Goal: Information Seeking & Learning: Learn about a topic

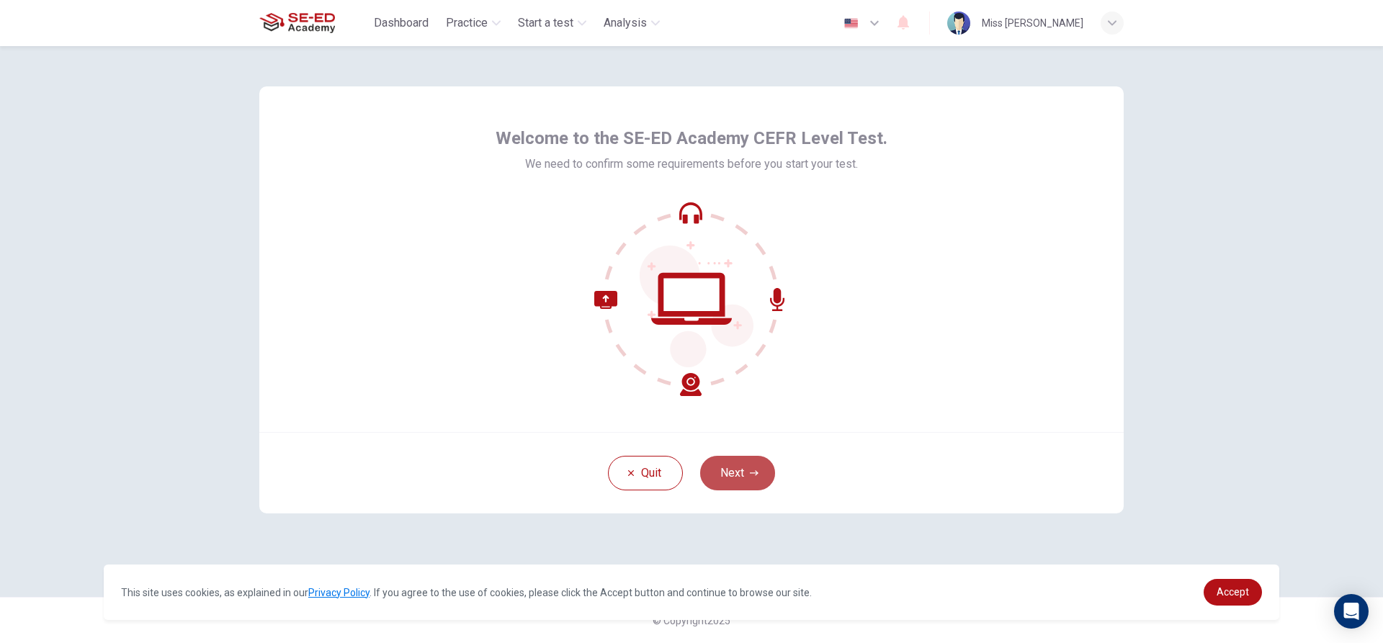
click at [741, 470] on button "Next" at bounding box center [737, 473] width 75 height 35
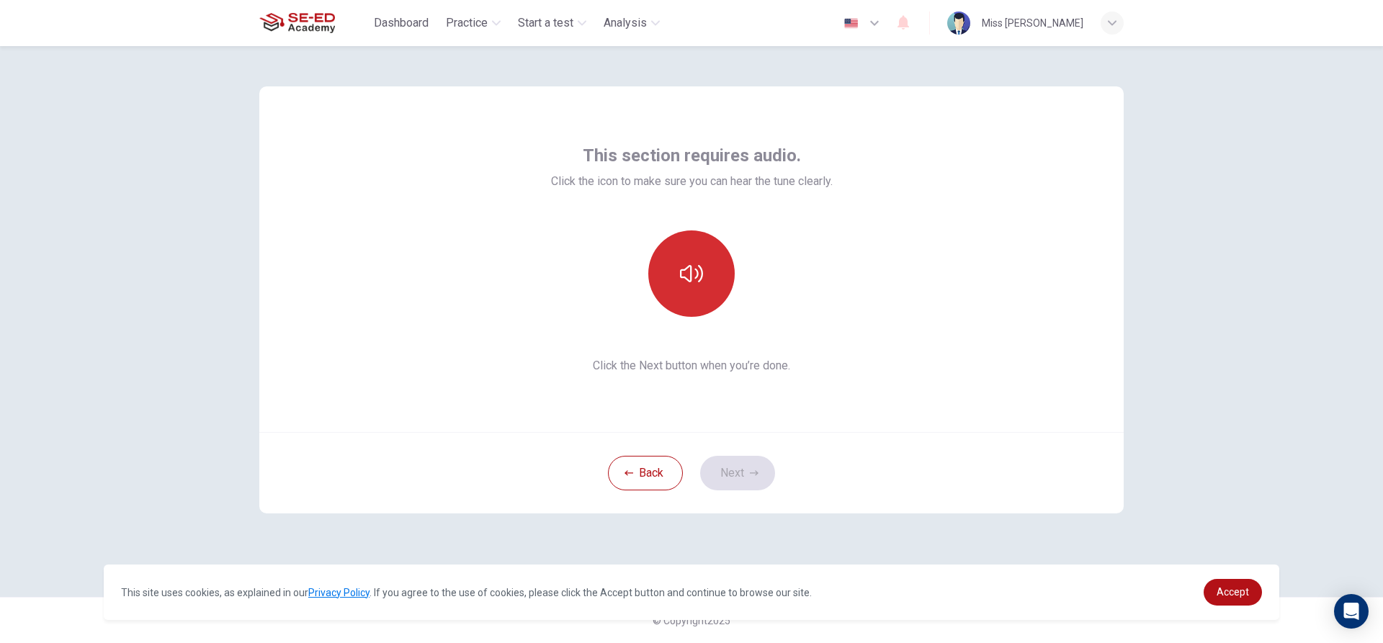
click at [682, 265] on icon "button" at bounding box center [691, 273] width 23 height 23
click at [739, 470] on button "Next" at bounding box center [737, 473] width 75 height 35
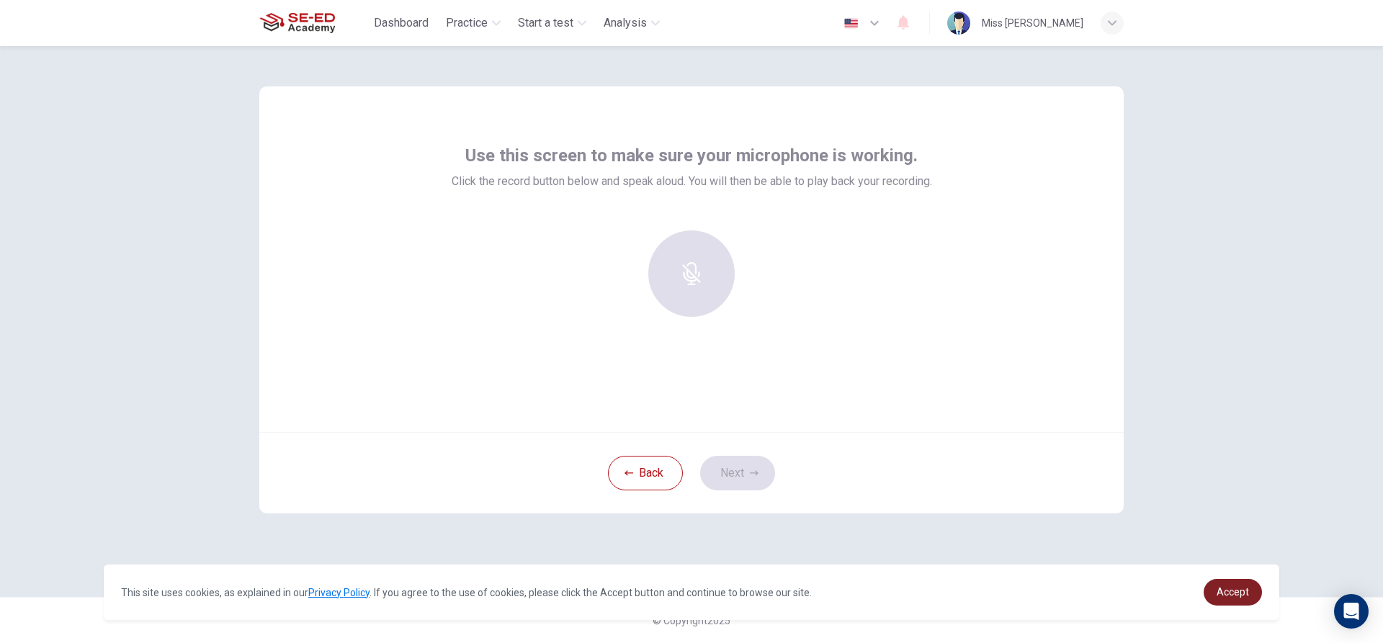
click at [1244, 583] on link "Accept" at bounding box center [1233, 592] width 58 height 27
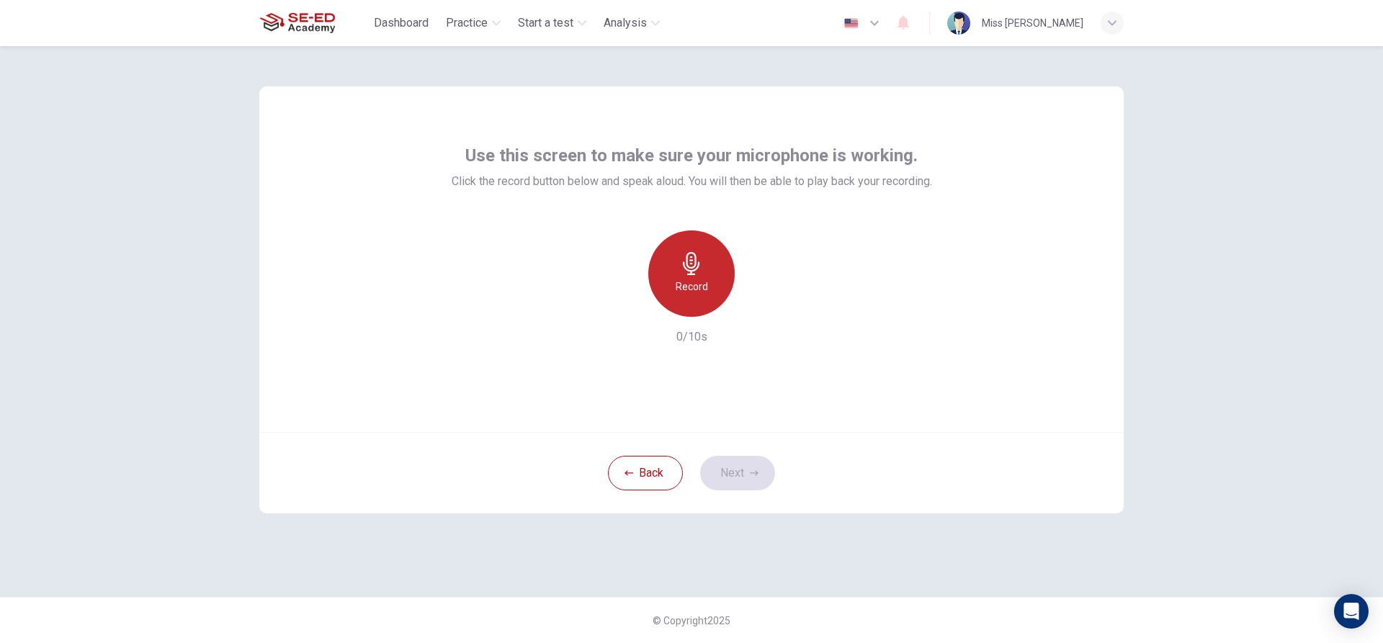
click at [677, 275] on div "Record" at bounding box center [691, 274] width 86 height 86
click at [755, 302] on icon "button" at bounding box center [758, 305] width 14 height 14
click at [745, 480] on button "Next" at bounding box center [737, 473] width 75 height 35
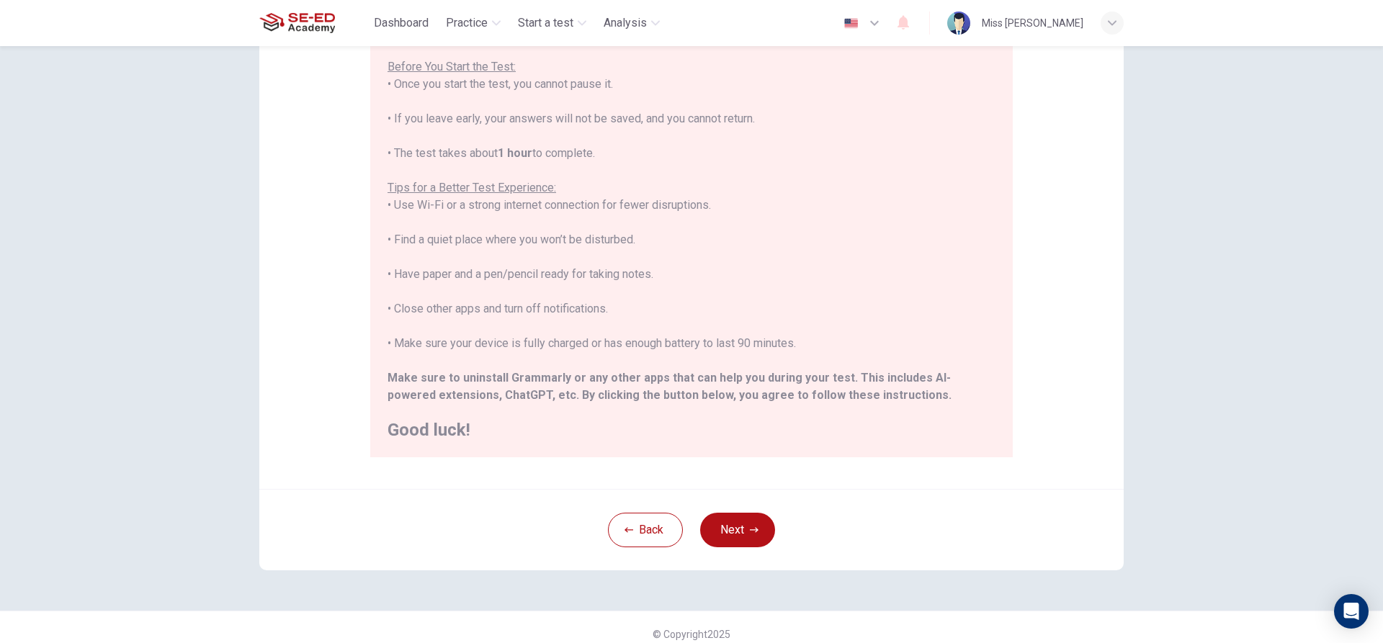
scroll to position [158, 0]
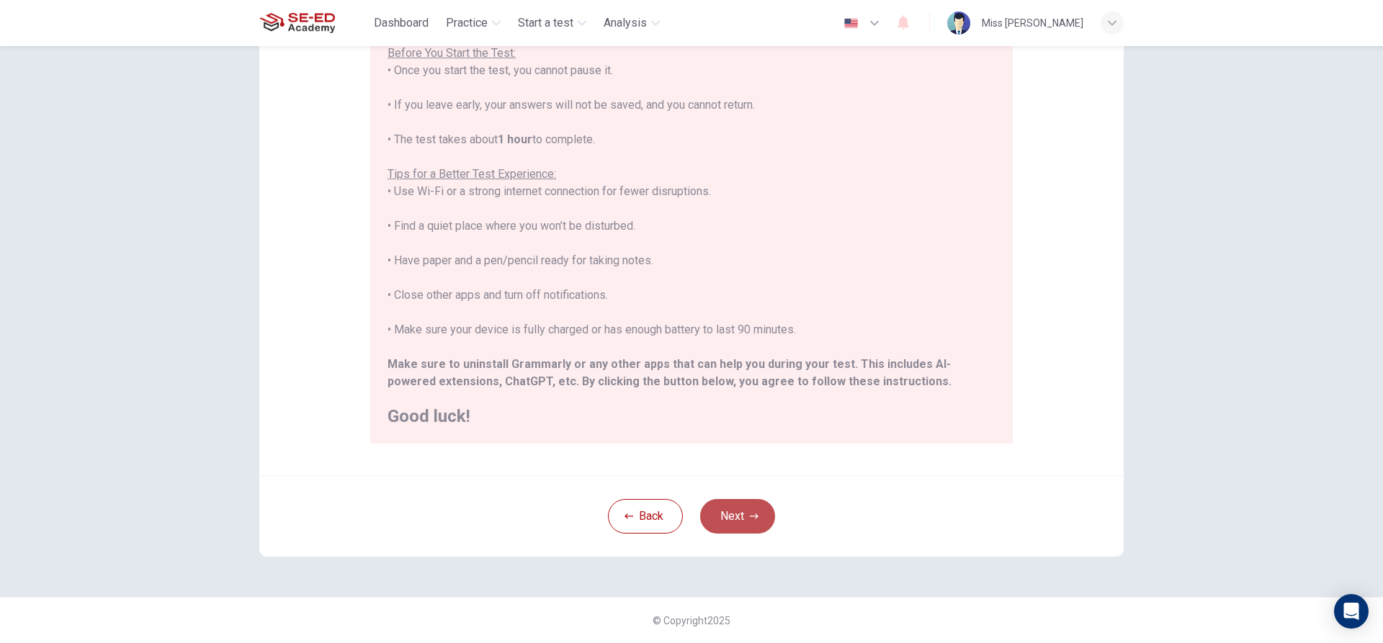
click at [744, 510] on button "Next" at bounding box center [737, 516] width 75 height 35
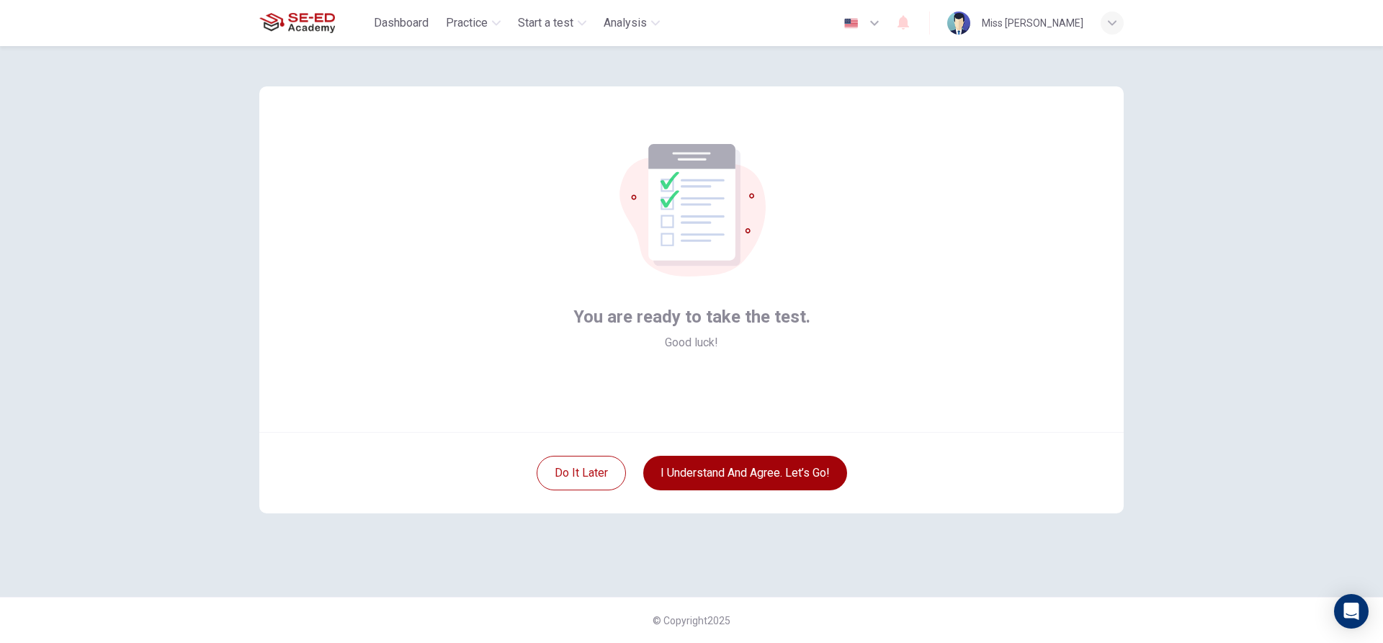
click at [718, 477] on button "I understand and agree. Let’s go!" at bounding box center [745, 473] width 204 height 35
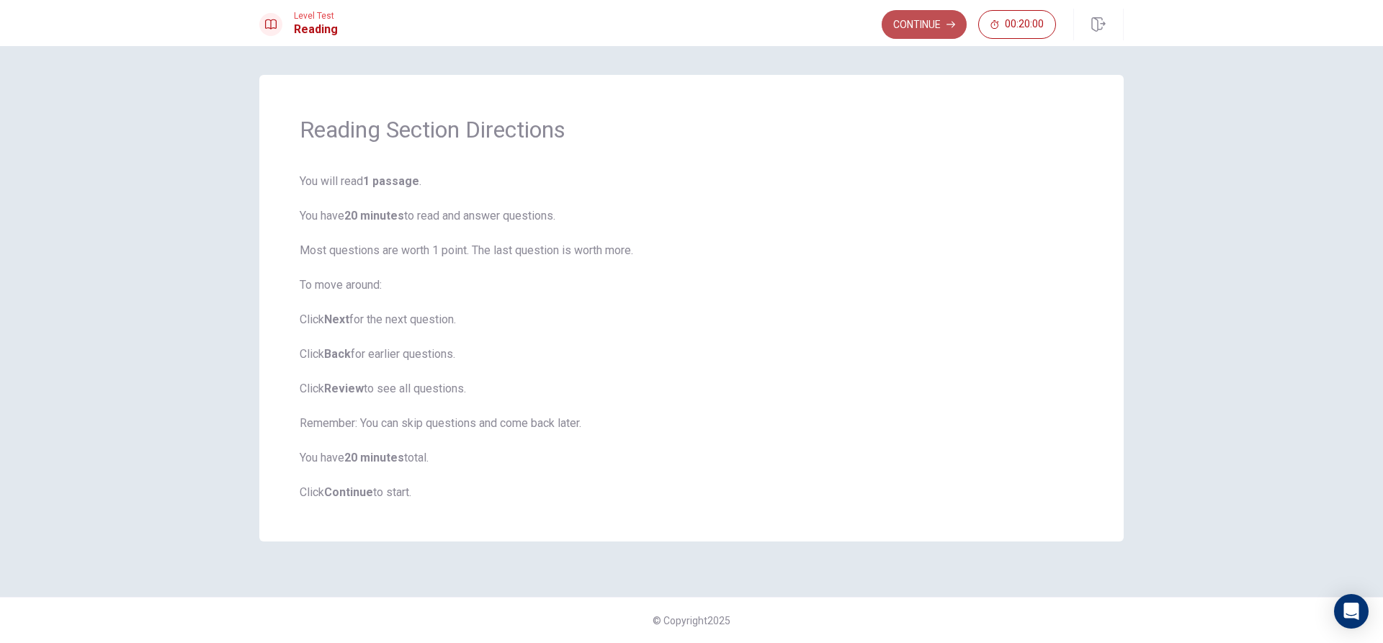
click at [912, 16] on button "Continue" at bounding box center [924, 24] width 85 height 29
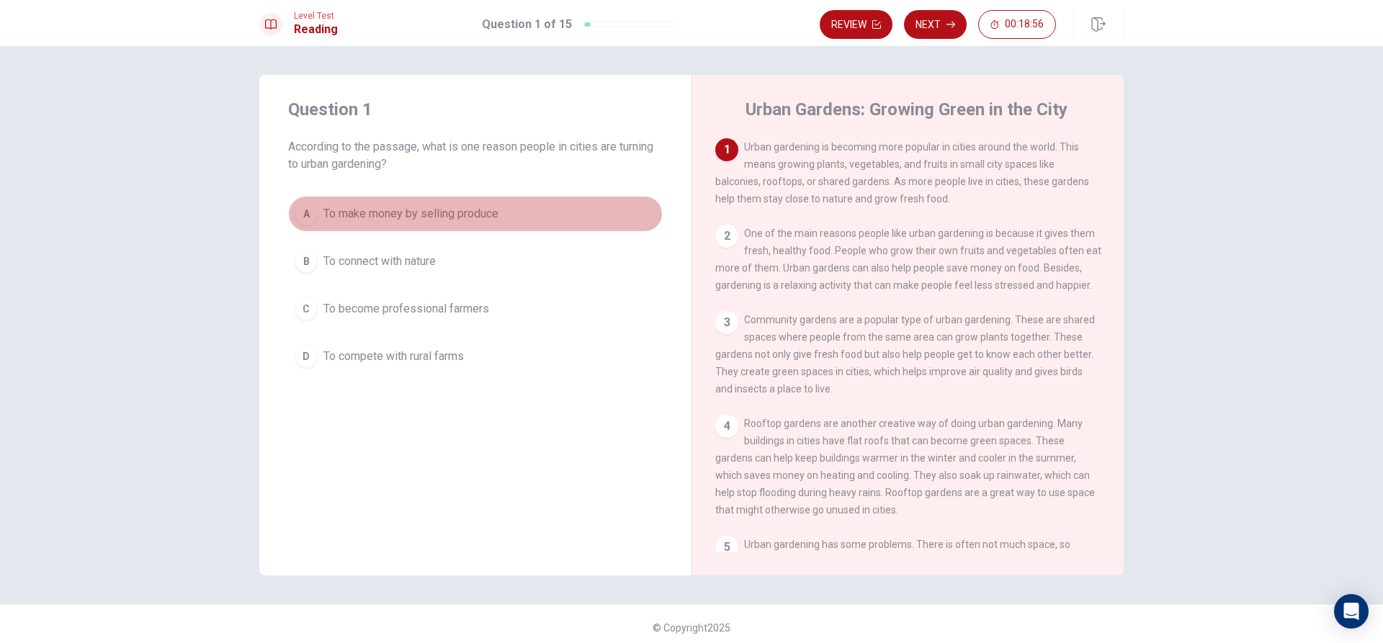
click at [440, 213] on span "To make money by selling produce" at bounding box center [411, 213] width 175 height 17
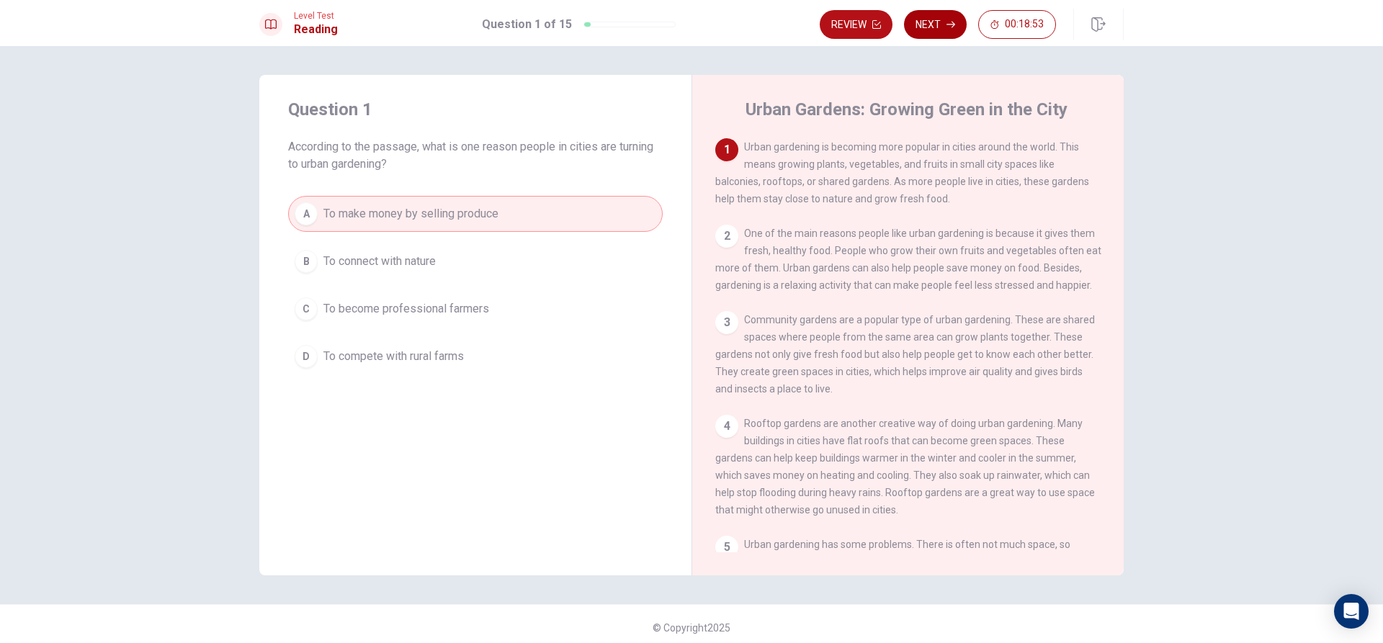
click at [945, 22] on button "Next" at bounding box center [935, 24] width 63 height 29
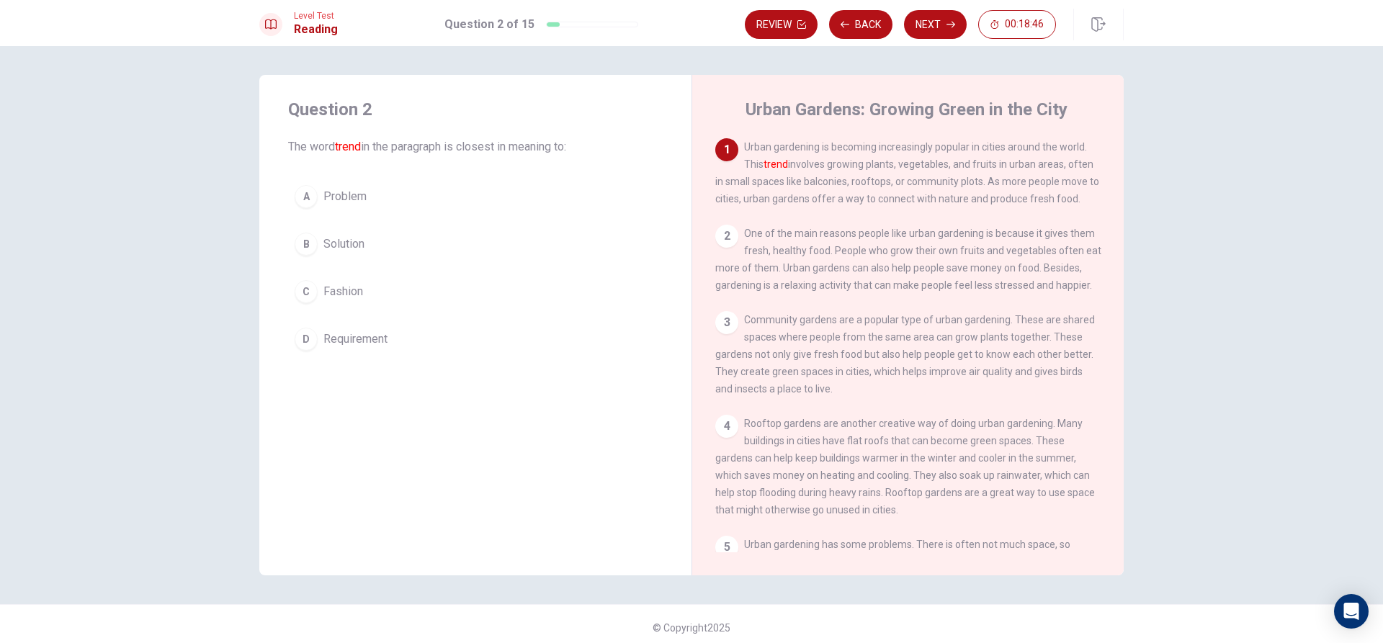
click at [303, 347] on div "D" at bounding box center [306, 339] width 23 height 23
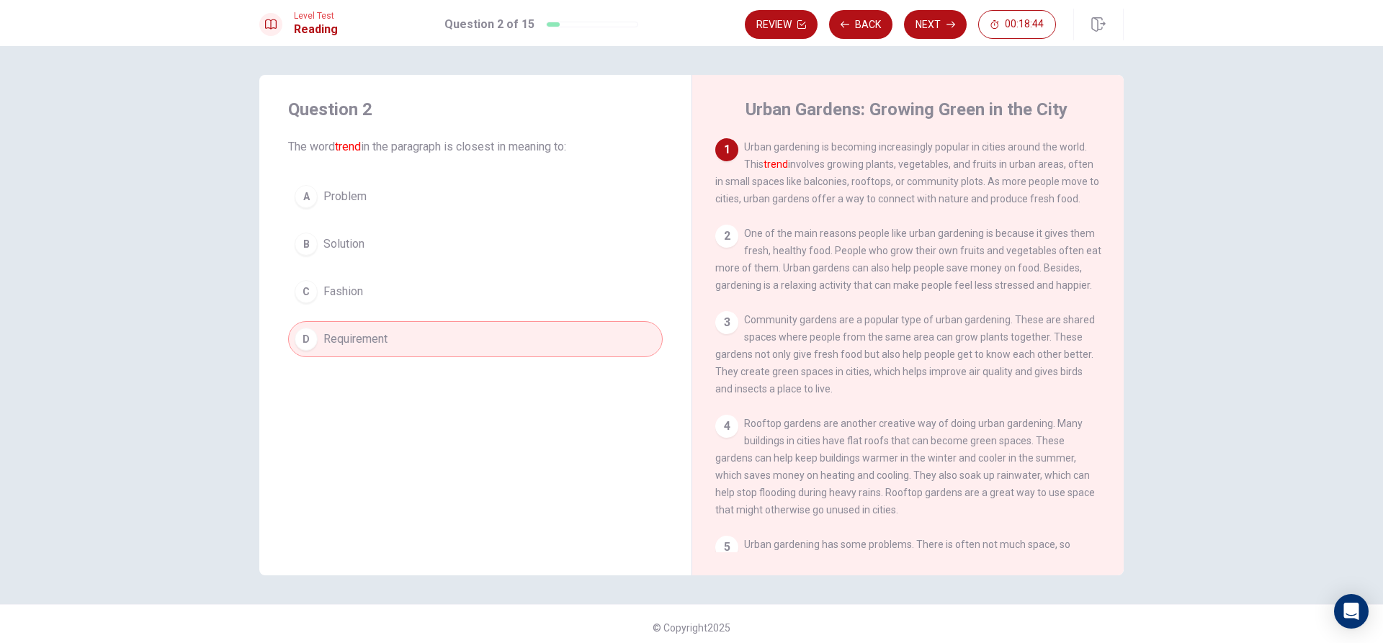
click at [927, 81] on div "Urban Gardens: Growing Green in the City 1 Urban gardening is becoming increasi…" at bounding box center [908, 325] width 432 height 501
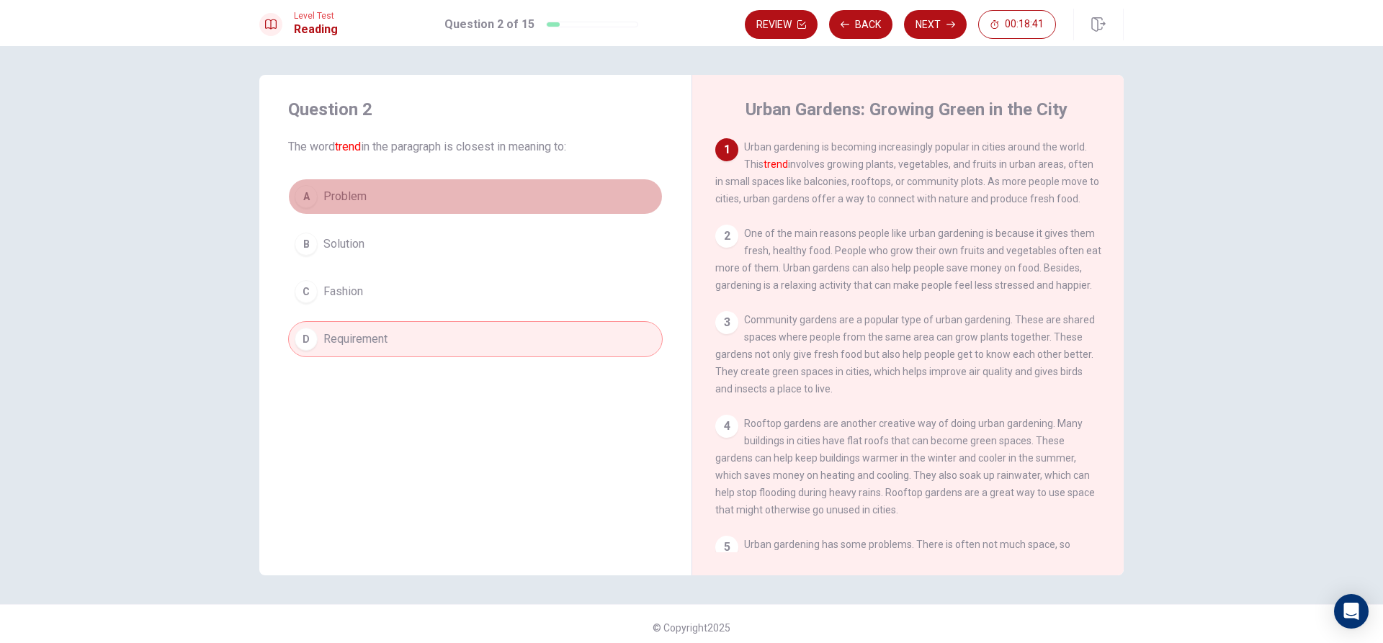
click at [309, 202] on div "A" at bounding box center [306, 196] width 23 height 23
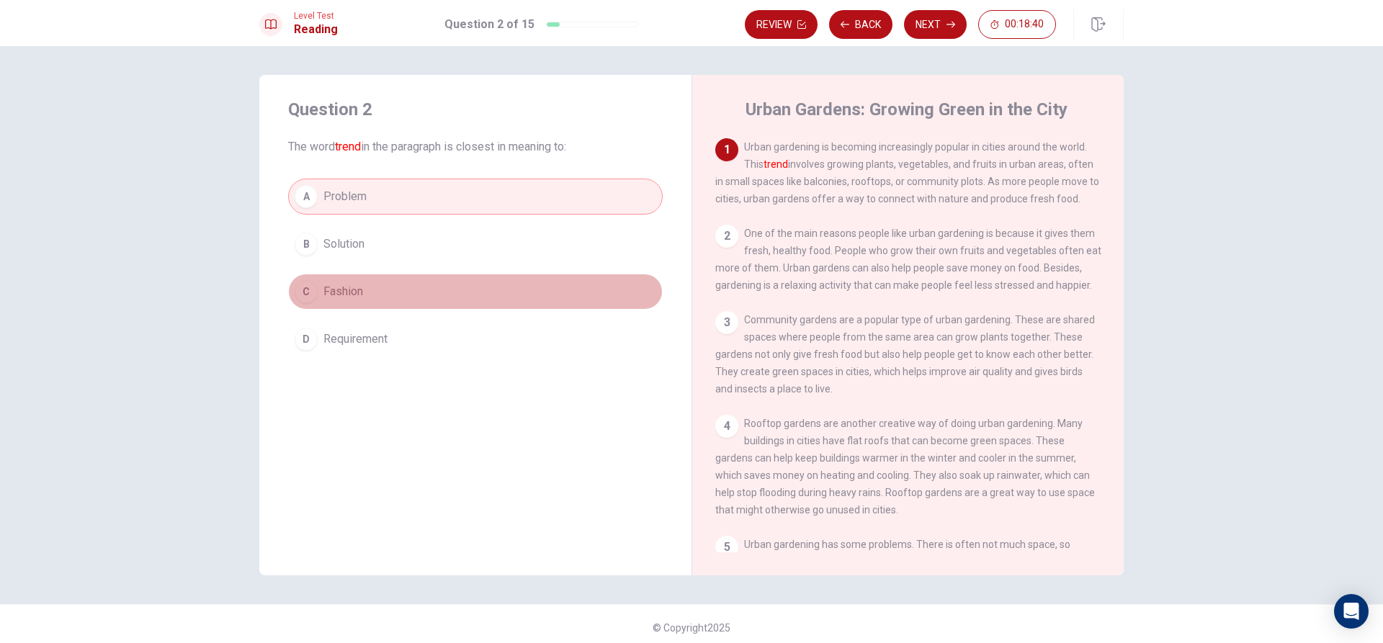
click at [314, 285] on button "C Fashion" at bounding box center [475, 292] width 375 height 36
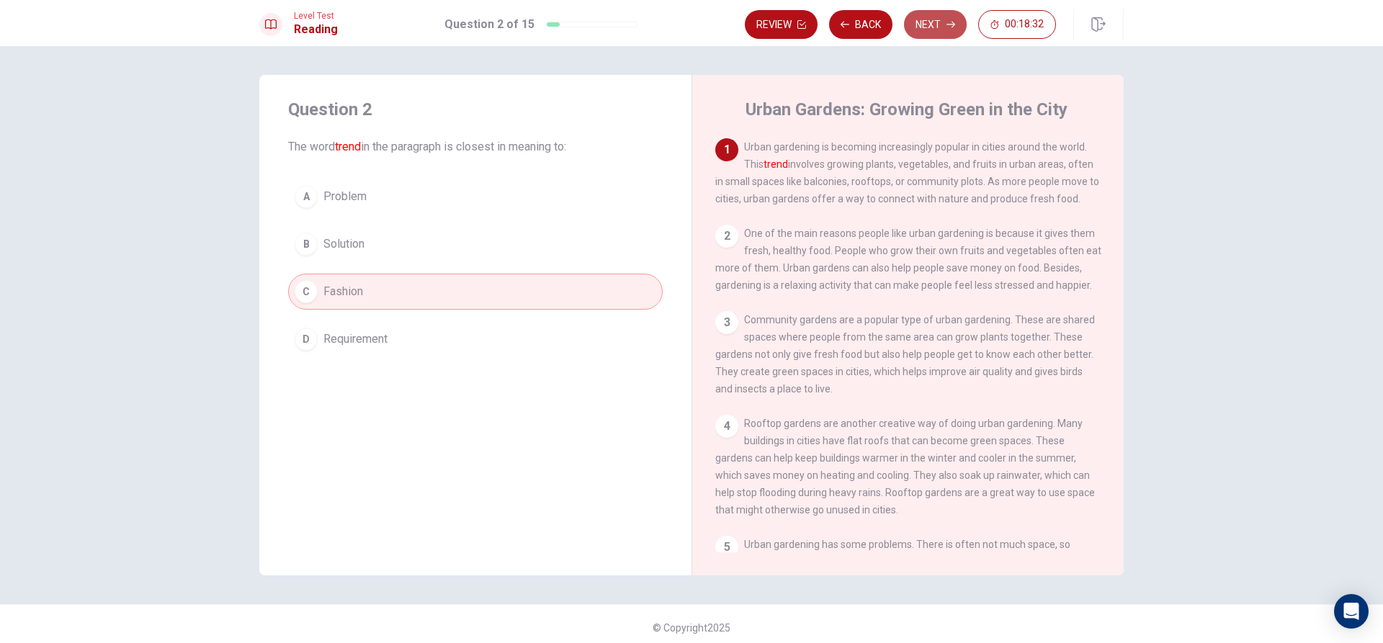
click at [935, 26] on button "Next" at bounding box center [935, 24] width 63 height 29
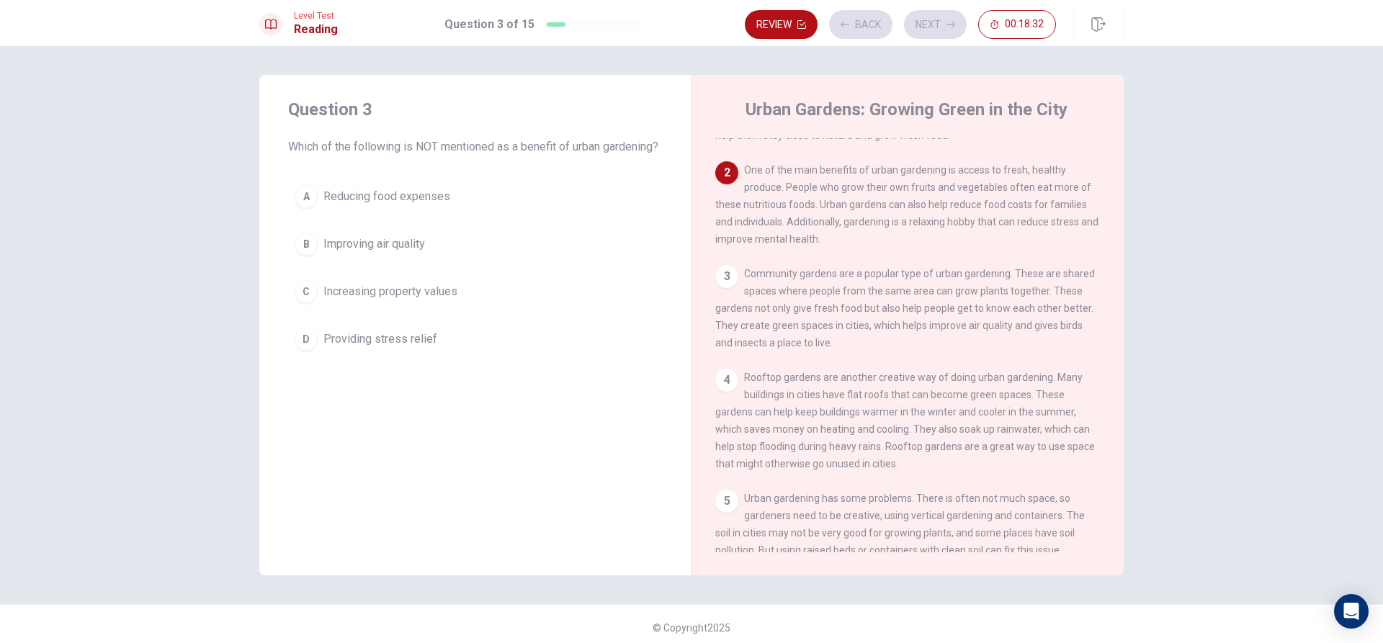
scroll to position [89, 0]
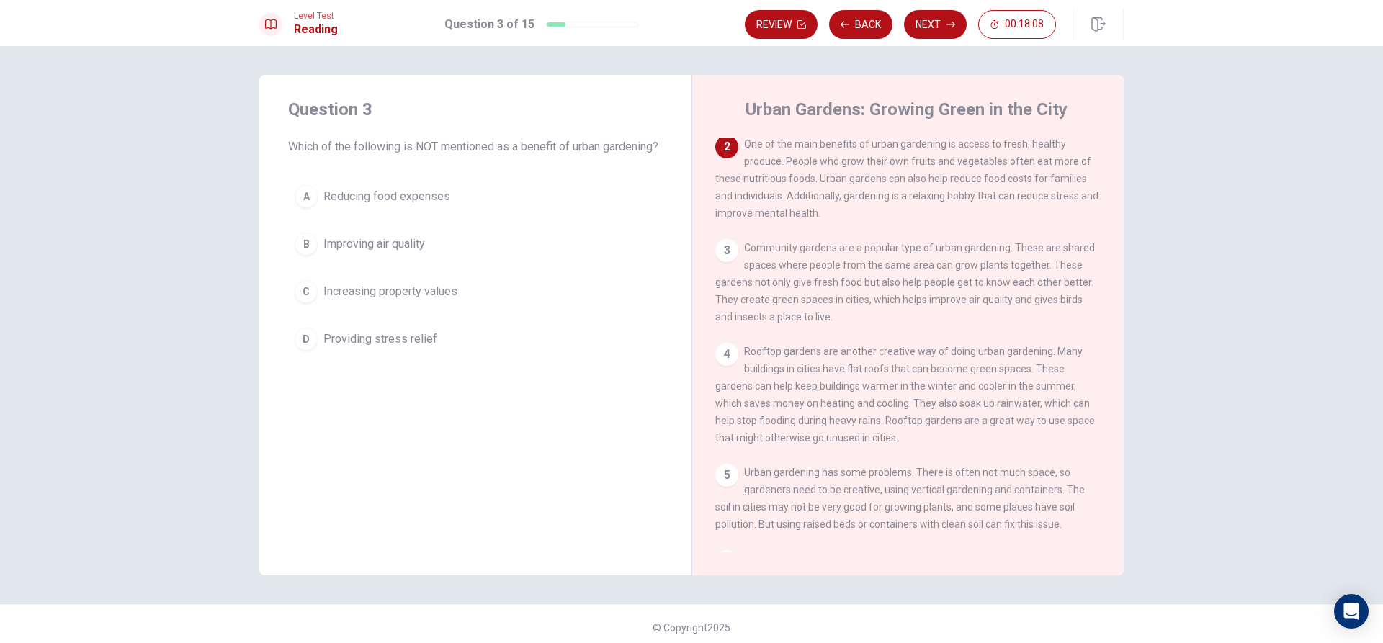
click at [418, 300] on span "Increasing property values" at bounding box center [391, 291] width 134 height 17
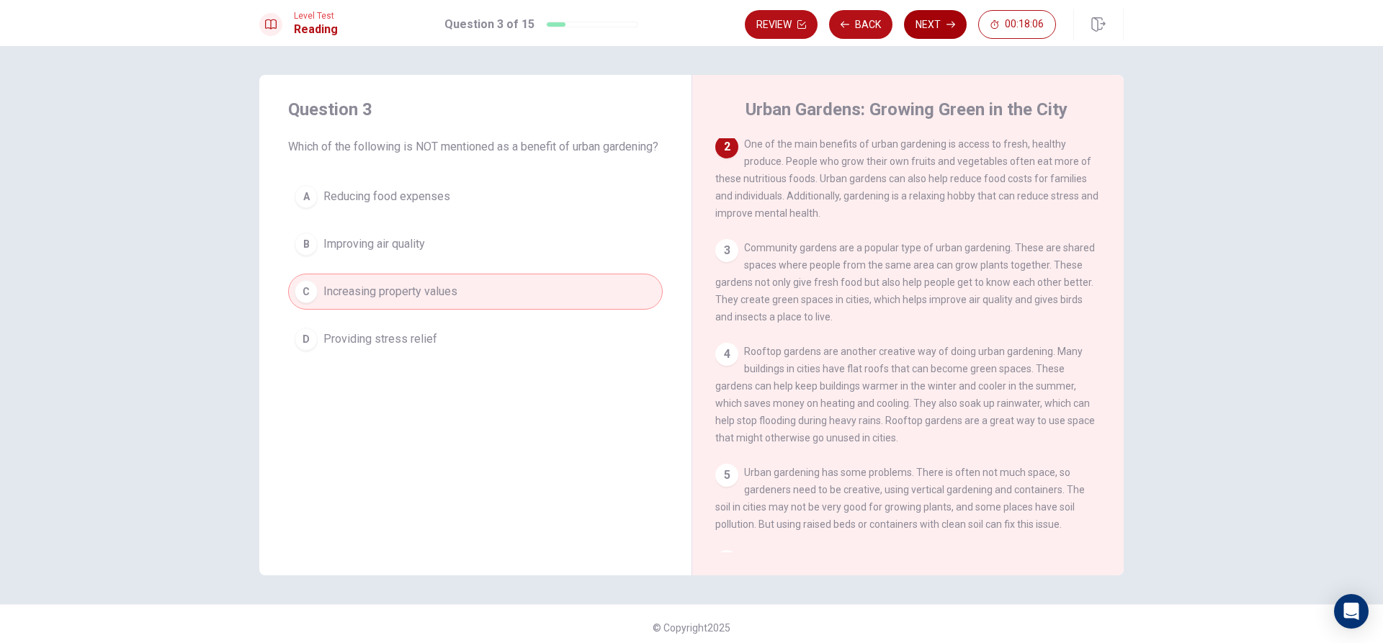
click at [944, 29] on button "Next" at bounding box center [935, 24] width 63 height 29
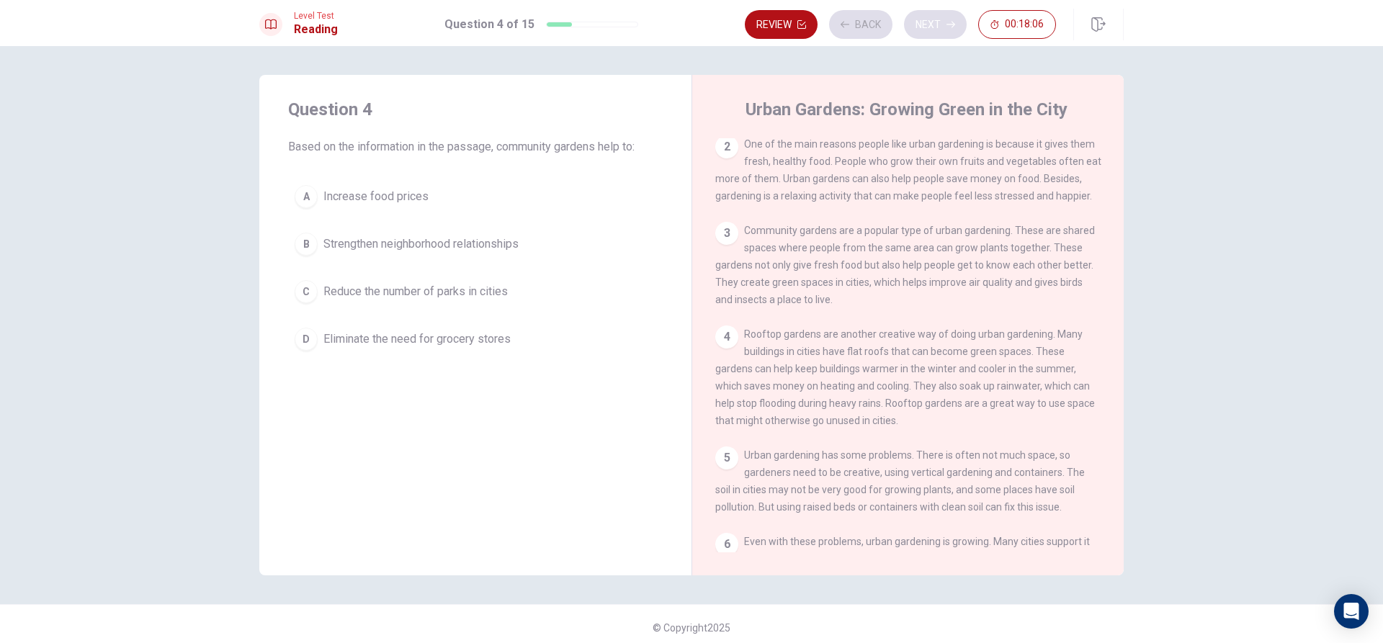
scroll to position [0, 0]
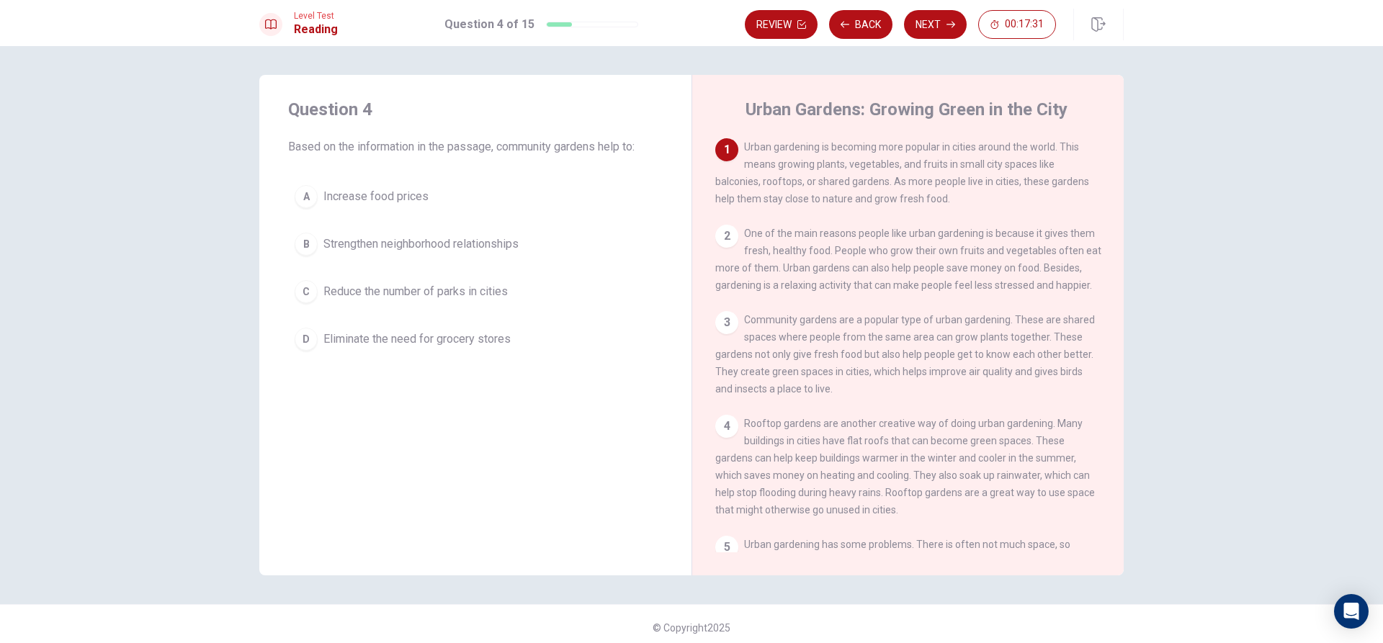
click at [422, 248] on span "Strengthen neighborhood relationships" at bounding box center [421, 244] width 195 height 17
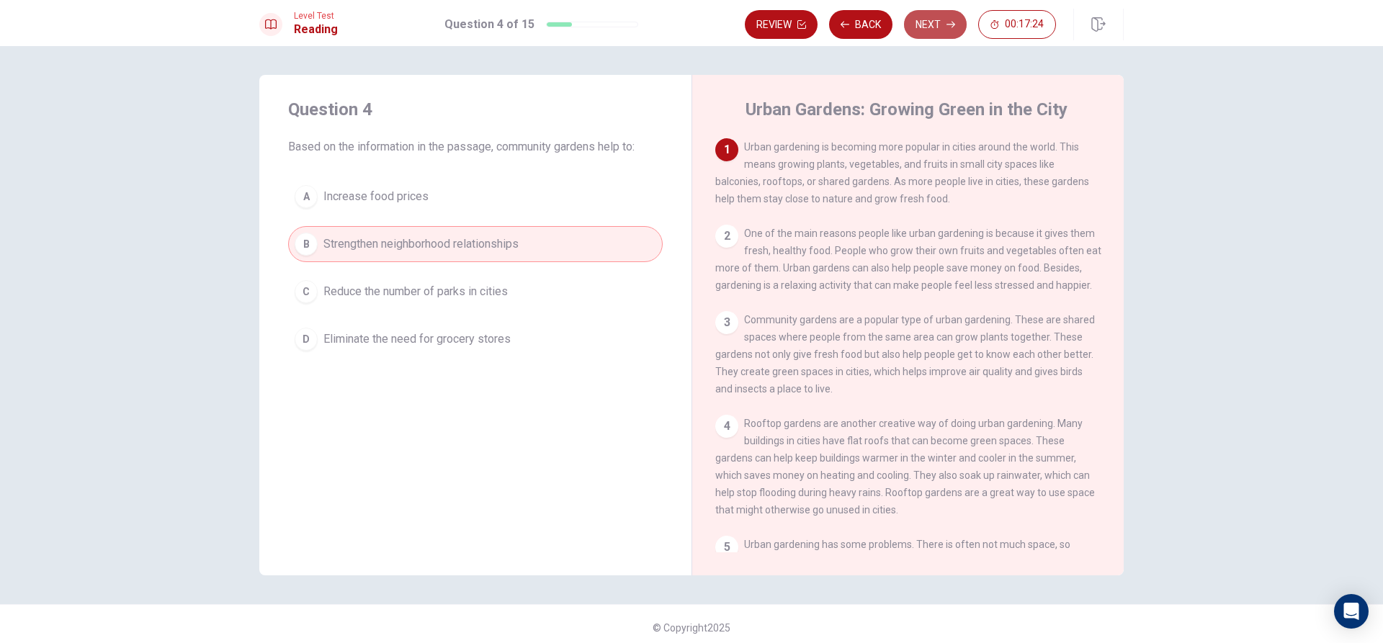
click at [938, 24] on button "Next" at bounding box center [935, 24] width 63 height 29
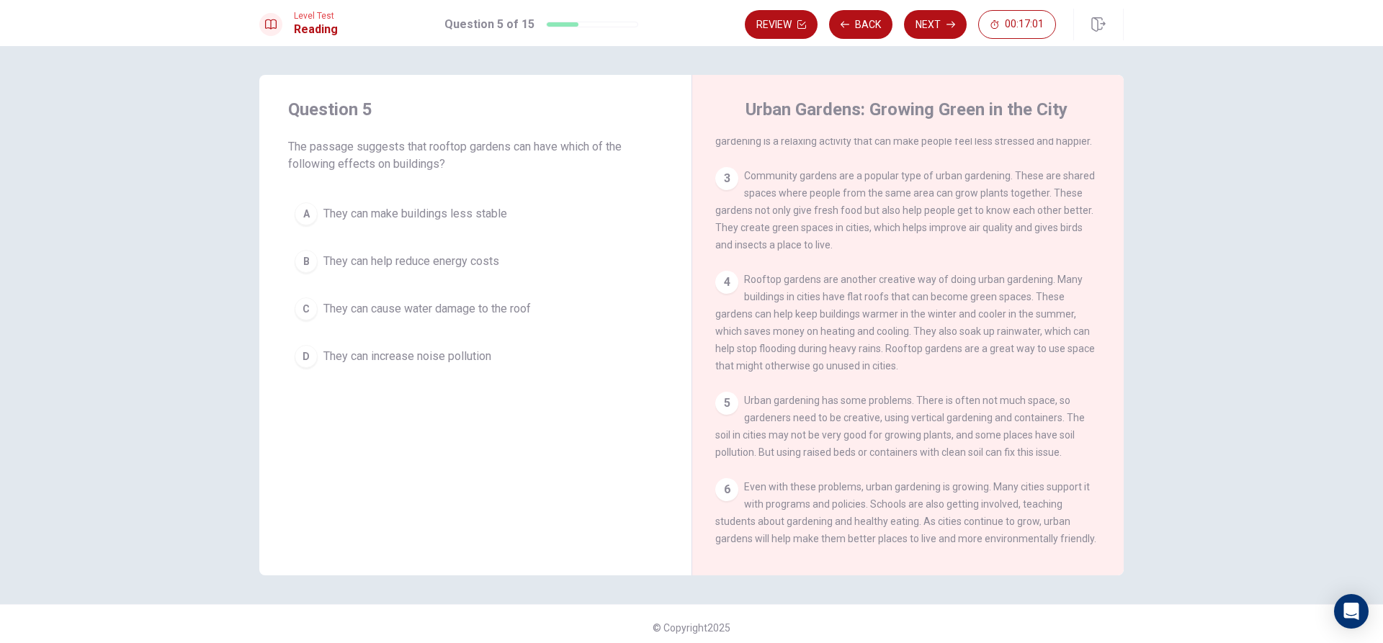
scroll to position [176, 0]
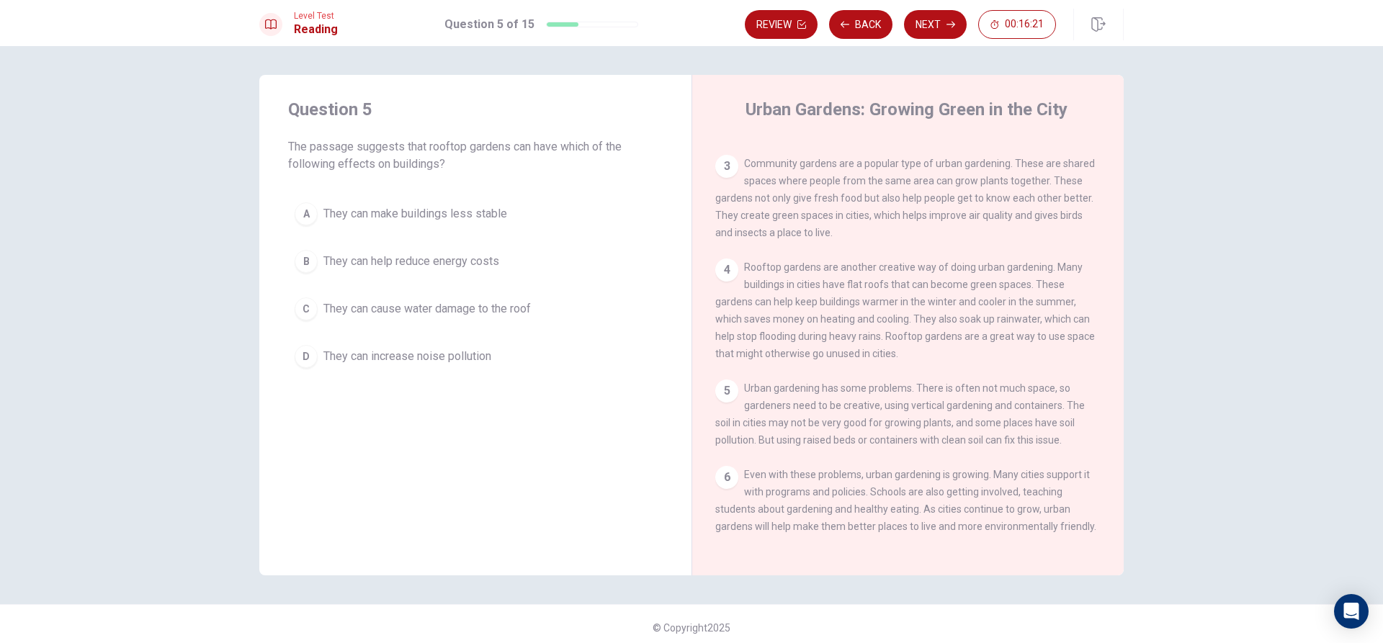
click at [410, 439] on div "Question 5 The passage suggests that rooftop gardens can have which of the foll…" at bounding box center [475, 325] width 432 height 501
click at [304, 216] on div "A" at bounding box center [306, 213] width 23 height 23
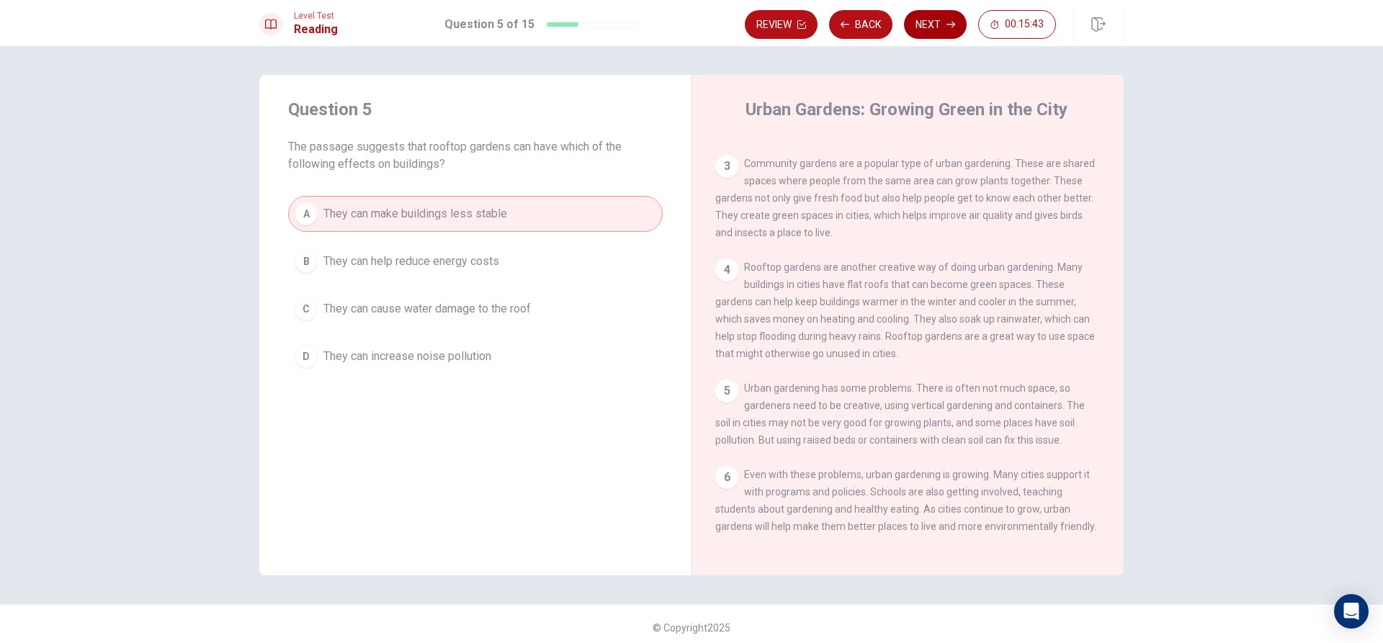
click at [937, 28] on button "Next" at bounding box center [935, 24] width 63 height 29
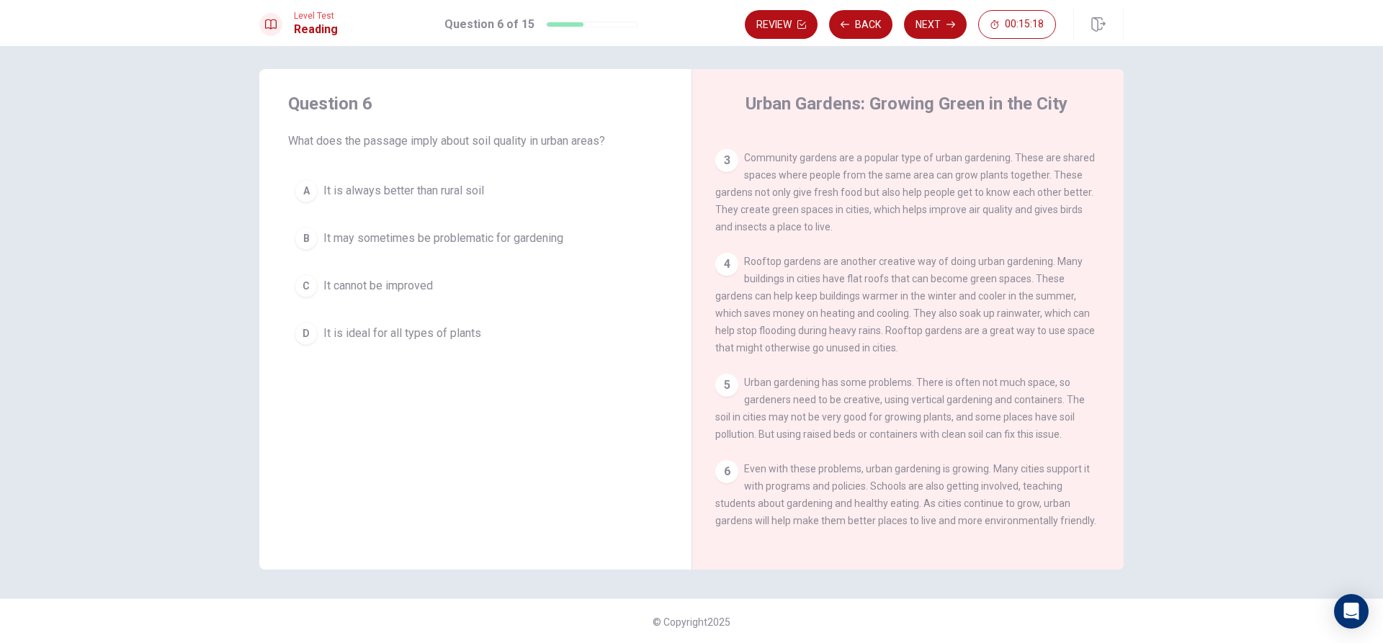
scroll to position [7, 0]
click at [296, 187] on div "A" at bounding box center [306, 189] width 23 height 23
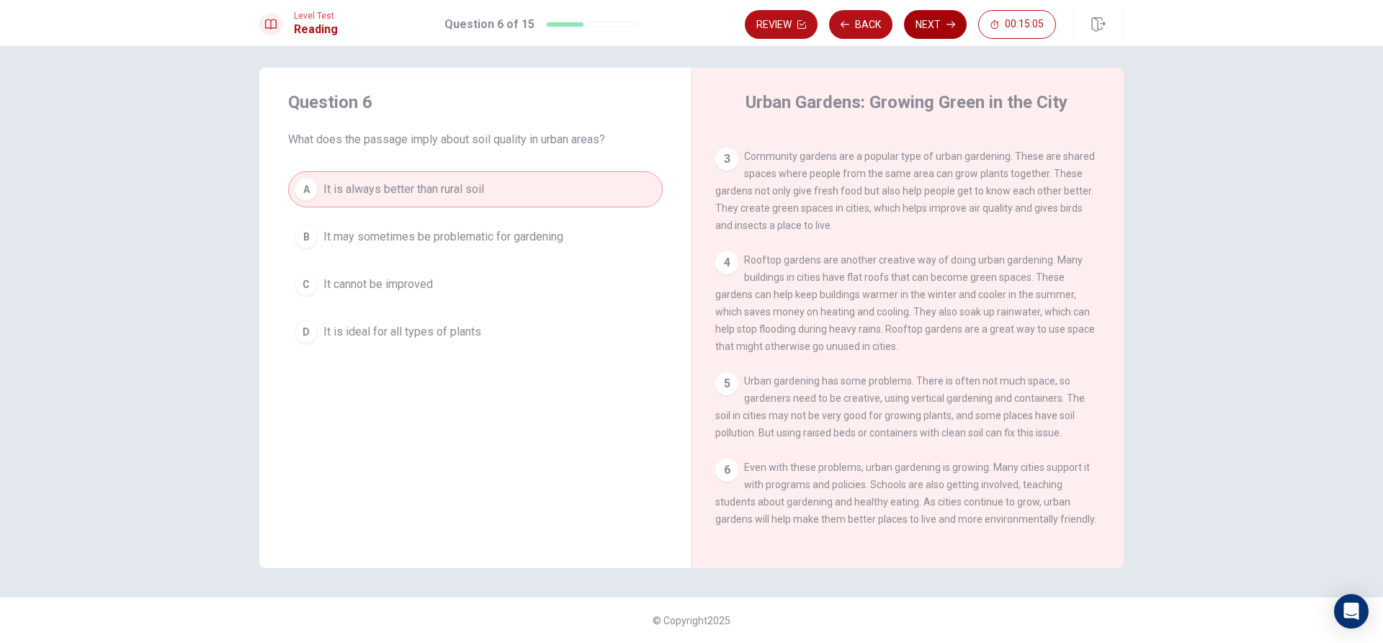
click at [959, 17] on button "Next" at bounding box center [935, 24] width 63 height 29
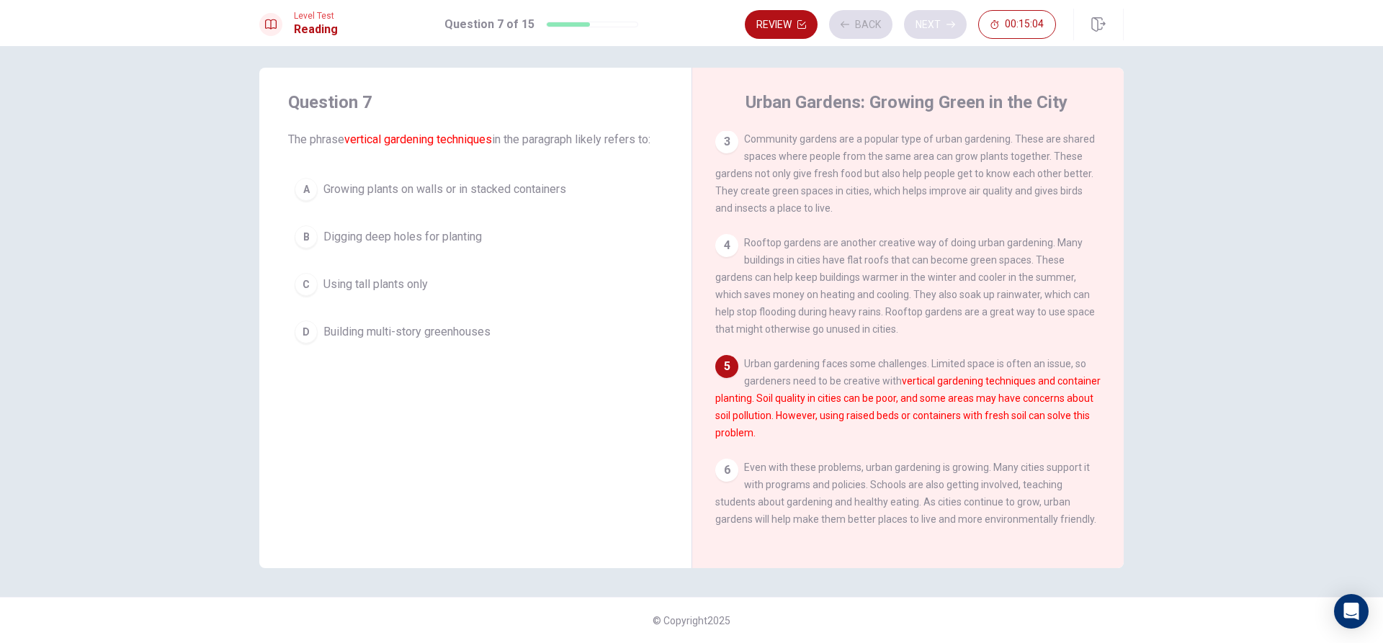
scroll to position [194, 0]
click at [864, 26] on button "Back" at bounding box center [860, 24] width 63 height 29
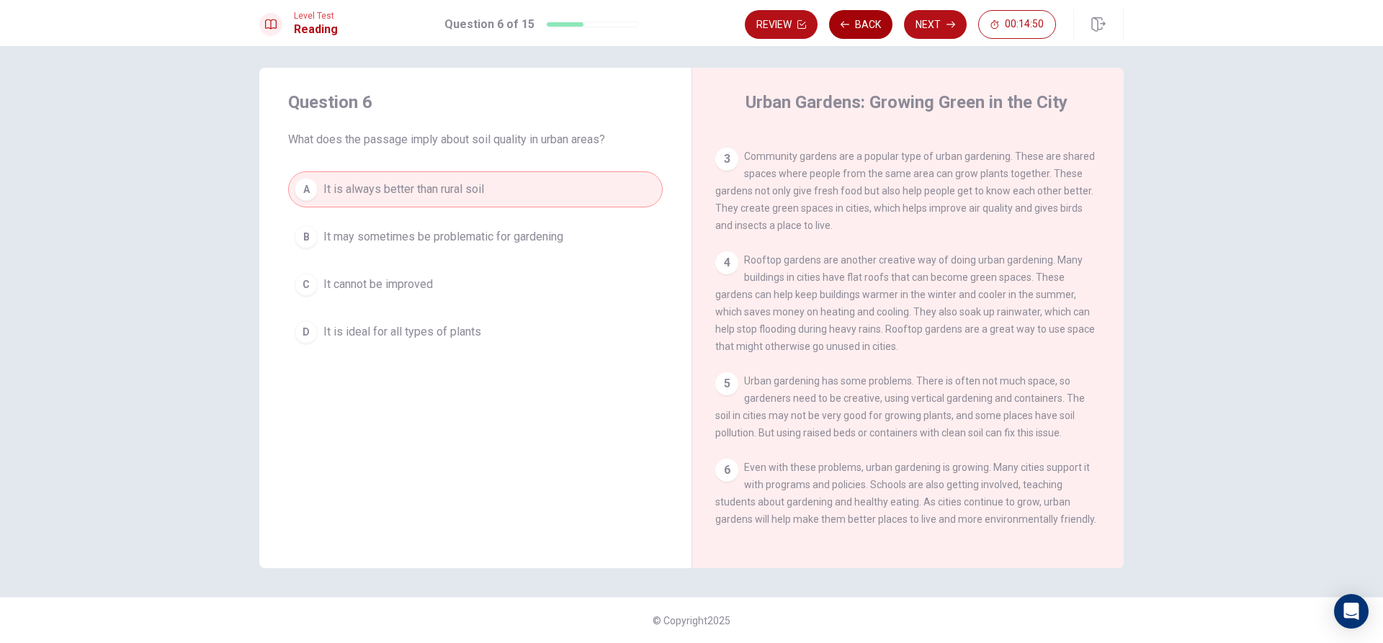
scroll to position [176, 0]
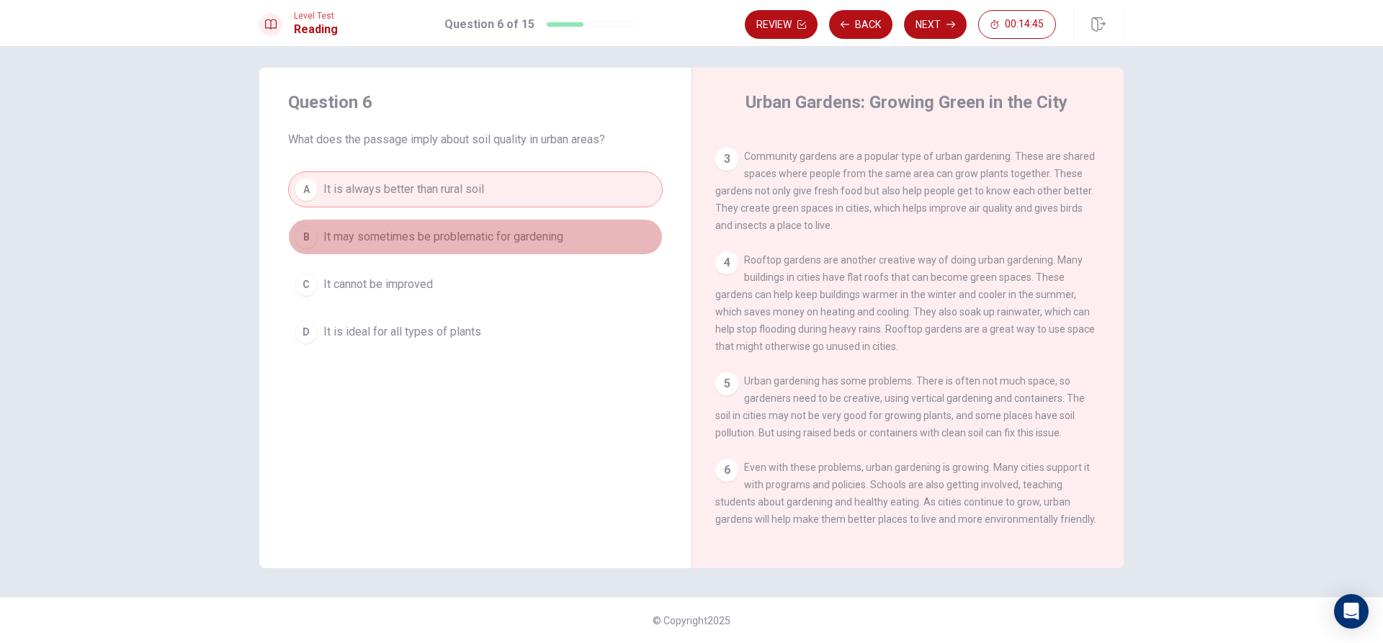
click at [492, 231] on span "It may sometimes be problematic for gardening" at bounding box center [444, 236] width 240 height 17
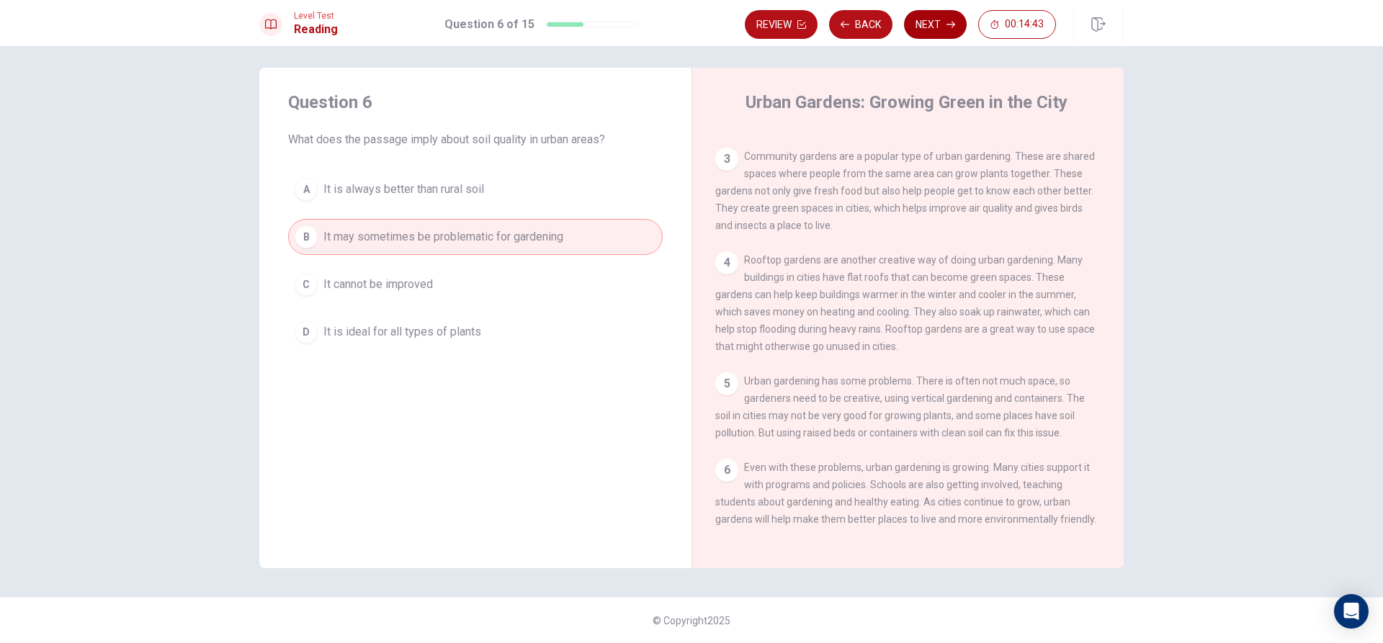
click at [935, 22] on button "Next" at bounding box center [935, 24] width 63 height 29
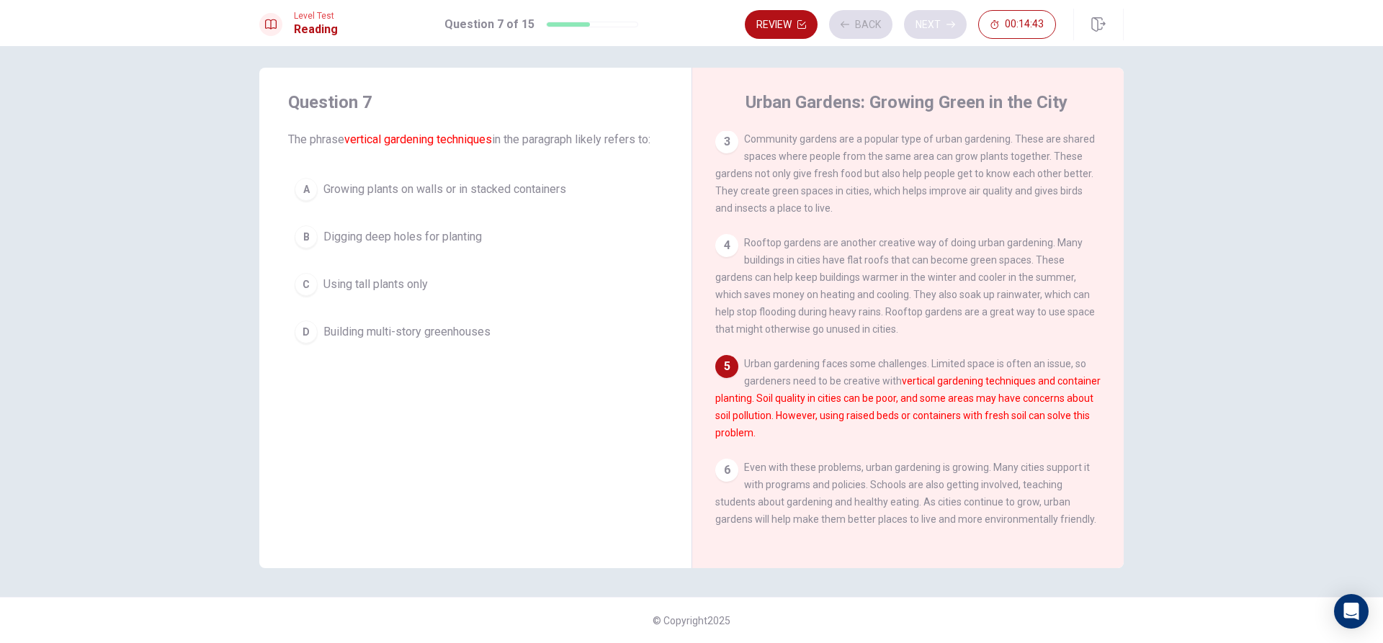
scroll to position [194, 0]
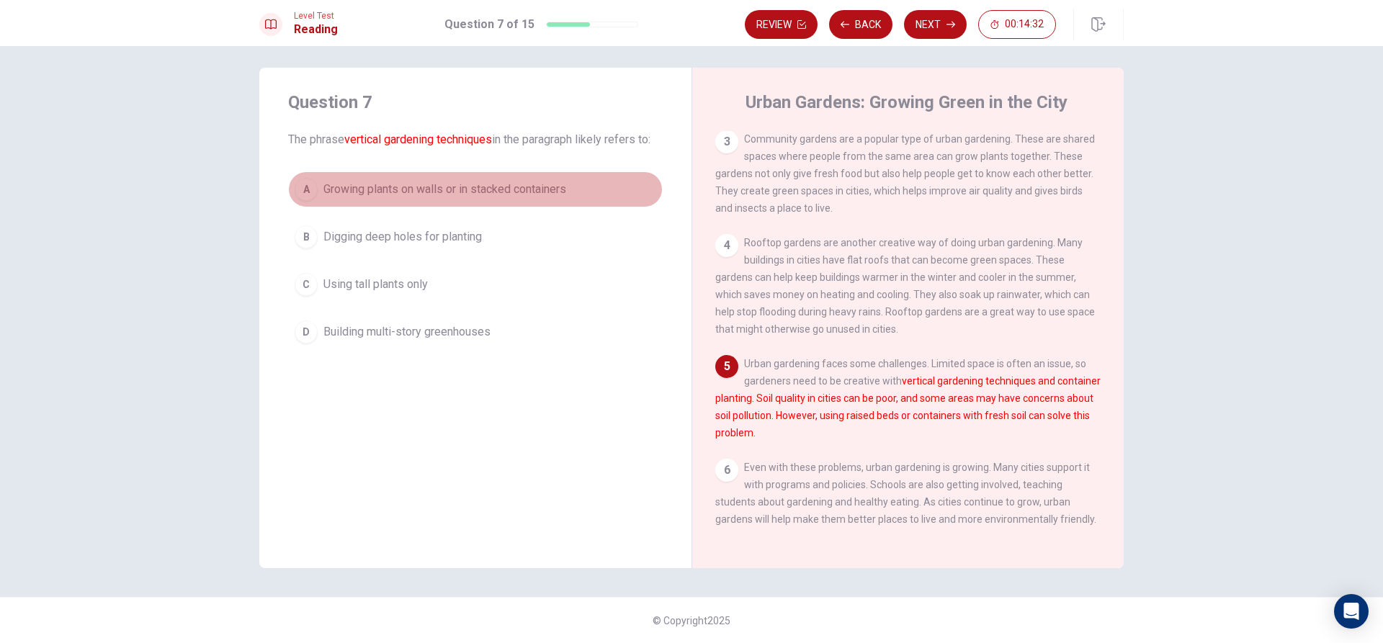
click at [493, 188] on span "Growing plants on walls or in stacked containers" at bounding box center [445, 189] width 243 height 17
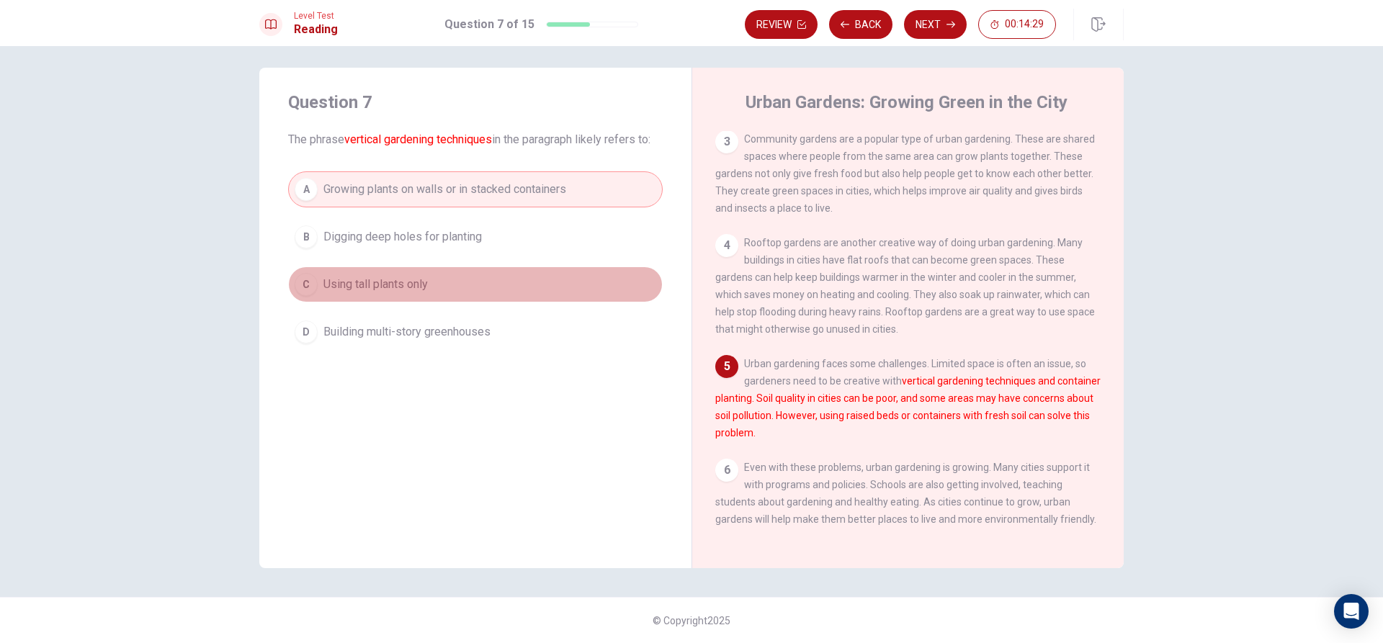
click at [409, 281] on span "Using tall plants only" at bounding box center [376, 284] width 104 height 17
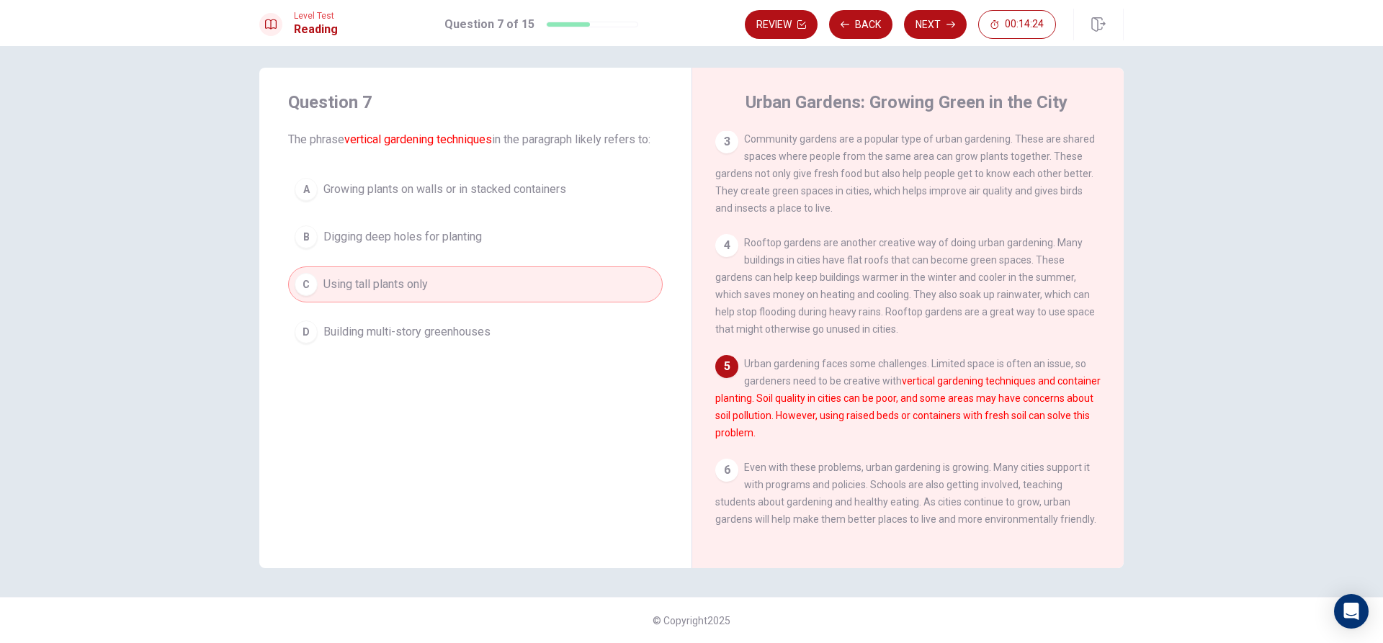
click at [426, 331] on span "Building multi-story greenhouses" at bounding box center [407, 332] width 167 height 17
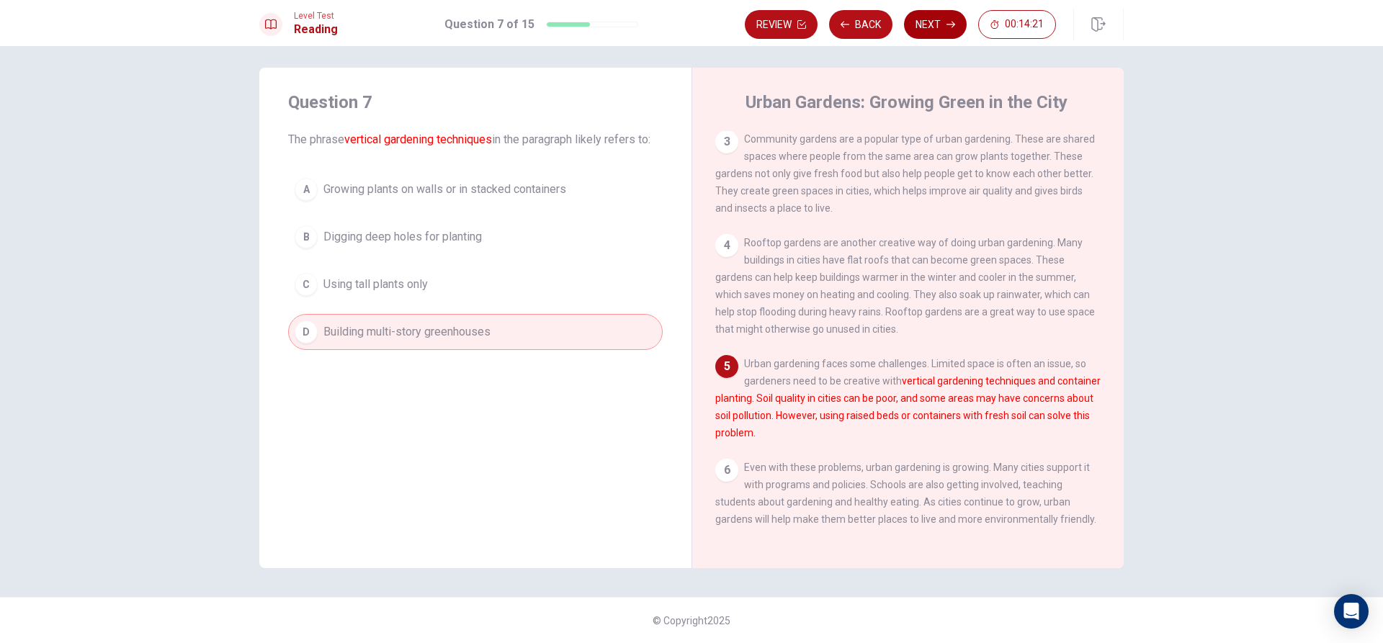
click at [933, 16] on button "Next" at bounding box center [935, 24] width 63 height 29
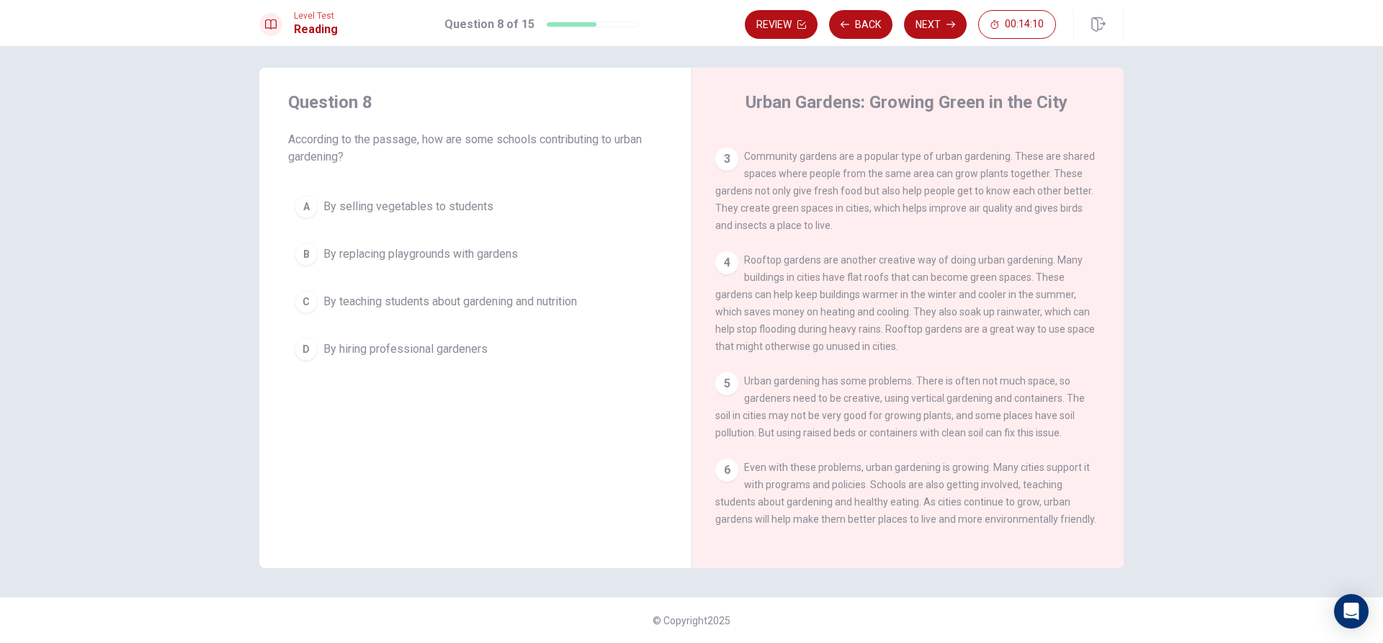
scroll to position [176, 0]
click at [407, 298] on span "By teaching students about gardening and nutrition" at bounding box center [451, 301] width 254 height 17
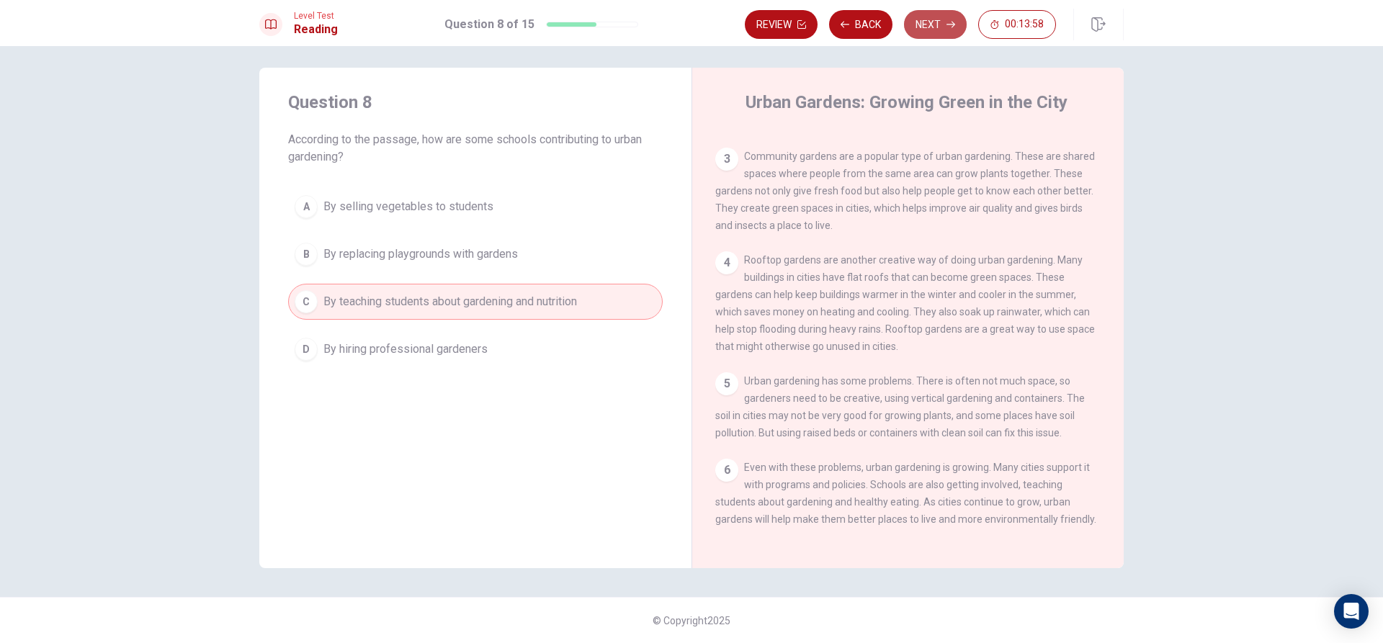
click at [947, 27] on icon "button" at bounding box center [951, 24] width 9 height 9
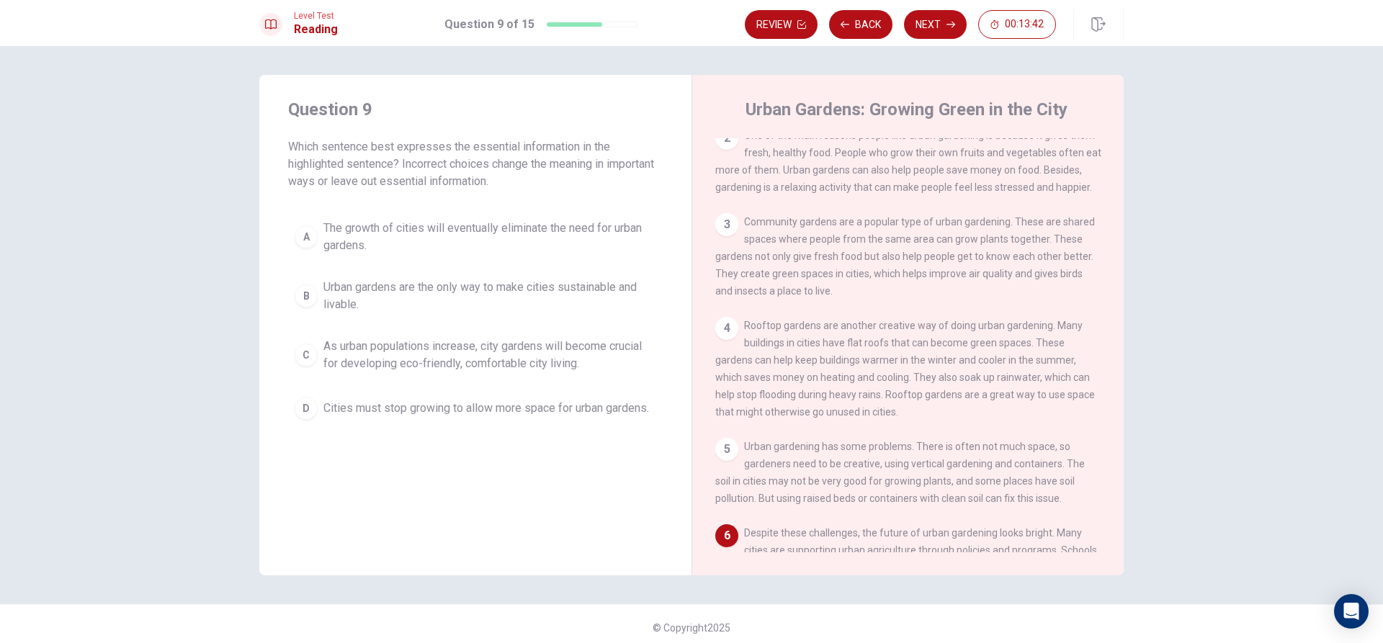
scroll to position [194, 0]
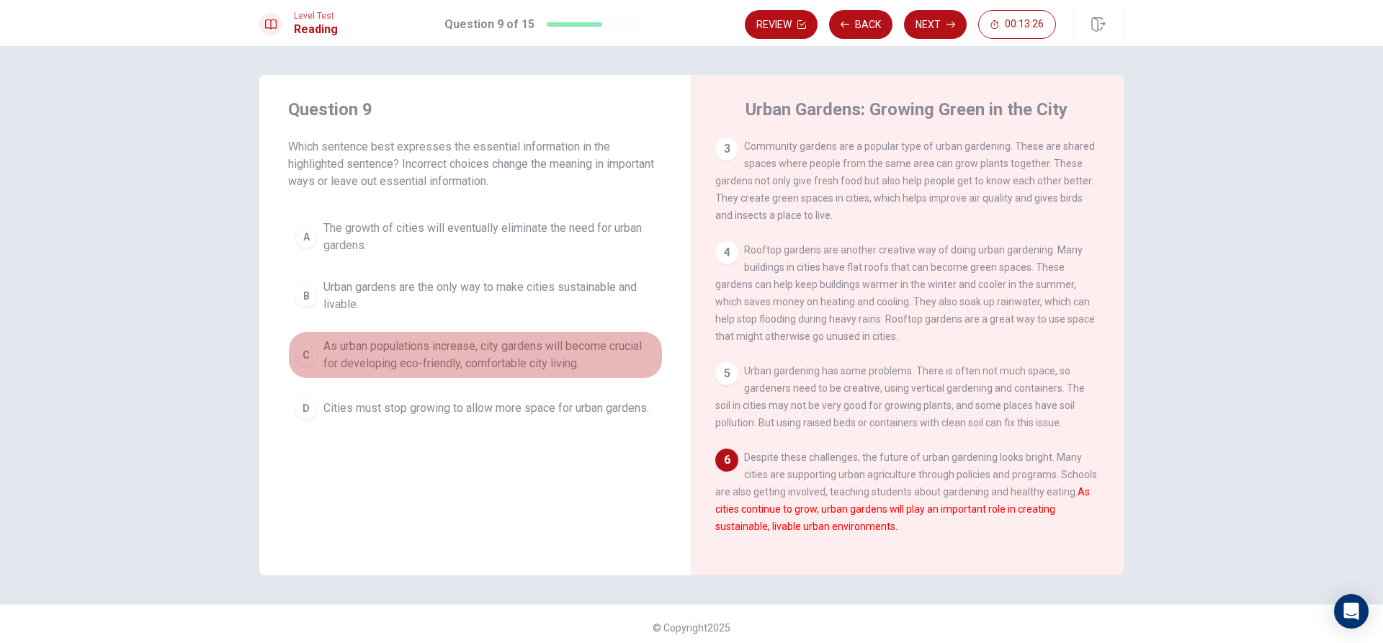
click at [367, 377] on button "C As urban populations increase, city gardens will become crucial for developin…" at bounding box center [475, 355] width 375 height 48
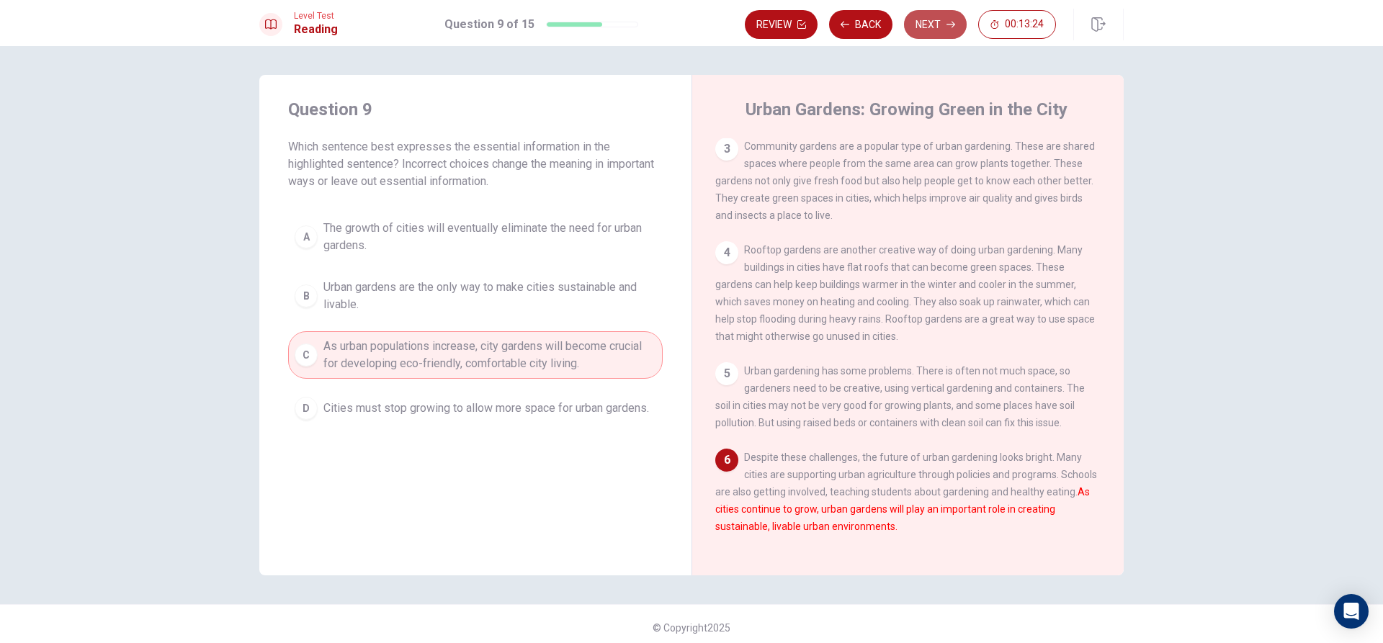
click at [932, 17] on button "Next" at bounding box center [935, 24] width 63 height 29
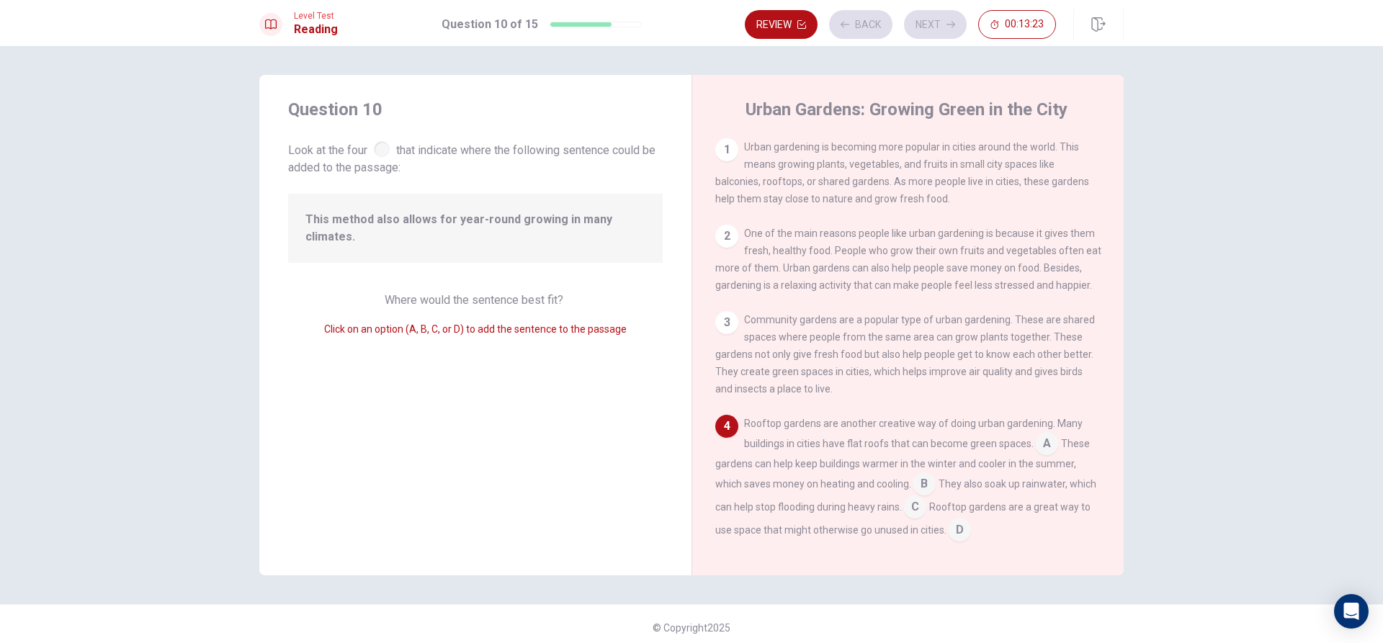
scroll to position [143, 0]
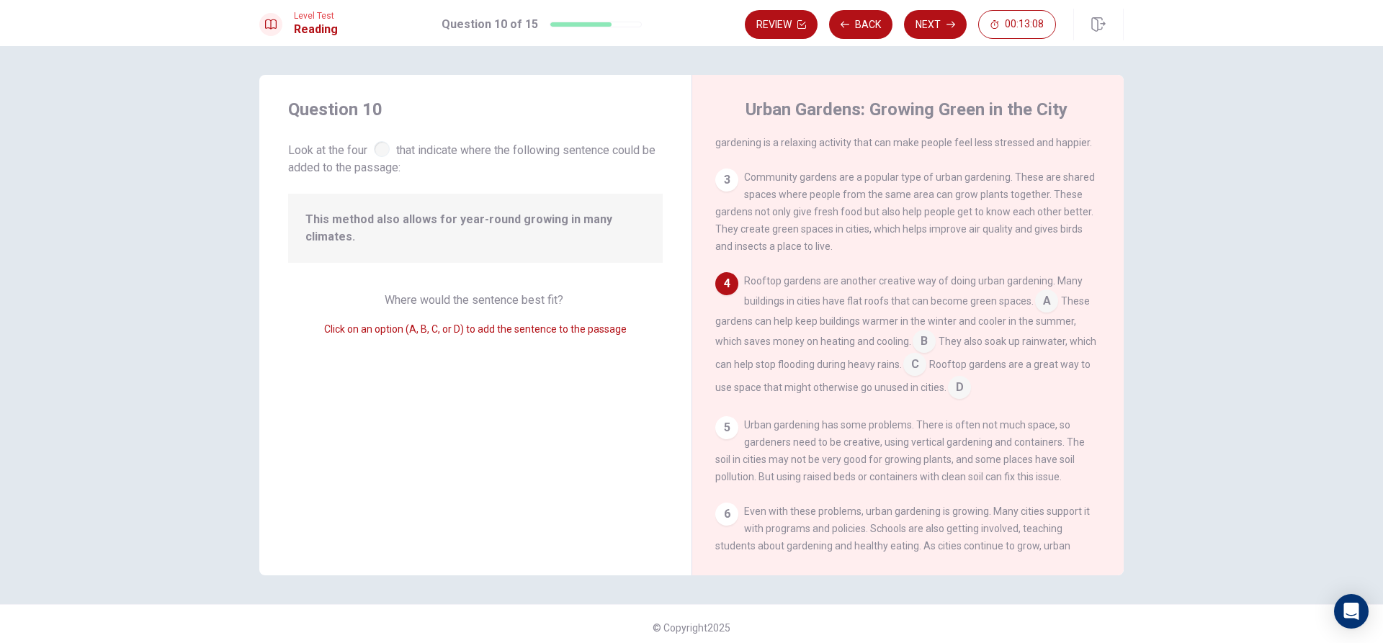
click at [1044, 311] on input at bounding box center [1046, 302] width 23 height 23
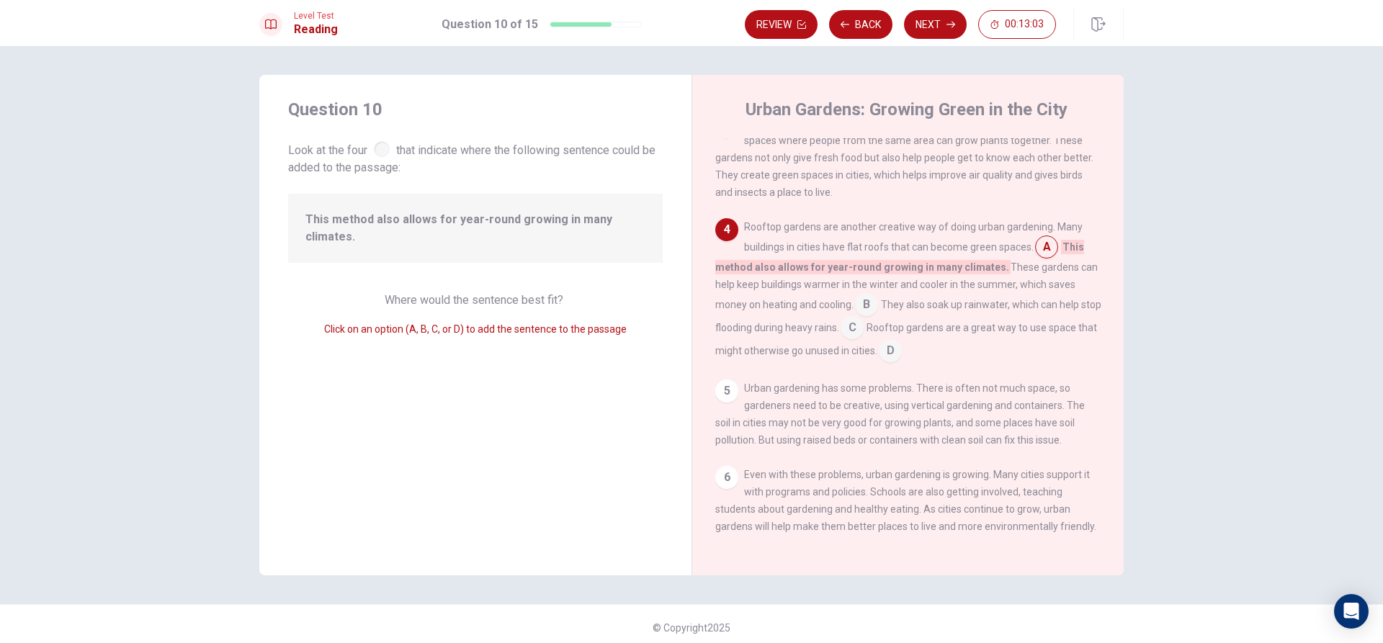
scroll to position [212, 0]
click at [929, 32] on button "Next" at bounding box center [935, 24] width 63 height 29
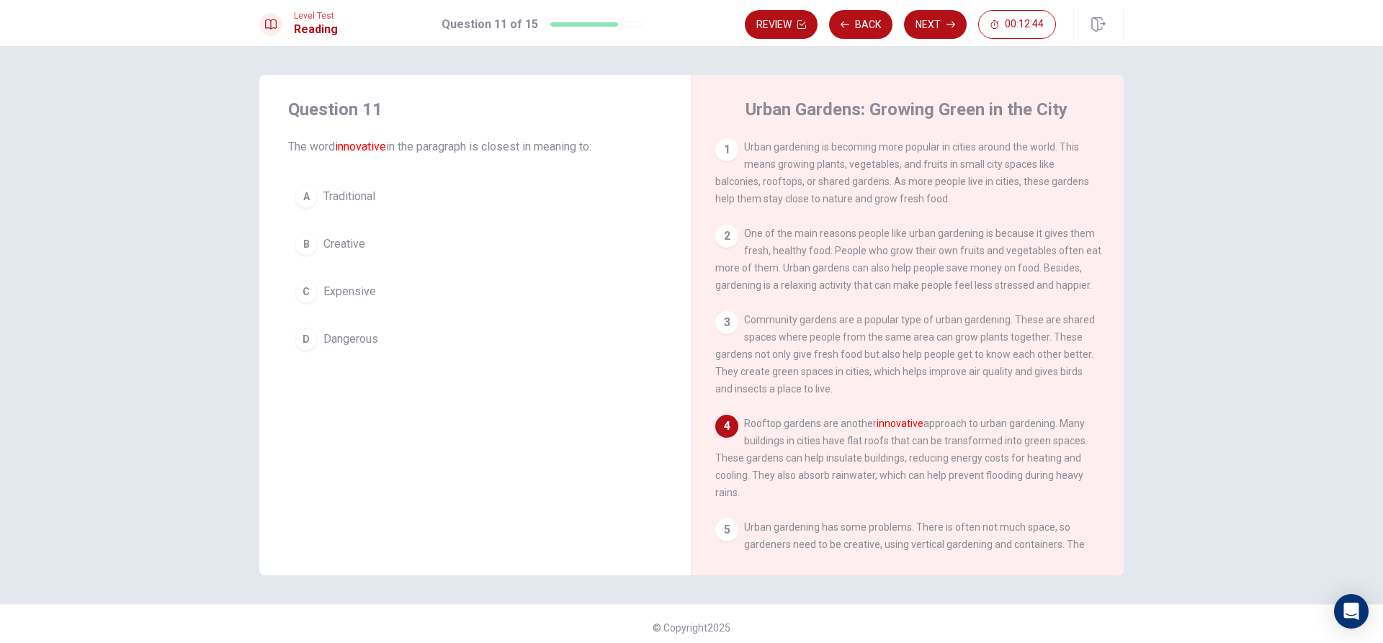
click at [305, 242] on div "B" at bounding box center [306, 244] width 23 height 23
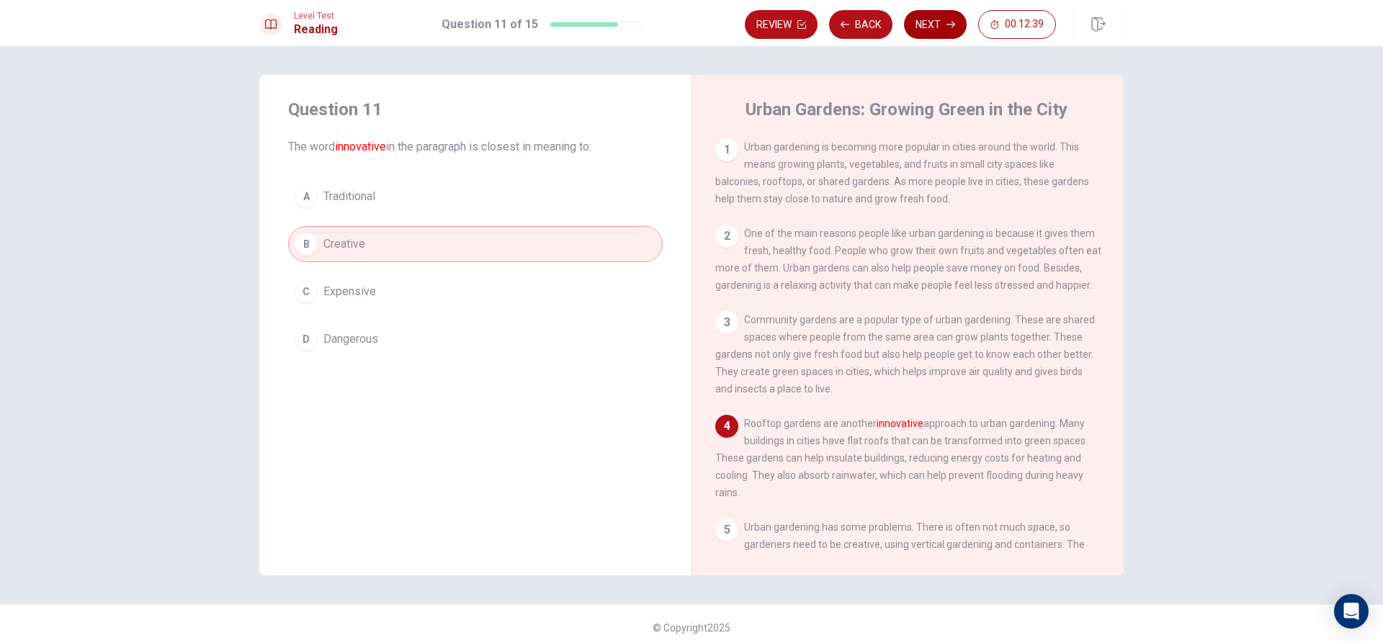
click at [943, 24] on button "Next" at bounding box center [935, 24] width 63 height 29
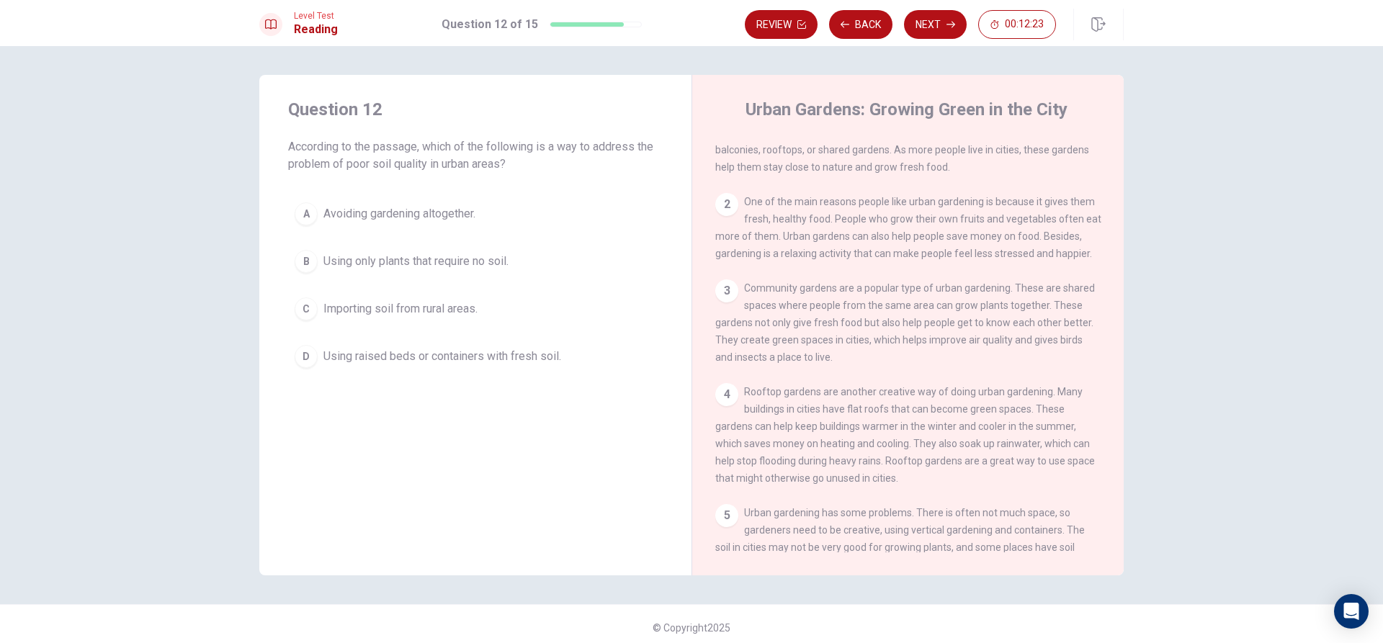
scroll to position [176, 0]
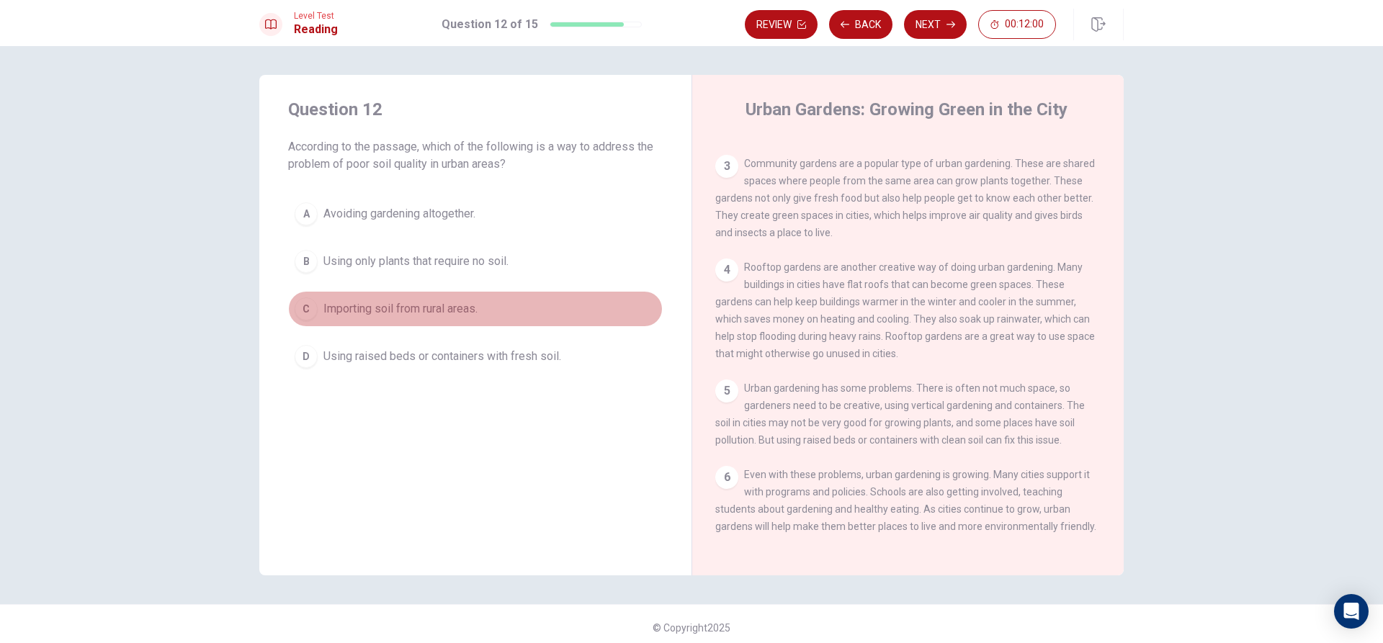
click at [449, 309] on span "Importing soil from rural areas." at bounding box center [401, 308] width 154 height 17
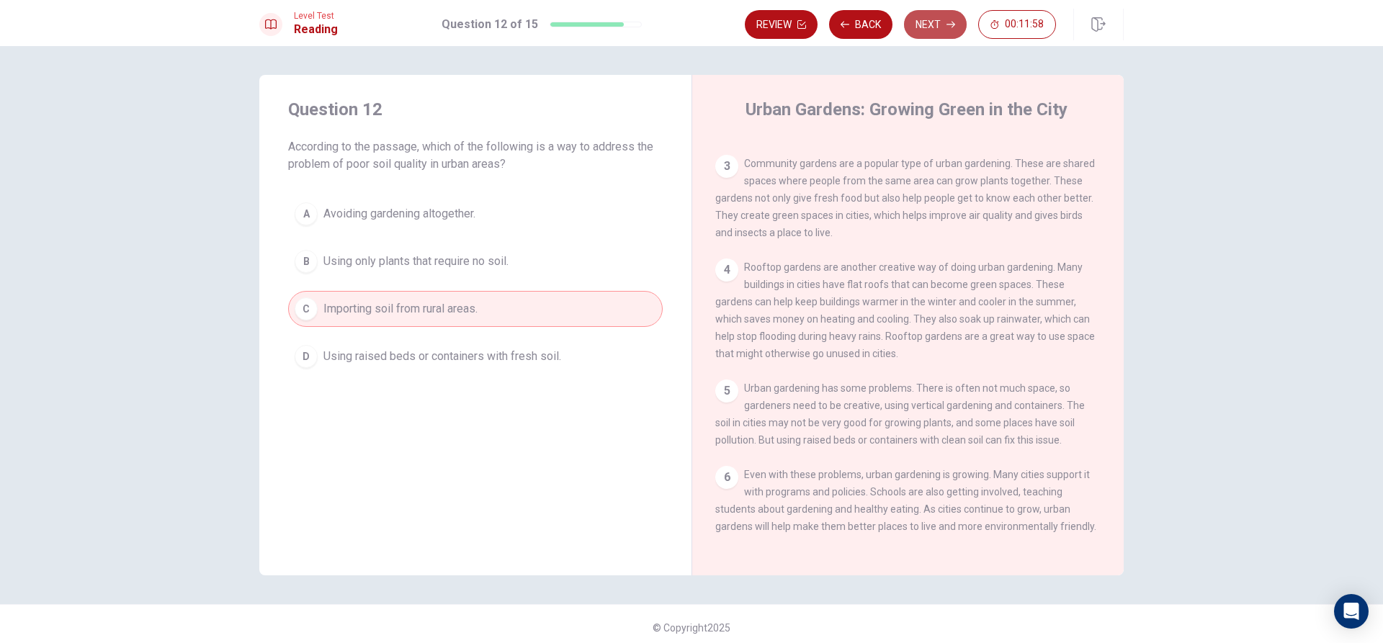
click at [909, 22] on button "Next" at bounding box center [935, 24] width 63 height 29
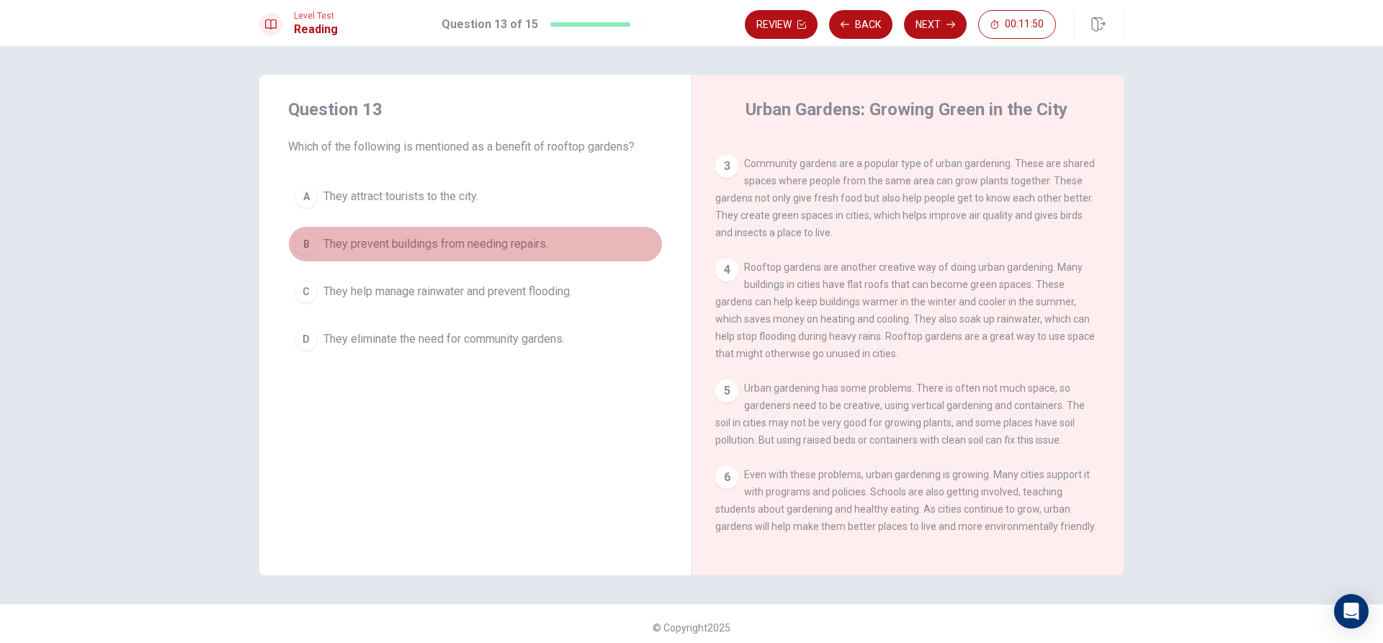
click at [374, 241] on span "They prevent buildings from needing repairs." at bounding box center [436, 244] width 225 height 17
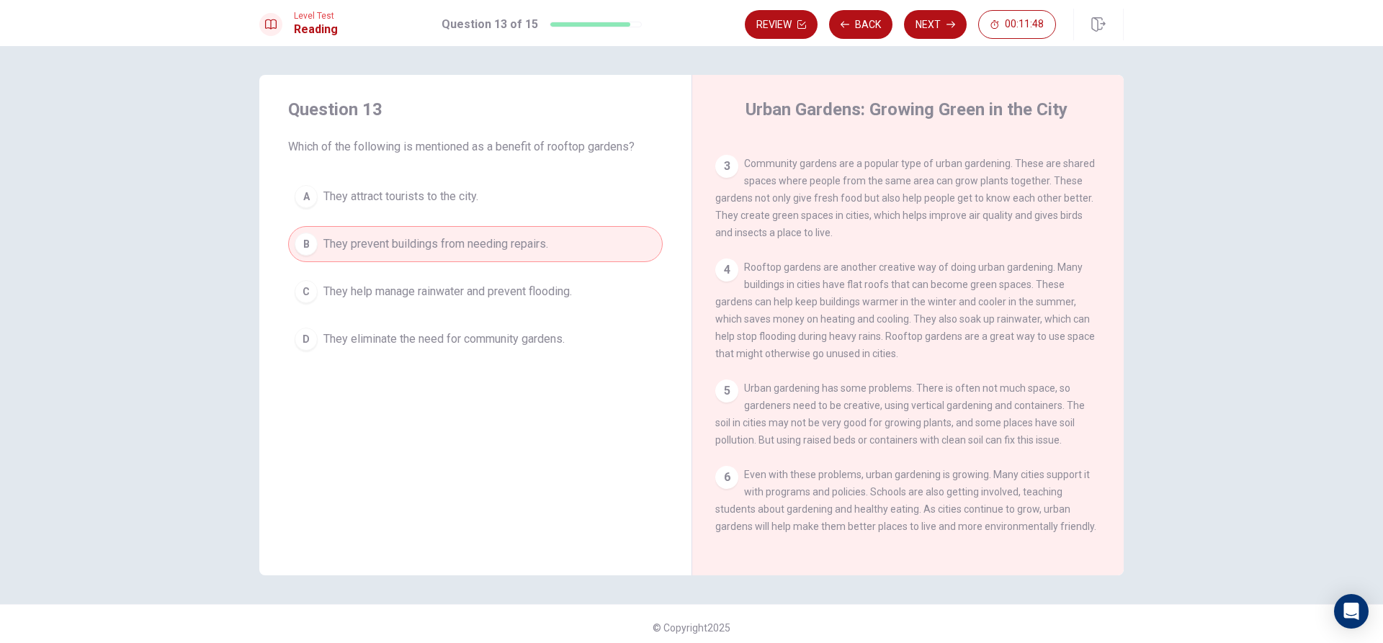
click at [496, 292] on span "They help manage rainwater and prevent flooding." at bounding box center [448, 291] width 249 height 17
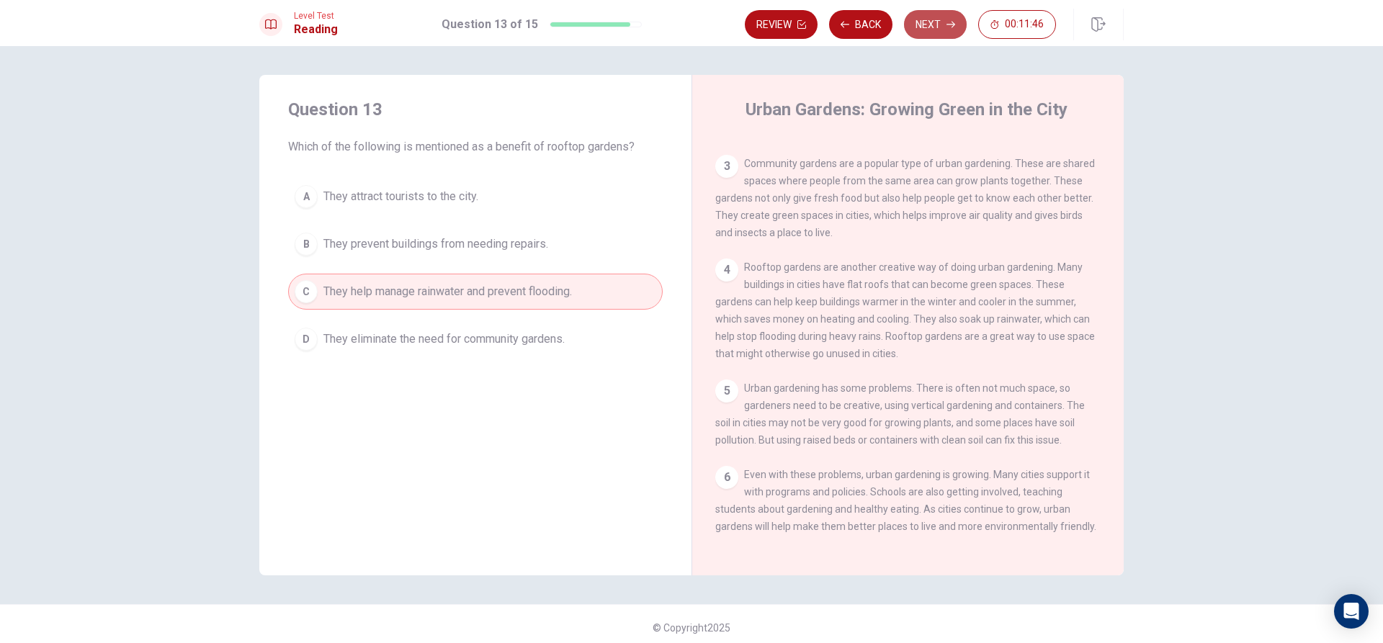
click at [924, 12] on button "Next" at bounding box center [935, 24] width 63 height 29
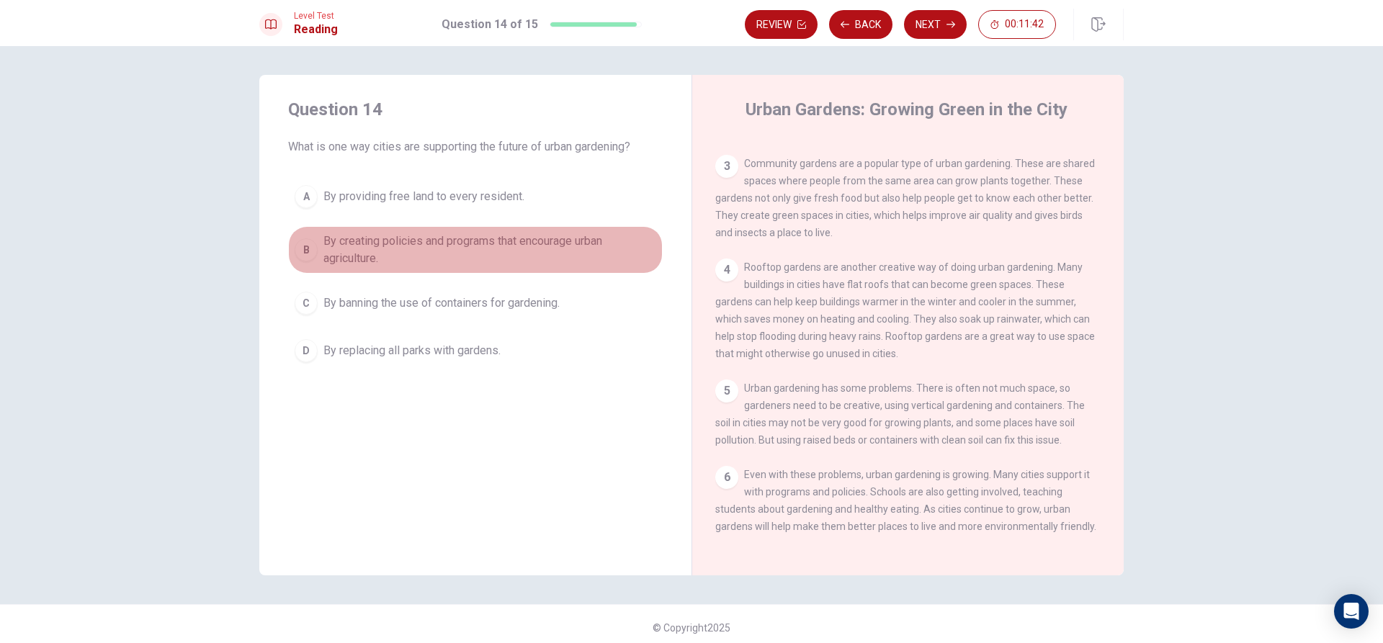
click at [329, 244] on span "By creating policies and programs that encourage urban agriculture." at bounding box center [490, 250] width 333 height 35
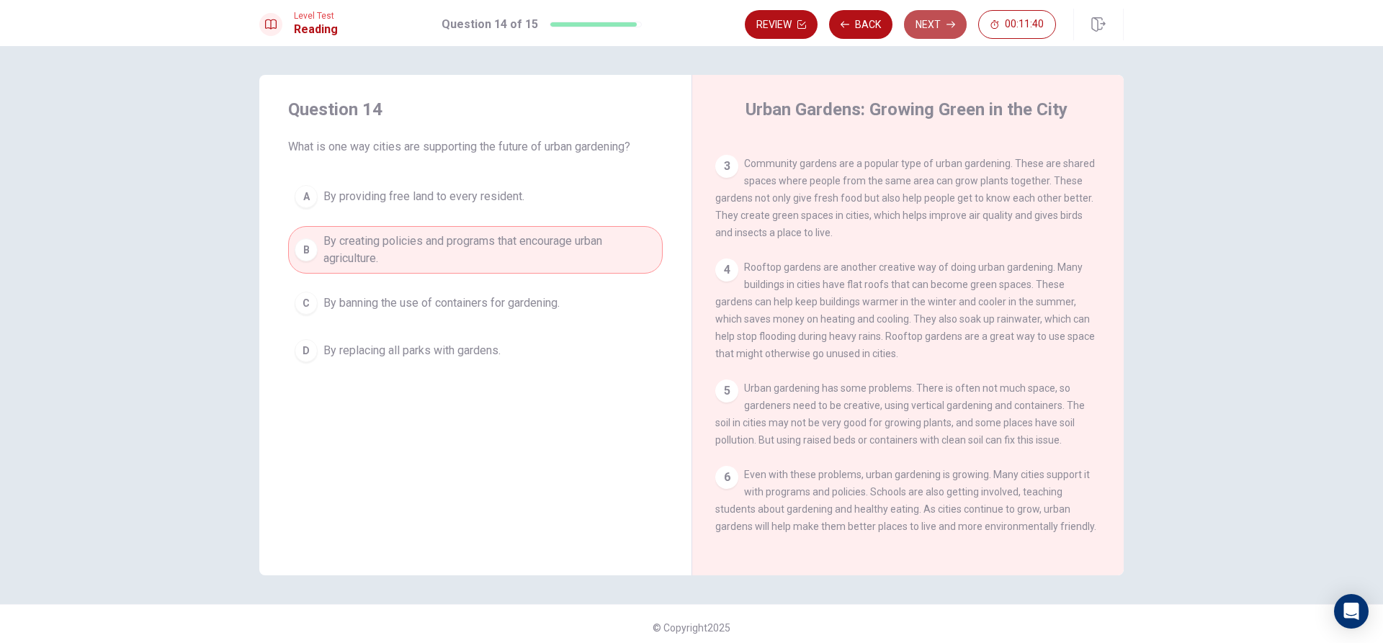
click at [927, 30] on button "Next" at bounding box center [935, 24] width 63 height 29
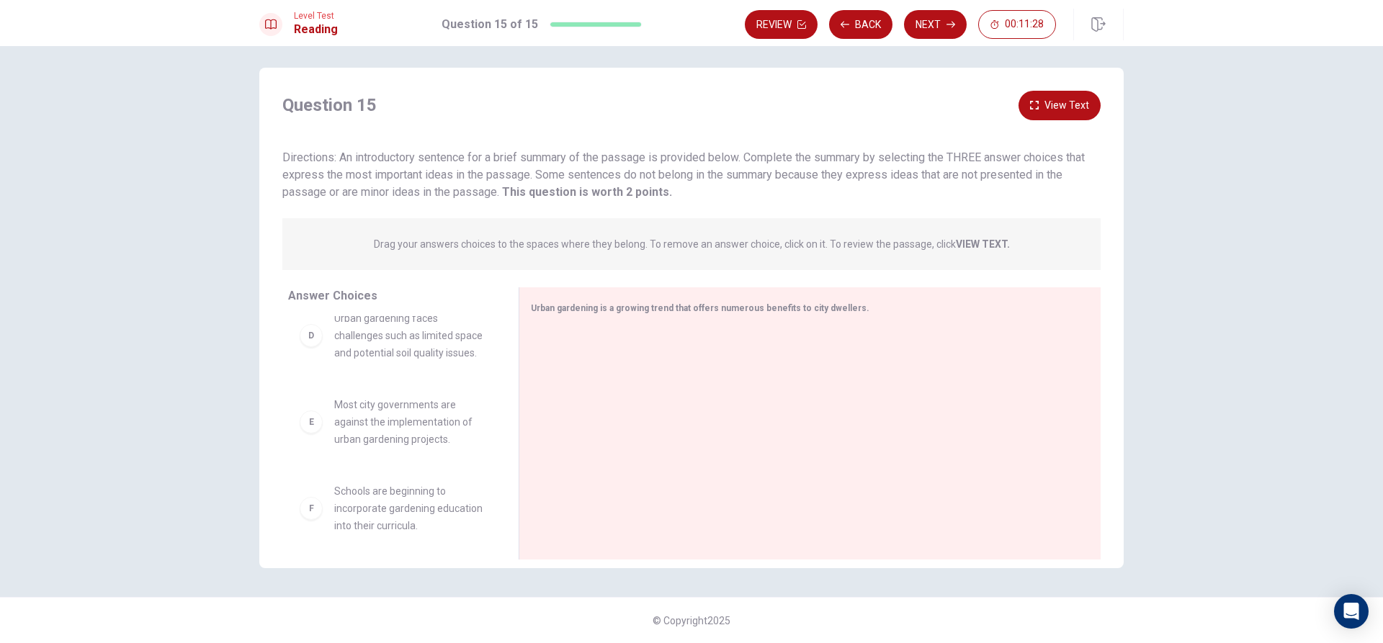
scroll to position [303, 0]
drag, startPoint x: 427, startPoint y: 508, endPoint x: 707, endPoint y: 331, distance: 331.2
click at [787, 301] on div "Urban gardening is a growing trend that offers numerous benefits to city dwelle…" at bounding box center [801, 308] width 541 height 18
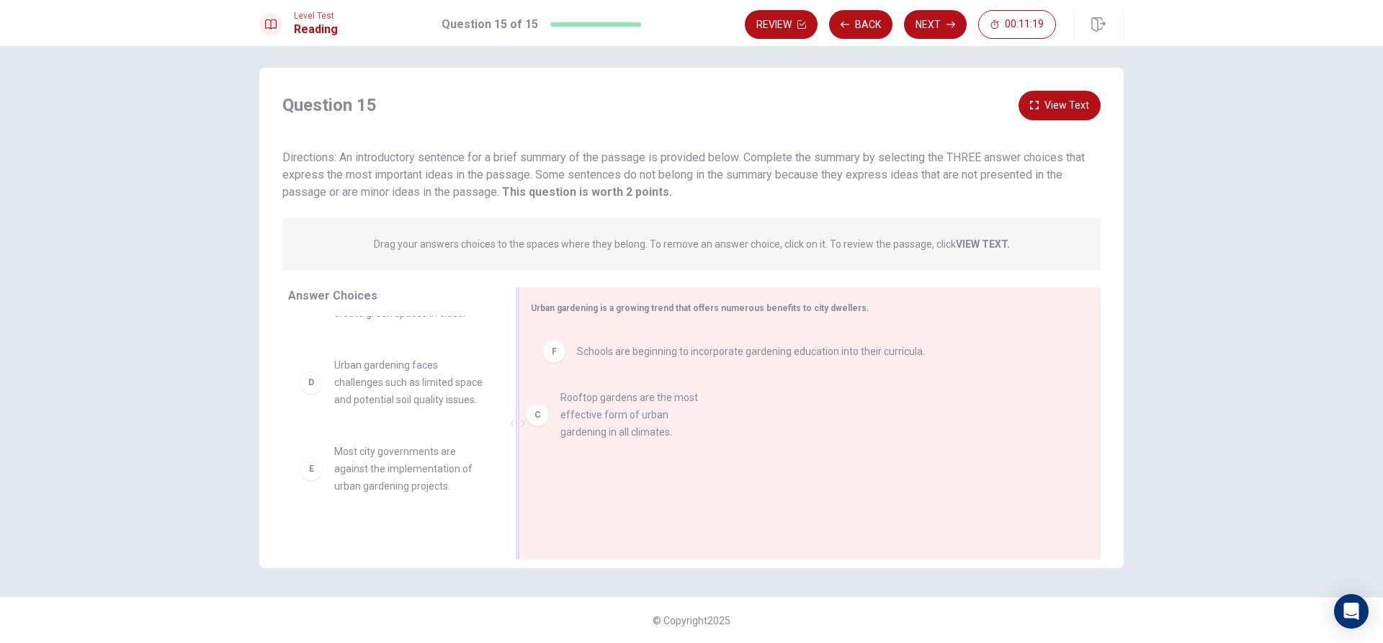
drag, startPoint x: 396, startPoint y: 402, endPoint x: 630, endPoint y: 437, distance: 237.4
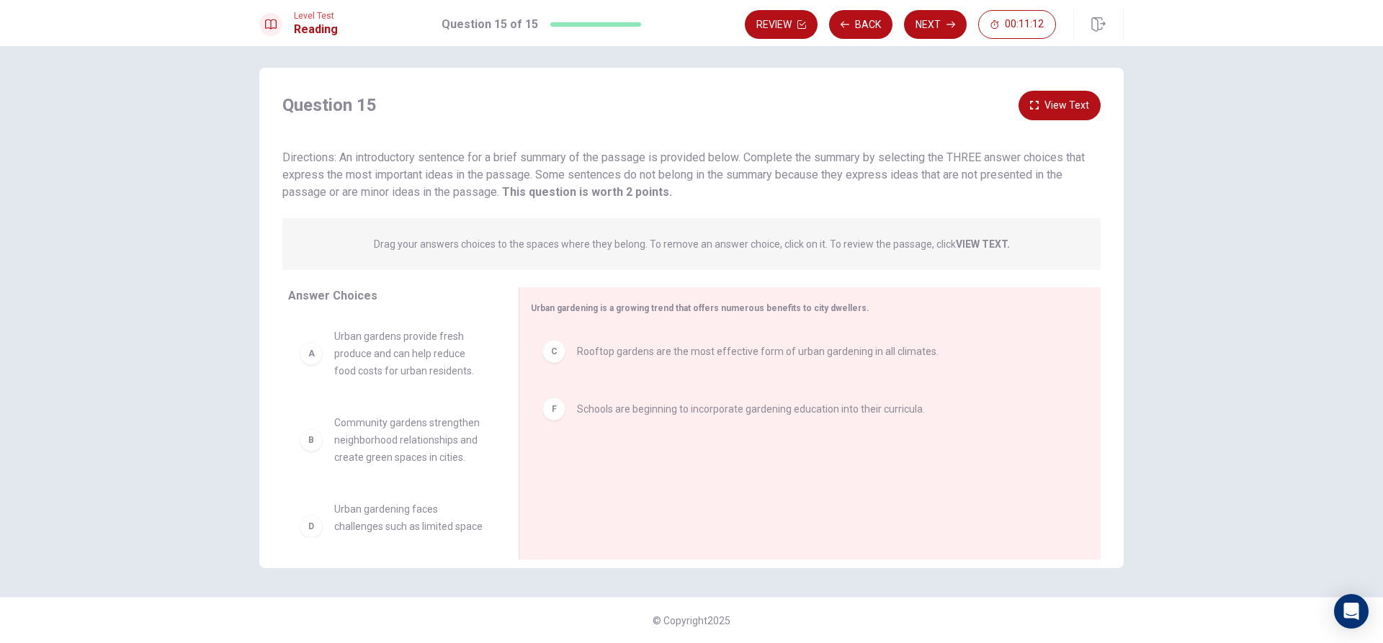
scroll to position [0, 0]
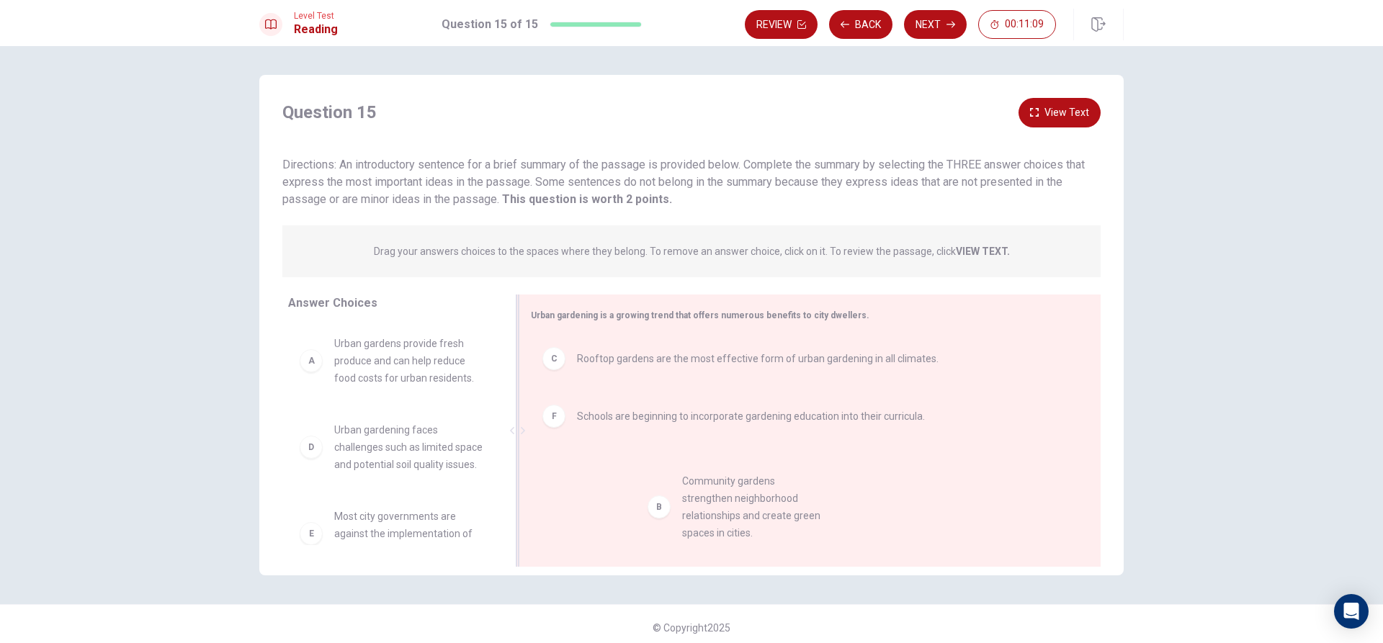
drag, startPoint x: 412, startPoint y: 455, endPoint x: 767, endPoint y: 507, distance: 358.9
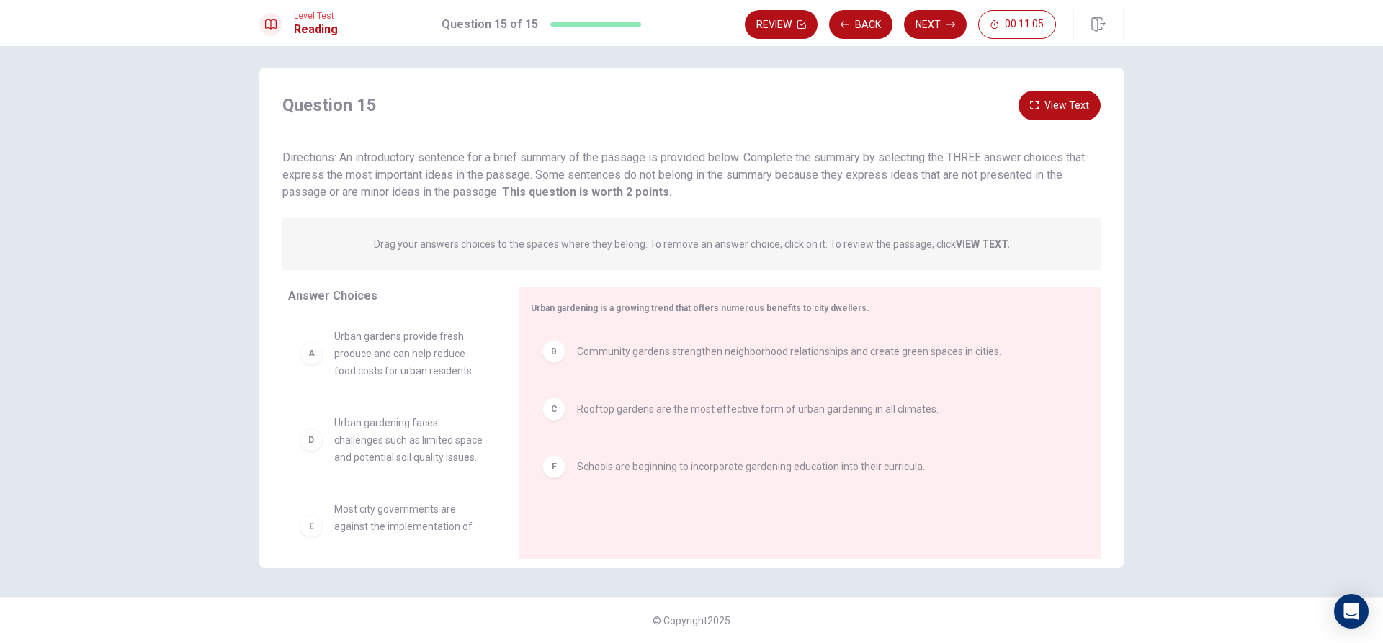
click at [1054, 107] on button "View Text" at bounding box center [1060, 106] width 82 height 30
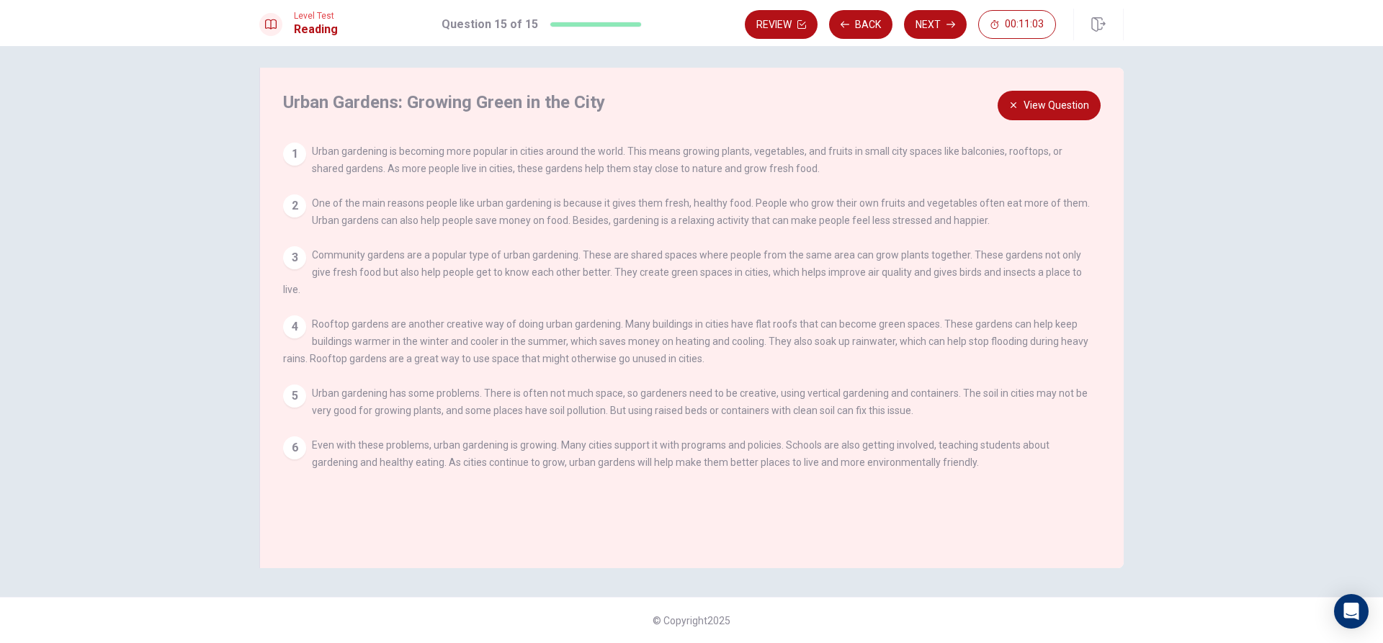
click at [1031, 98] on button "View Question" at bounding box center [1049, 106] width 103 height 30
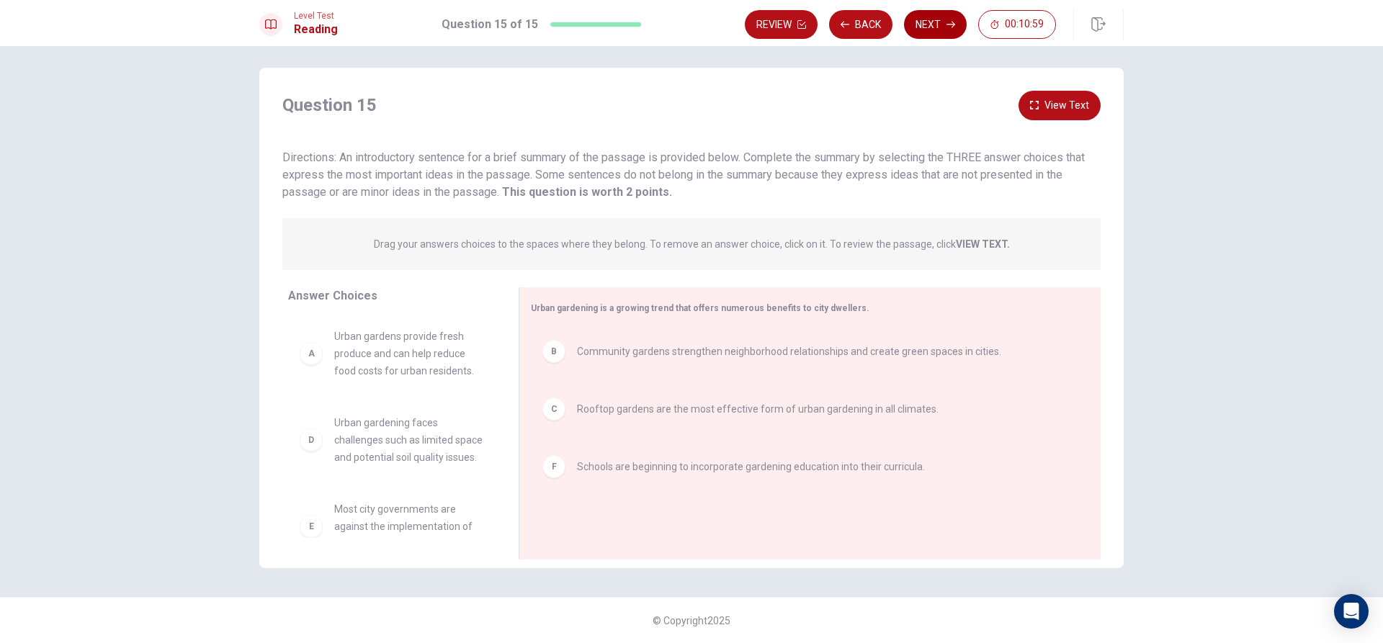
click at [927, 32] on button "Next" at bounding box center [935, 24] width 63 height 29
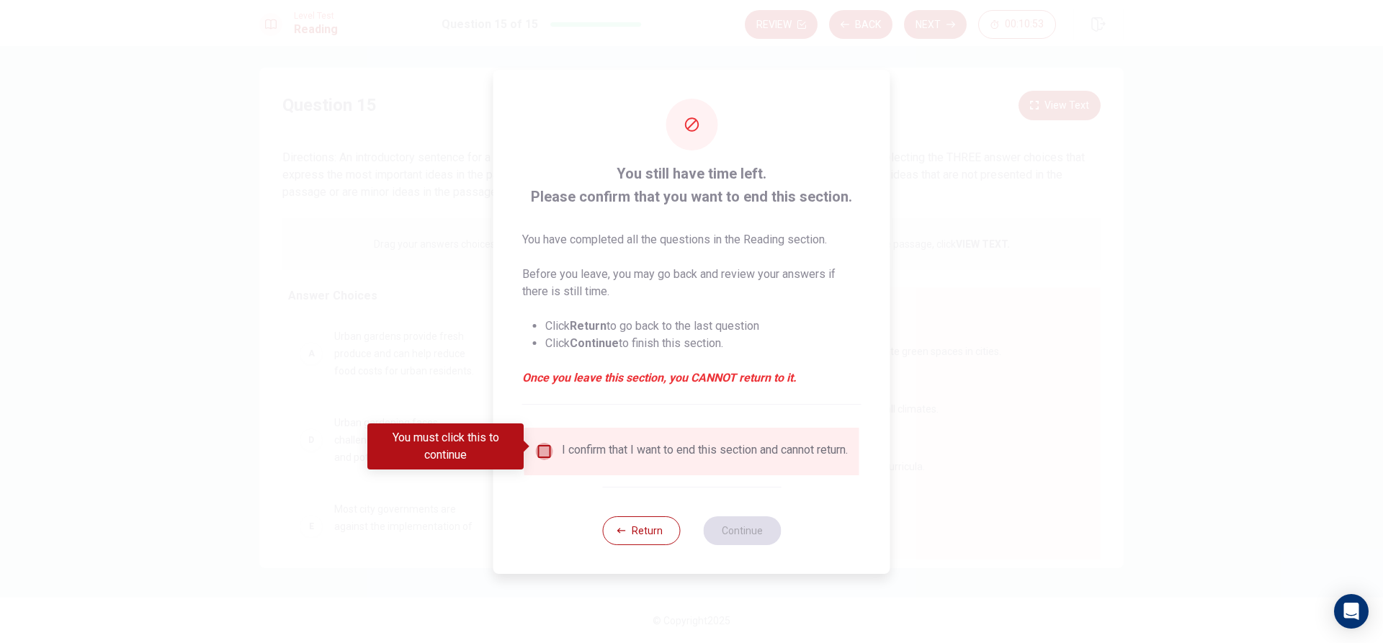
click at [538, 451] on input "You must click this to continue" at bounding box center [544, 451] width 17 height 17
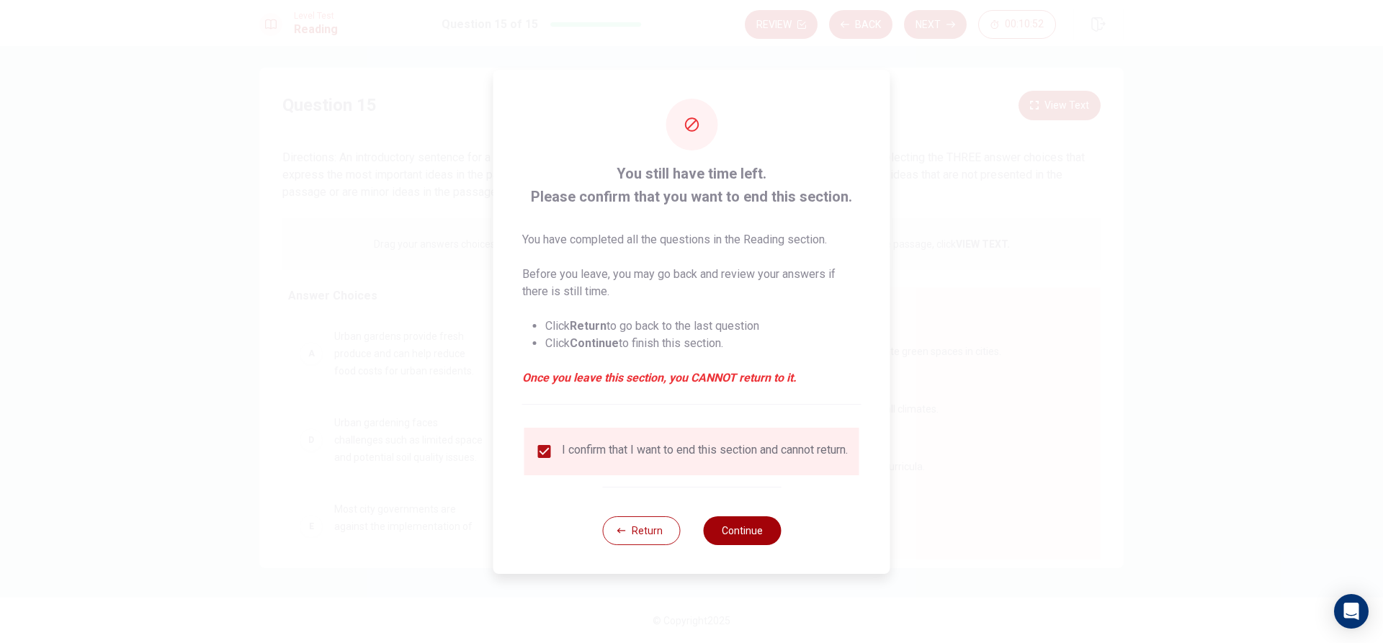
click at [744, 532] on button "Continue" at bounding box center [742, 531] width 78 height 29
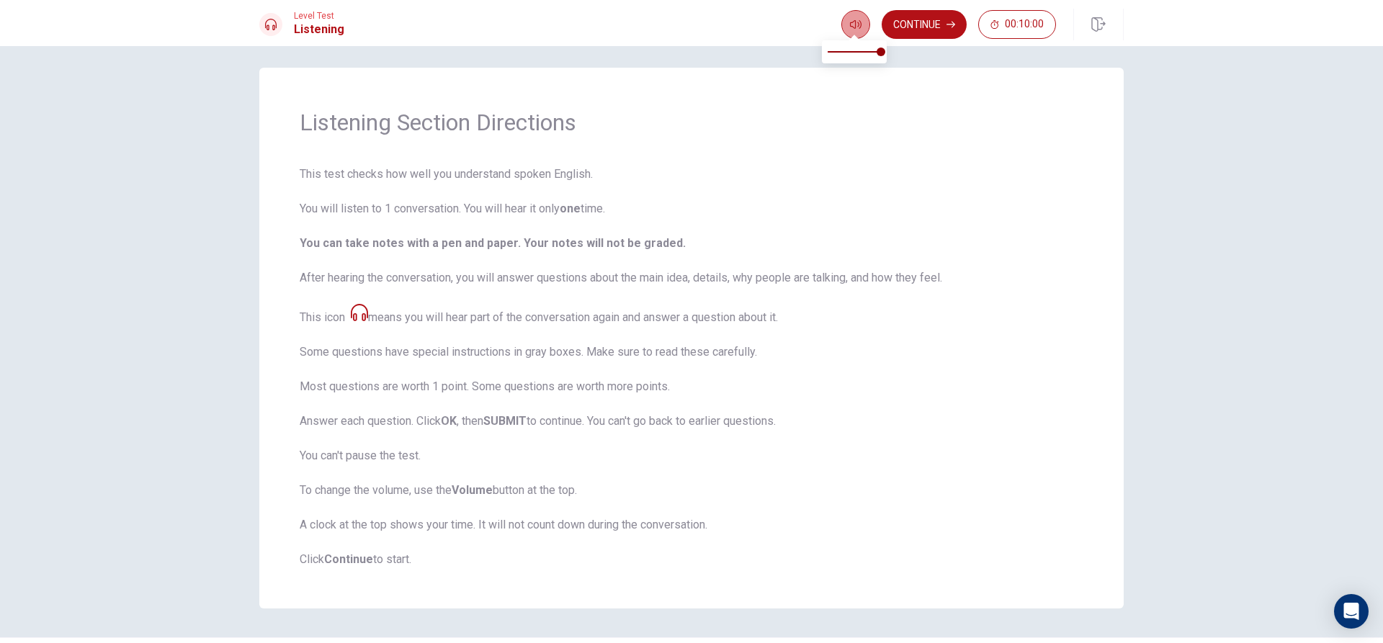
click at [865, 15] on button "button" at bounding box center [856, 24] width 29 height 29
click at [354, 313] on icon at bounding box center [359, 312] width 17 height 17
click at [373, 316] on span "This test checks how well you understand spoken English. You will listen to 1 c…" at bounding box center [692, 367] width 784 height 403
click at [363, 320] on icon at bounding box center [359, 312] width 17 height 17
click at [396, 329] on span "This test checks how well you understand spoken English. You will listen to 1 c…" at bounding box center [692, 367] width 784 height 403
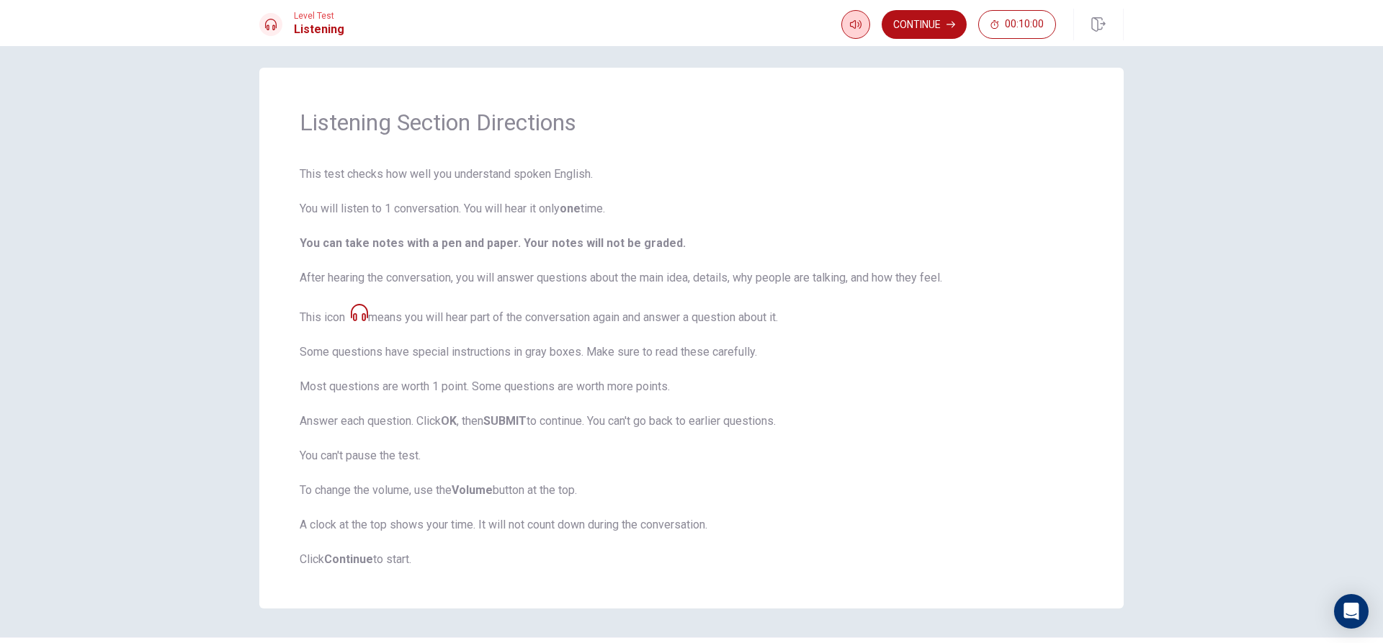
click at [849, 36] on body "This site uses cookies, as explained in our Privacy Policy . If you agree to th…" at bounding box center [691, 321] width 1383 height 643
click at [852, 57] on span at bounding box center [854, 52] width 53 height 20
type input "1"
drag, startPoint x: 852, startPoint y: 57, endPoint x: 979, endPoint y: 57, distance: 126.8
click at [979, 57] on body "This site uses cookies, as explained in our Privacy Policy . If you agree to th…" at bounding box center [691, 321] width 1383 height 643
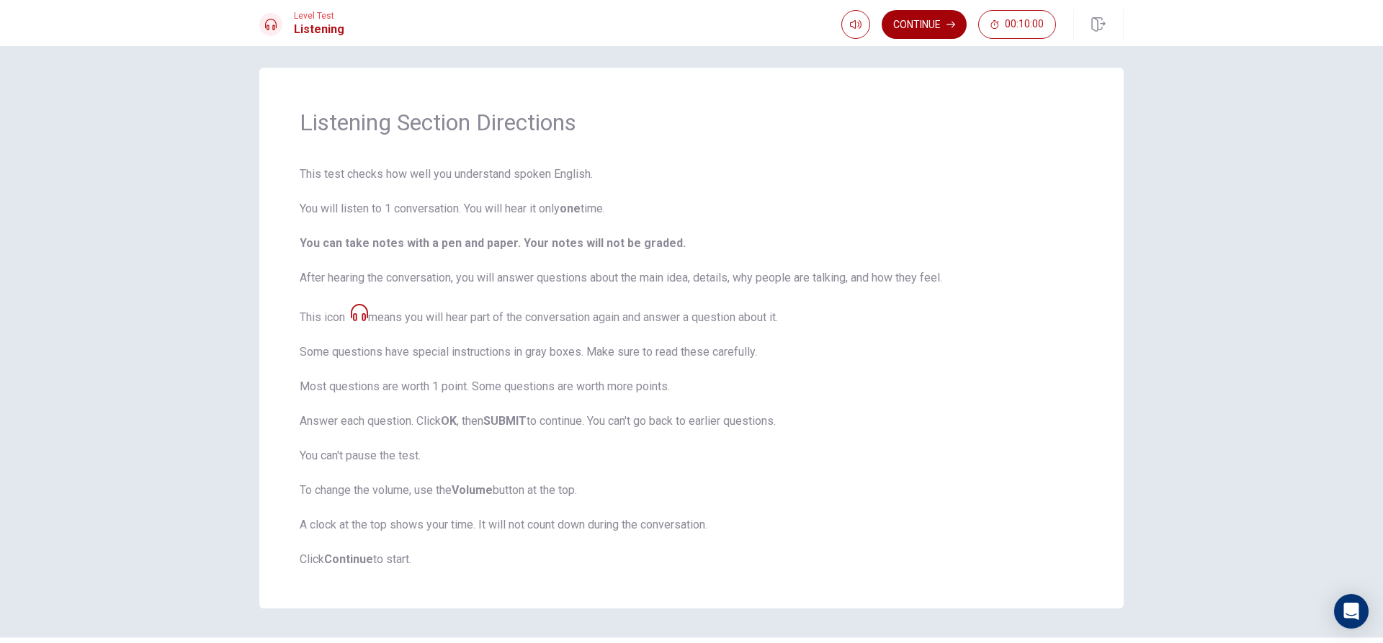
click at [932, 25] on button "Continue" at bounding box center [924, 24] width 85 height 29
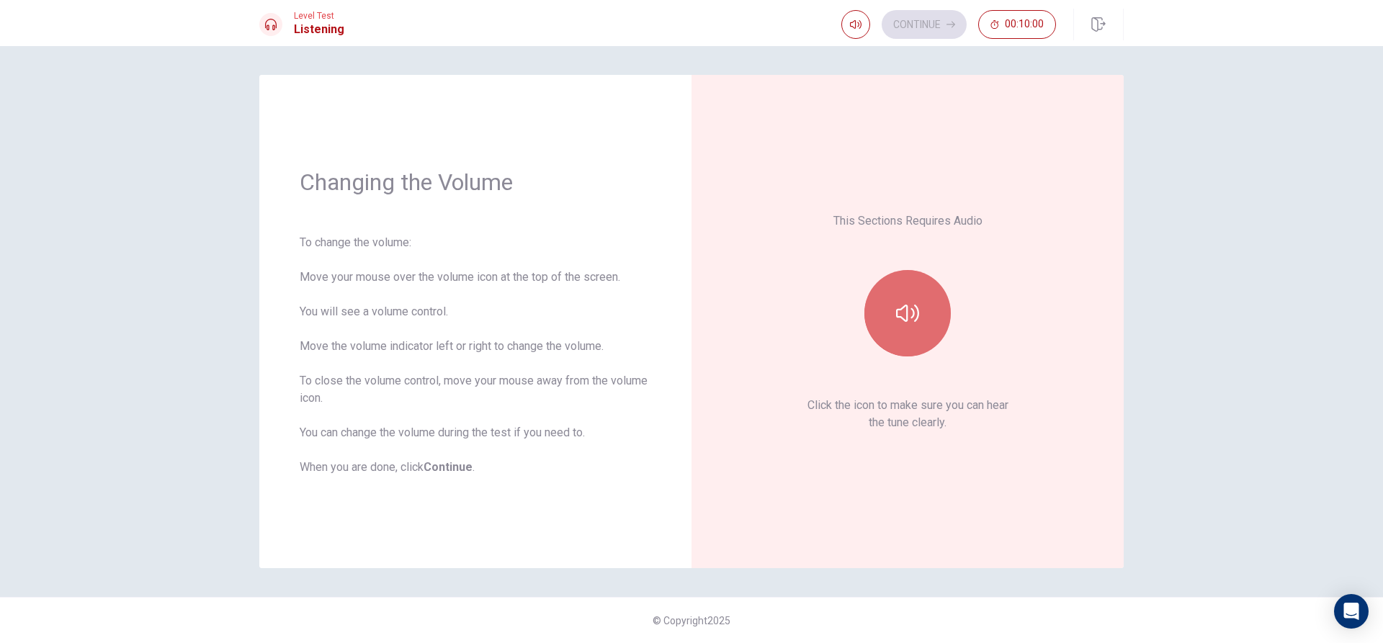
click at [903, 305] on icon "button" at bounding box center [907, 313] width 23 height 23
click at [916, 309] on icon "button" at bounding box center [907, 313] width 23 height 23
click at [954, 27] on icon "button" at bounding box center [951, 24] width 9 height 9
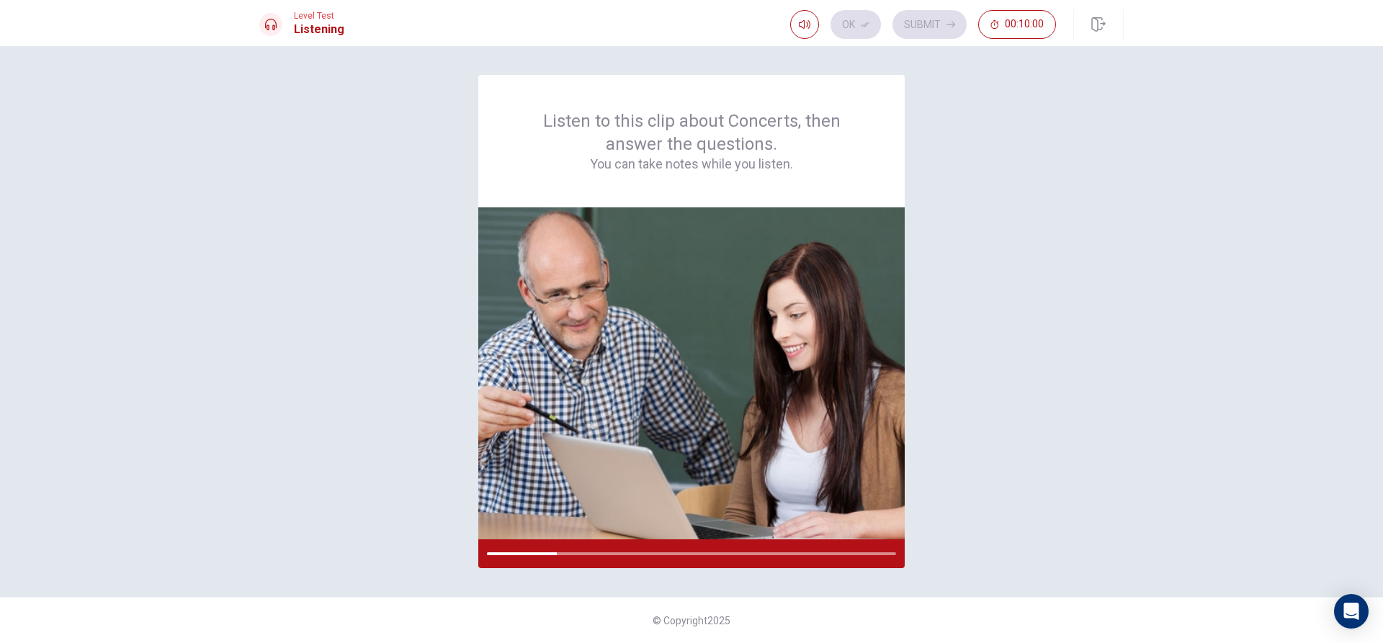
click at [997, 356] on div "Listen to this clip about Concerts, then answer the questions. You can take not…" at bounding box center [691, 322] width 865 height 494
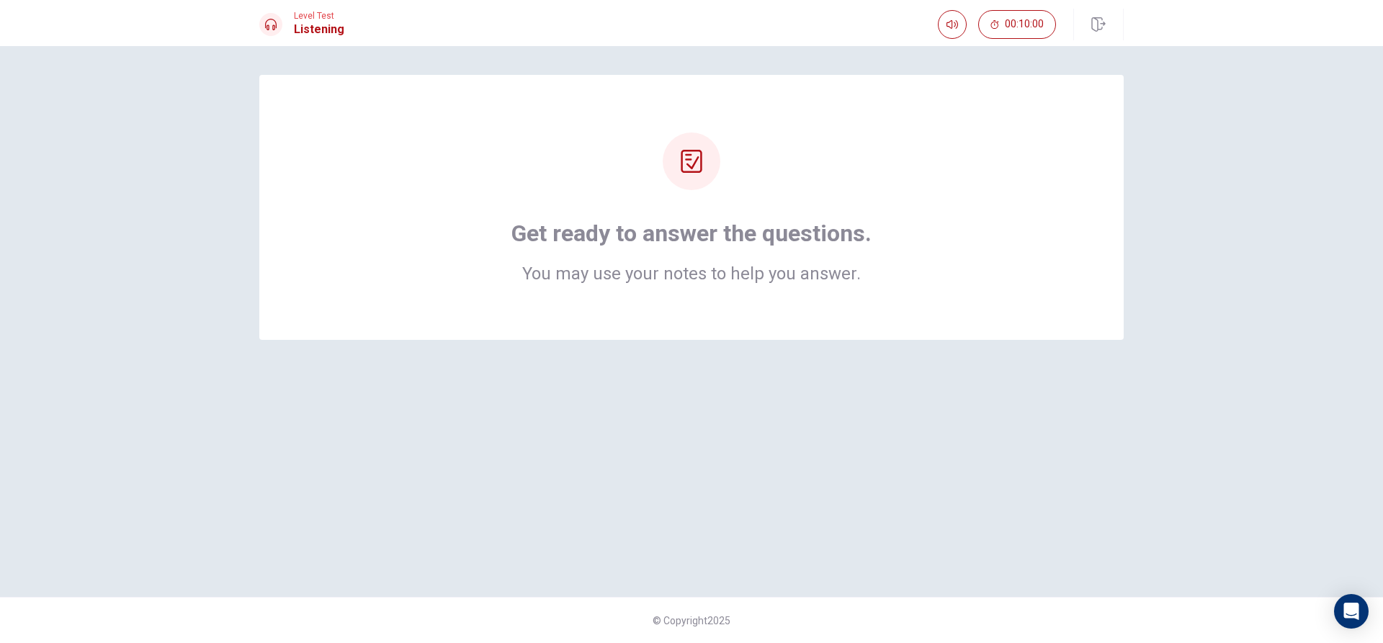
click at [703, 177] on div at bounding box center [692, 162] width 58 height 58
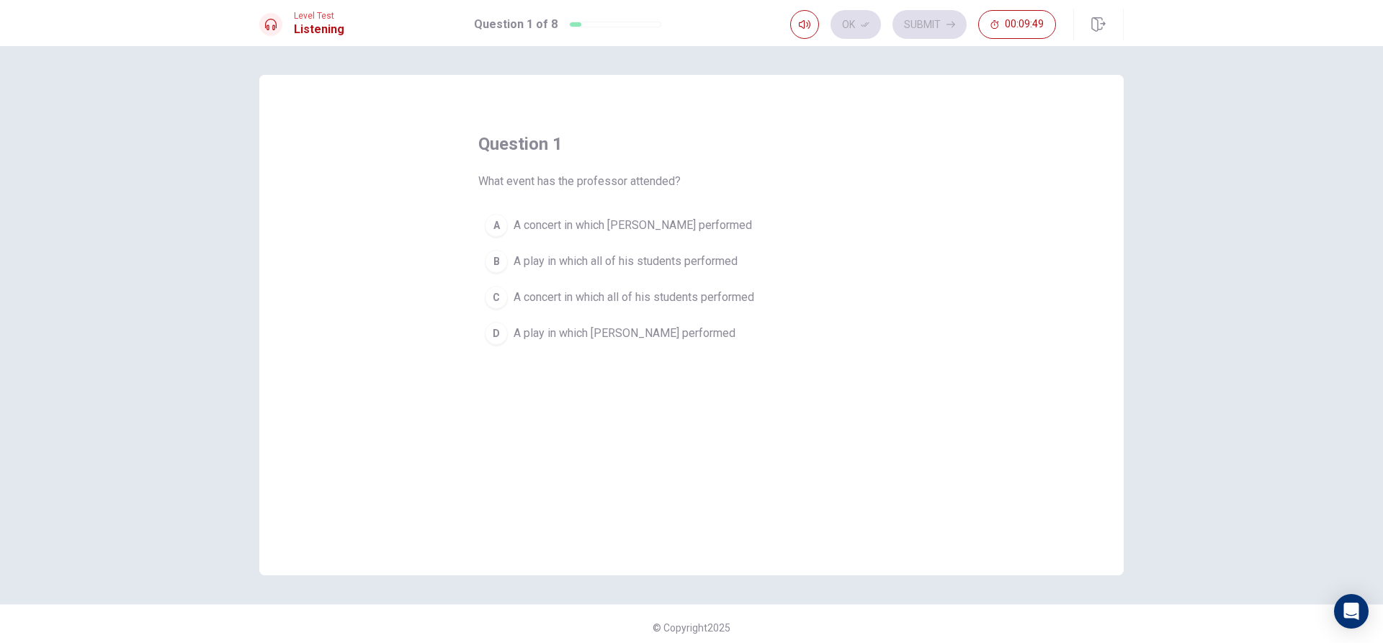
click at [607, 226] on span "A concert in which [PERSON_NAME] performed" at bounding box center [633, 225] width 238 height 17
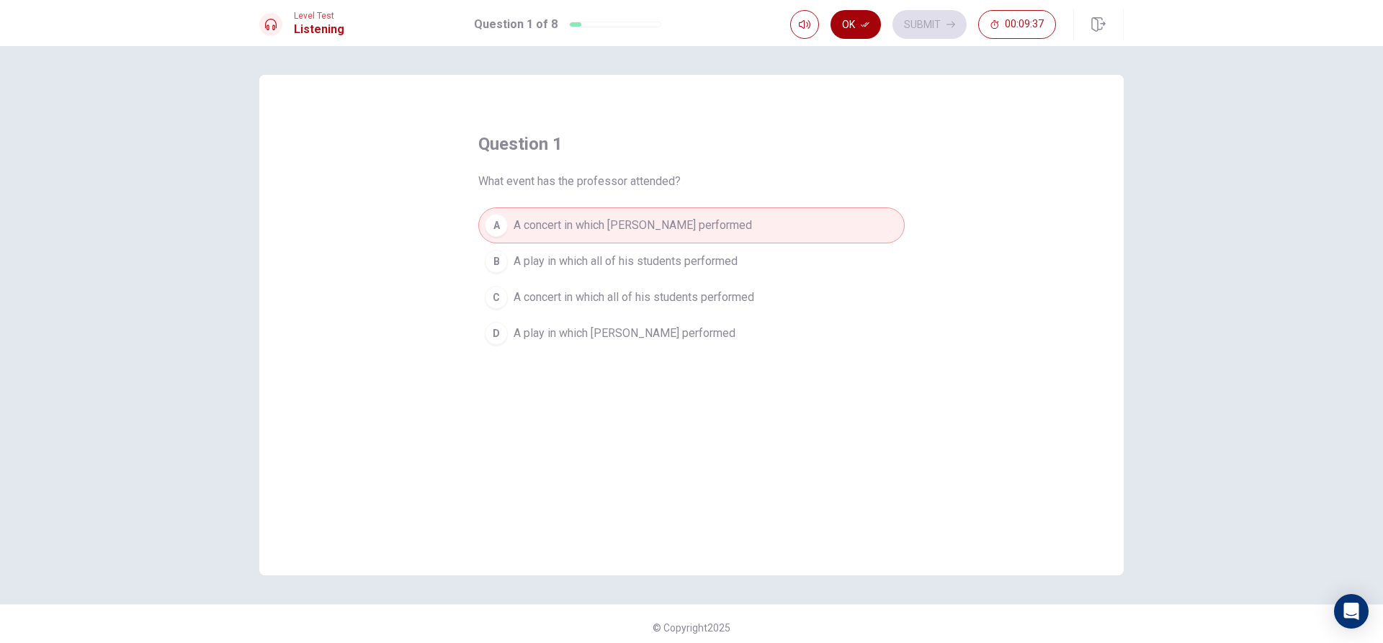
click at [865, 30] on button "Ok" at bounding box center [856, 24] width 50 height 29
click at [939, 24] on button "Submit" at bounding box center [930, 24] width 74 height 29
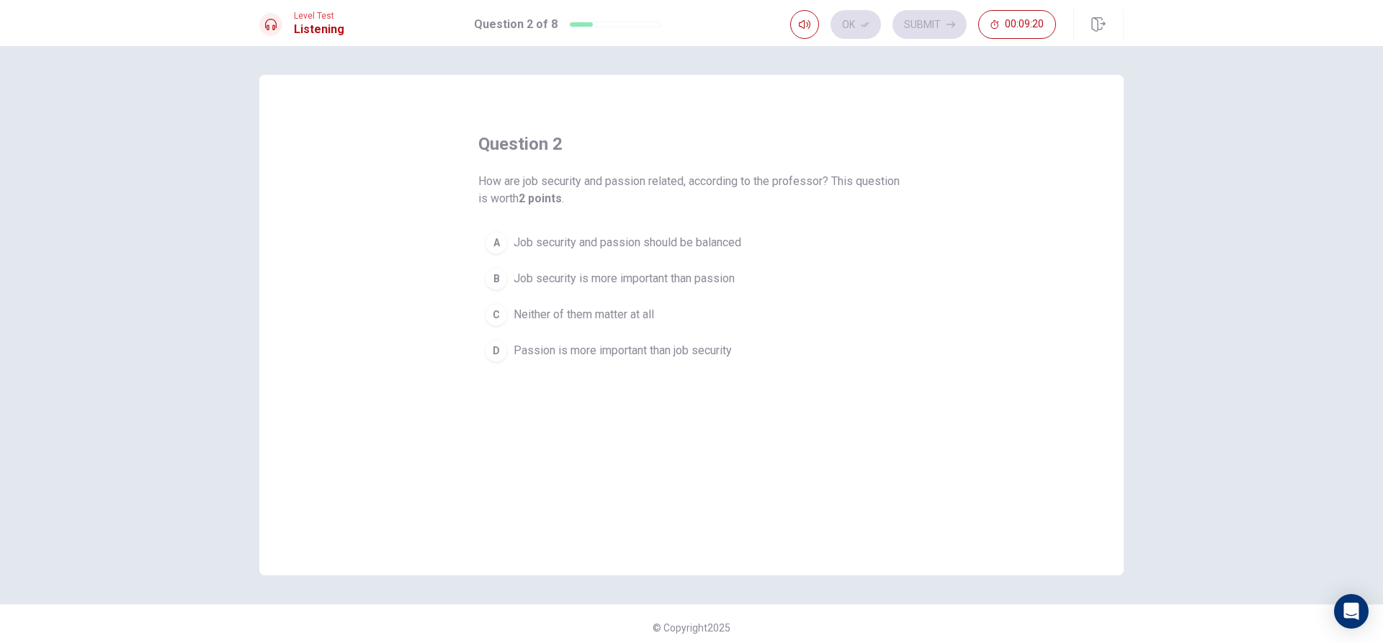
click at [567, 246] on span "Job security and passion should be balanced" at bounding box center [628, 242] width 228 height 17
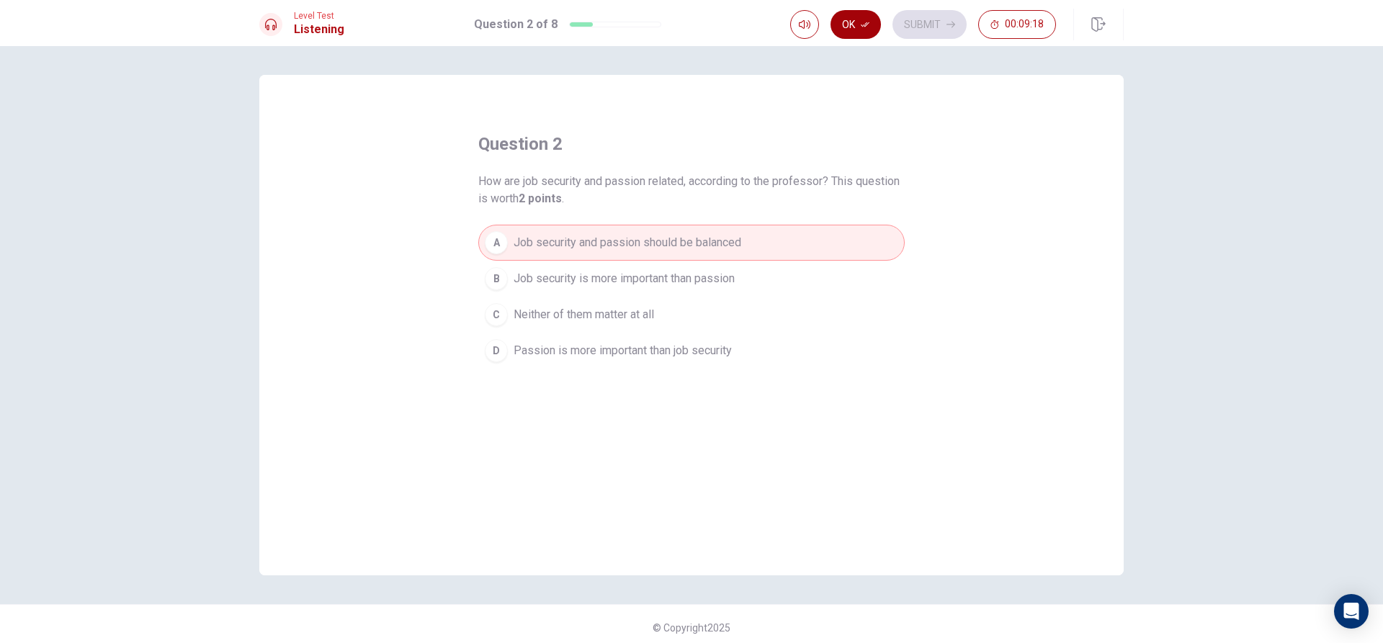
click at [875, 26] on button "Ok" at bounding box center [856, 24] width 50 height 29
click at [802, 28] on icon "button" at bounding box center [805, 25] width 12 height 12
click at [953, 12] on button "Submit" at bounding box center [930, 24] width 74 height 29
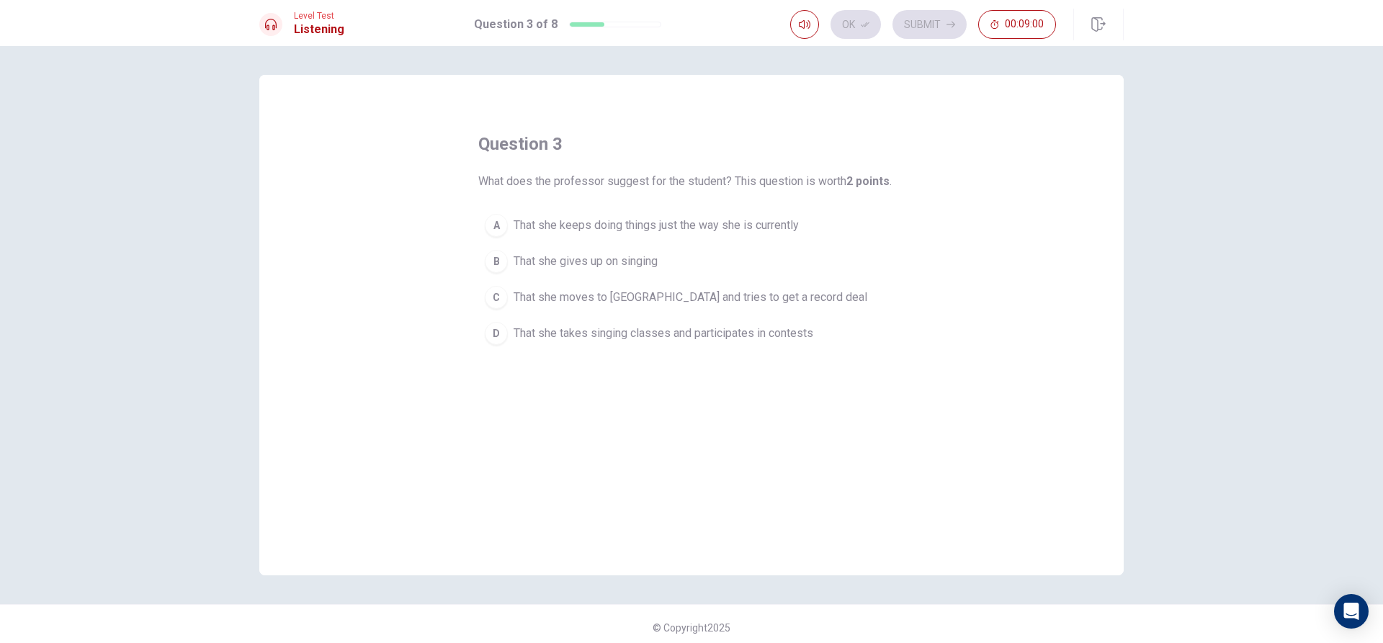
click at [692, 220] on span "That she keeps doing things just the way she is currently" at bounding box center [656, 225] width 285 height 17
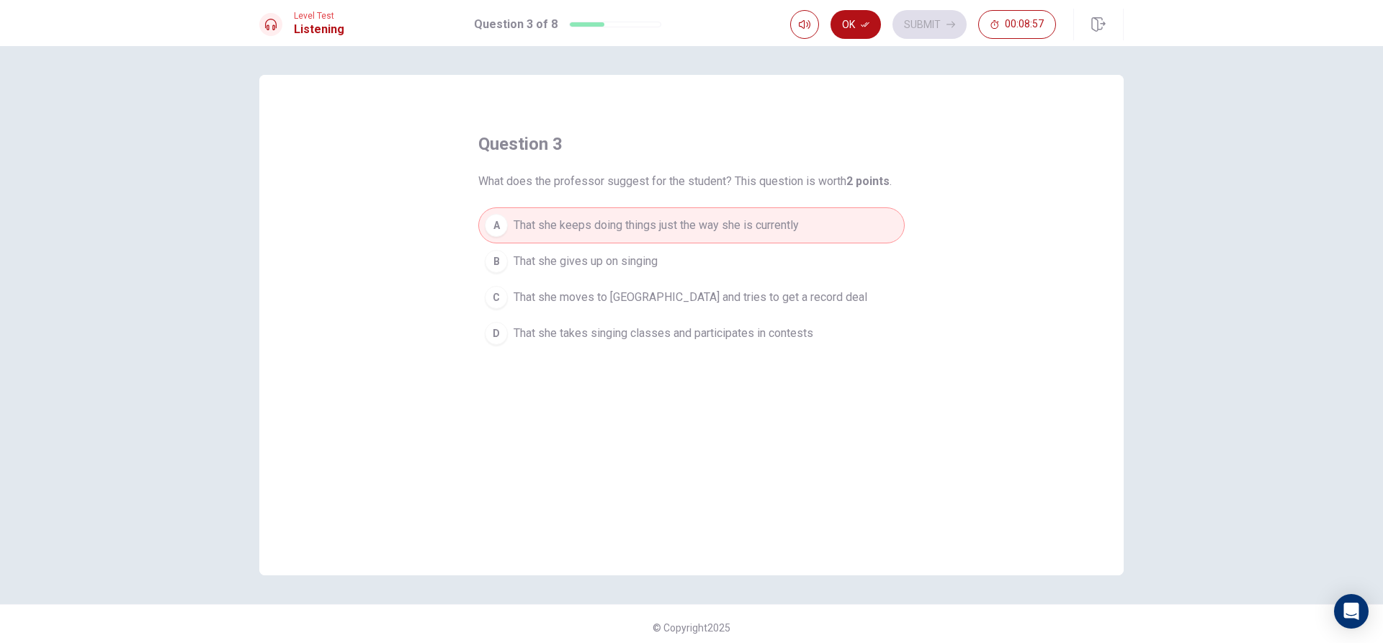
click at [751, 328] on span "That she takes singing classes and participates in contests" at bounding box center [664, 333] width 300 height 17
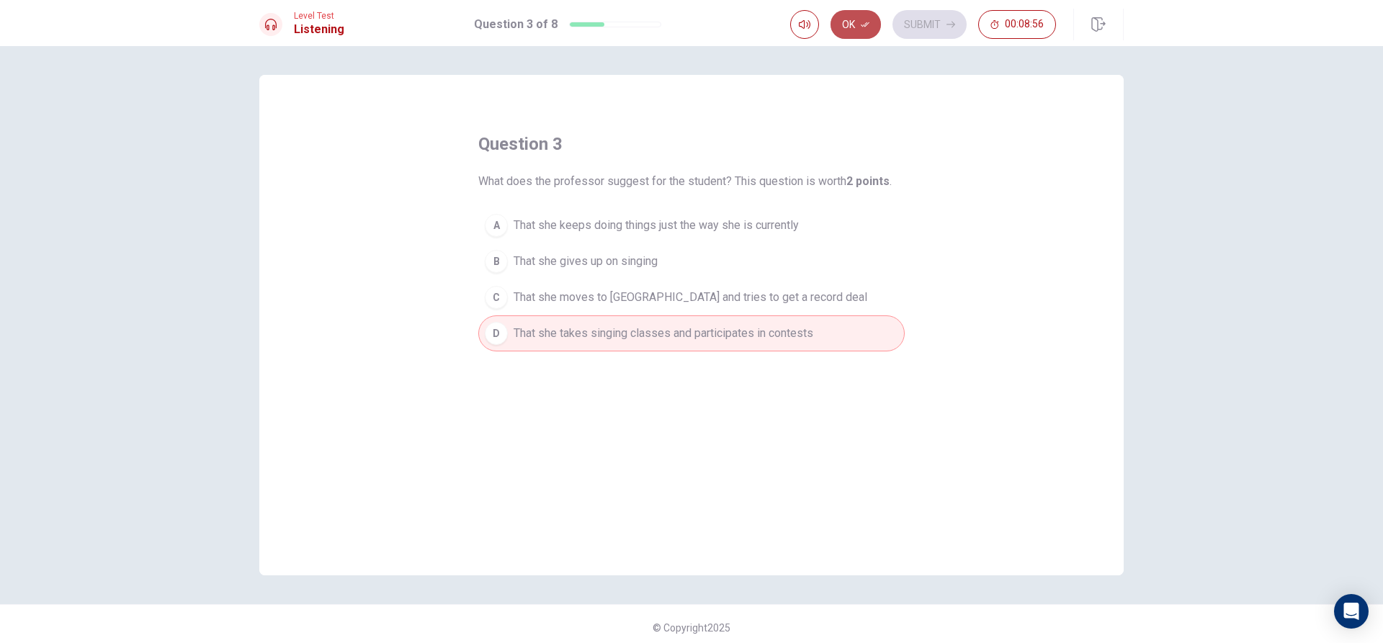
click at [845, 17] on button "Ok" at bounding box center [856, 24] width 50 height 29
click at [917, 28] on button "Submit" at bounding box center [930, 24] width 74 height 29
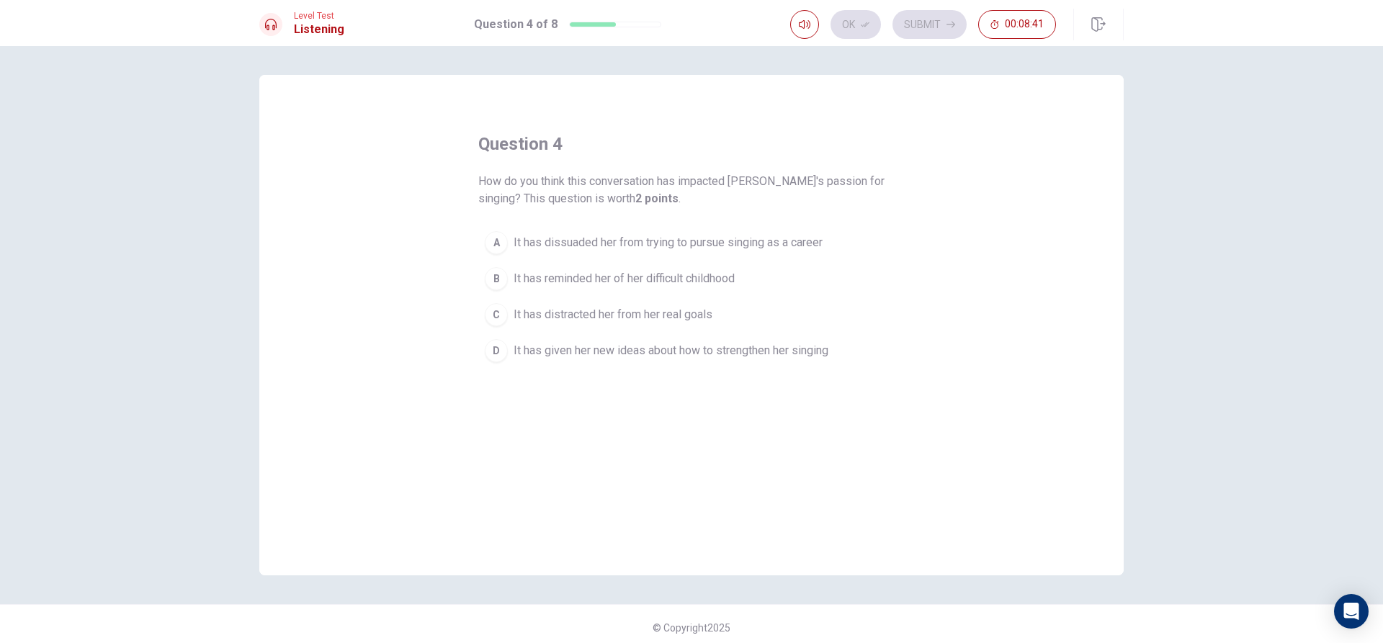
click at [605, 351] on span "It has given her new ideas about how to strengthen her singing" at bounding box center [671, 350] width 315 height 17
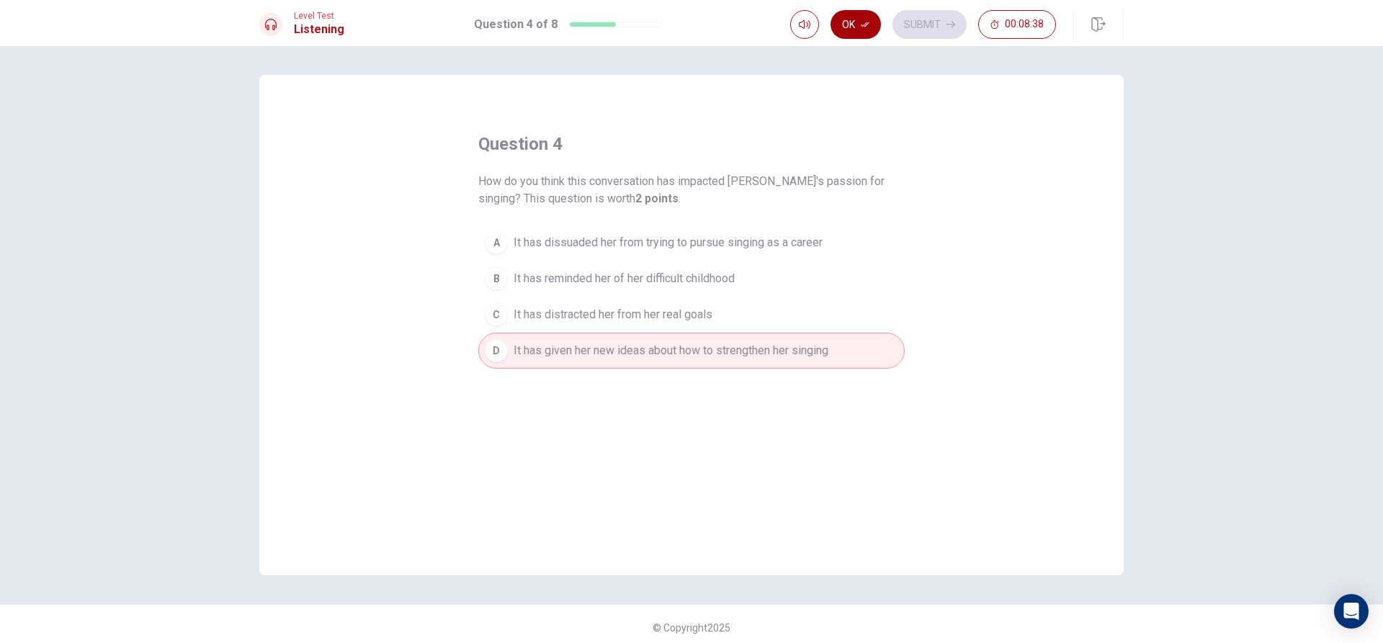
click at [866, 30] on button "Ok" at bounding box center [856, 24] width 50 height 29
click at [929, 30] on button "Submit" at bounding box center [930, 24] width 74 height 29
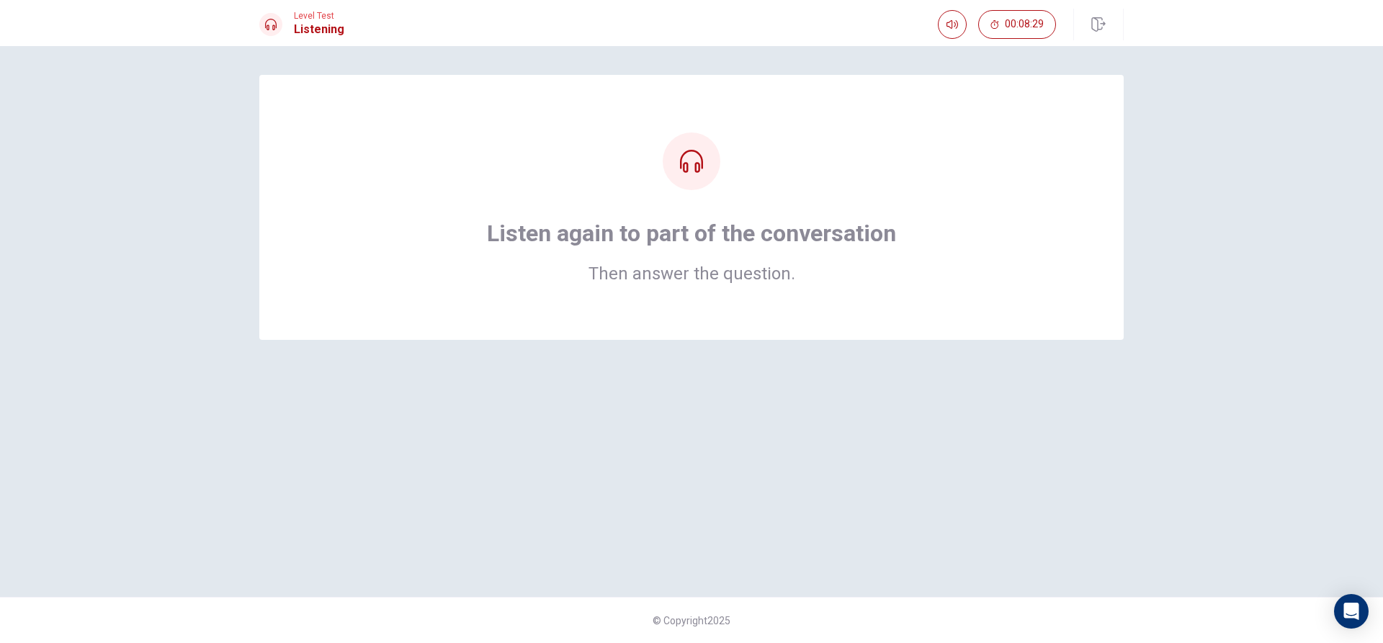
click at [703, 167] on div at bounding box center [692, 162] width 58 height 58
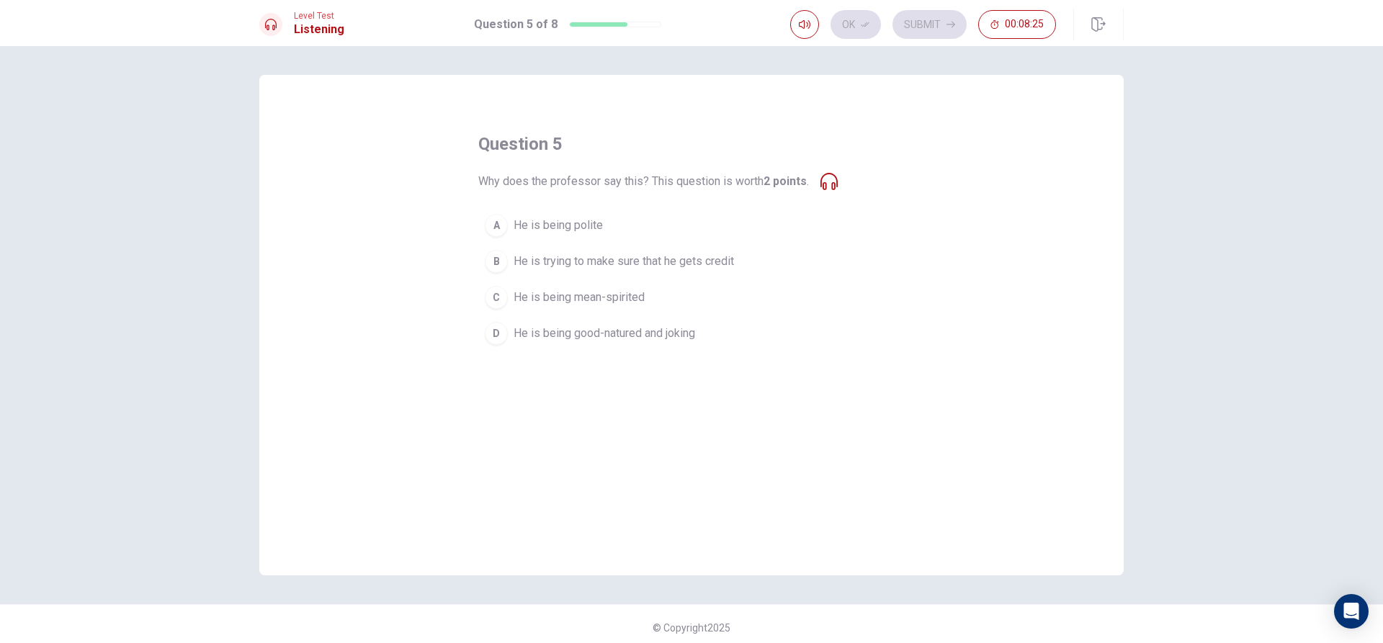
click at [613, 336] on span "He is being good-natured and joking" at bounding box center [605, 333] width 182 height 17
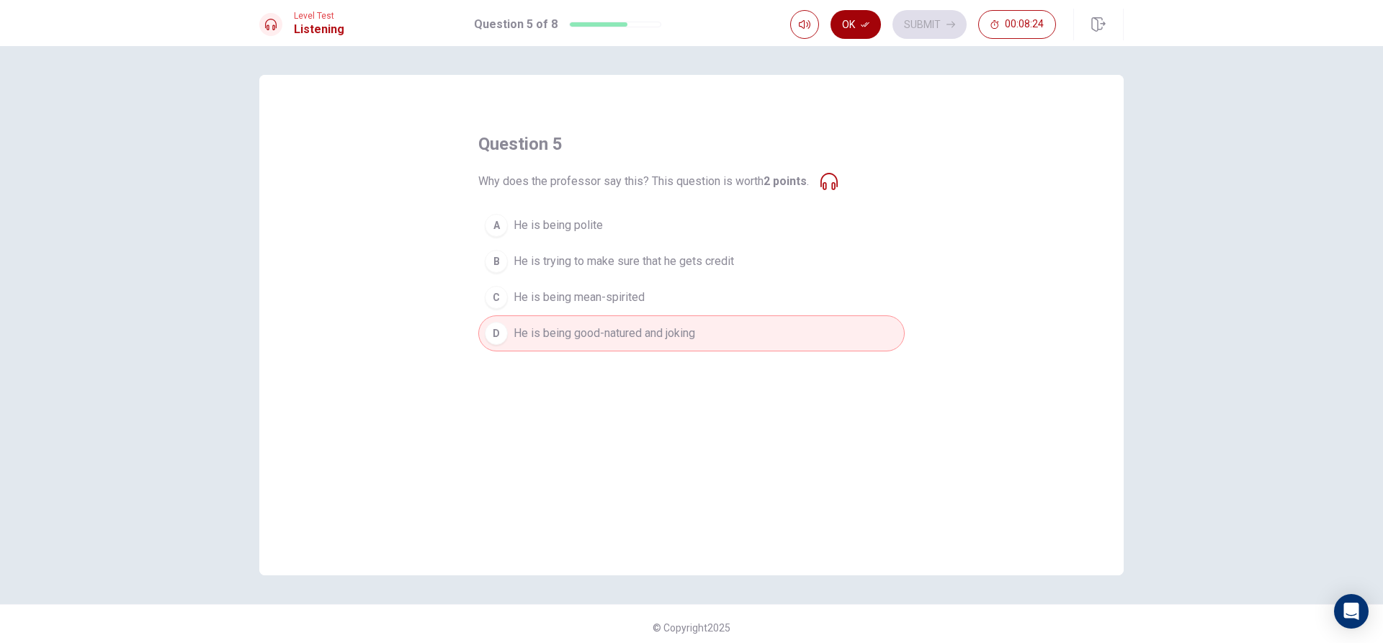
click at [867, 24] on icon "button" at bounding box center [865, 24] width 9 height 9
click at [924, 16] on button "Submit" at bounding box center [930, 24] width 74 height 29
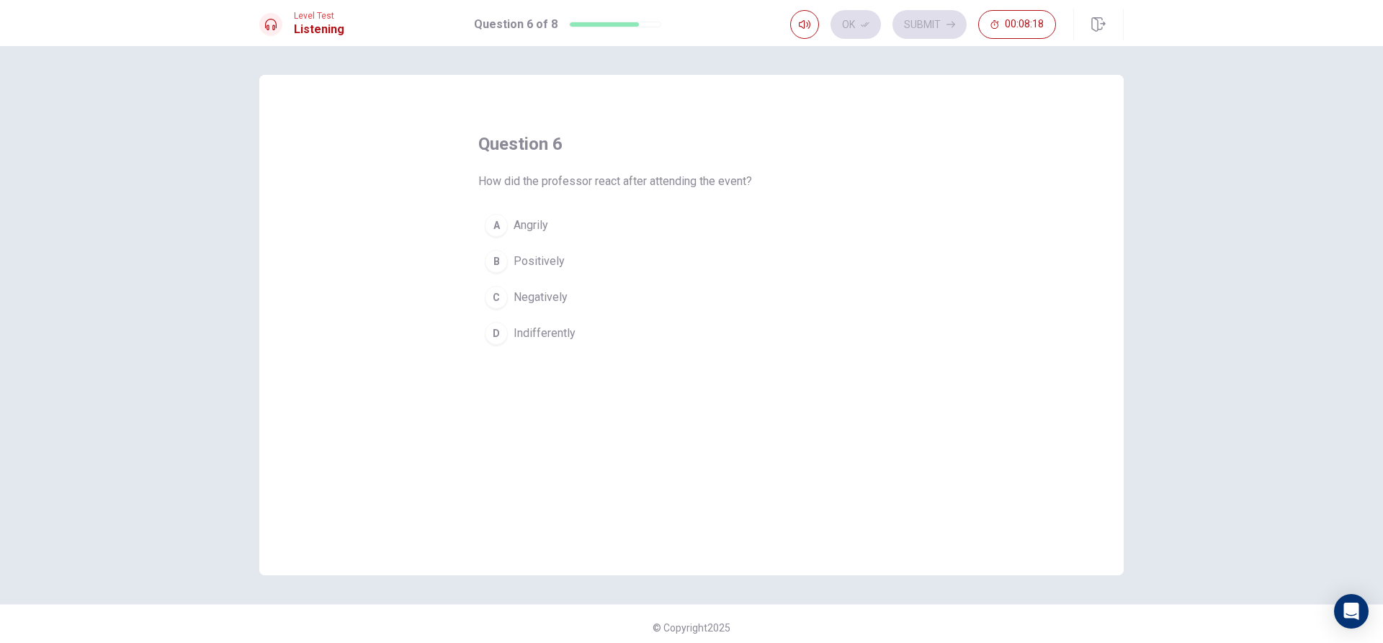
click at [540, 259] on span "Positively" at bounding box center [539, 261] width 51 height 17
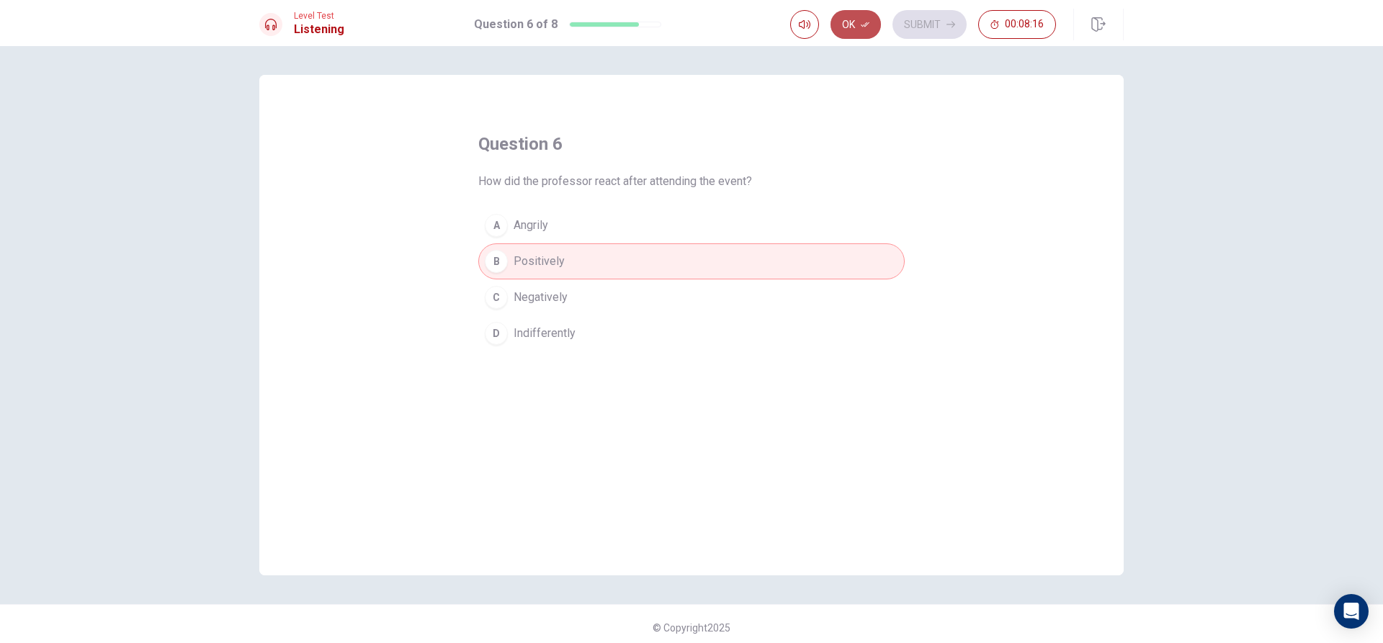
click at [859, 26] on button "Ok" at bounding box center [856, 24] width 50 height 29
click at [925, 27] on button "Submit" at bounding box center [930, 24] width 74 height 29
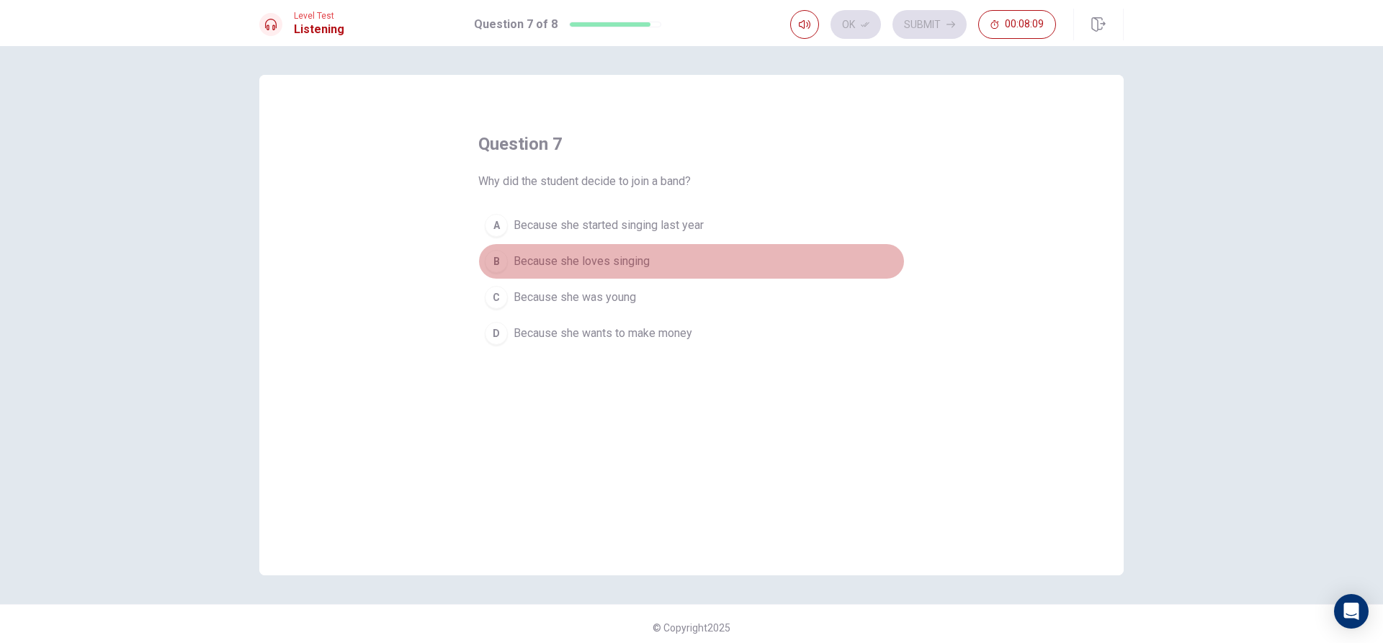
click at [599, 258] on span "Because she loves singing" at bounding box center [582, 261] width 136 height 17
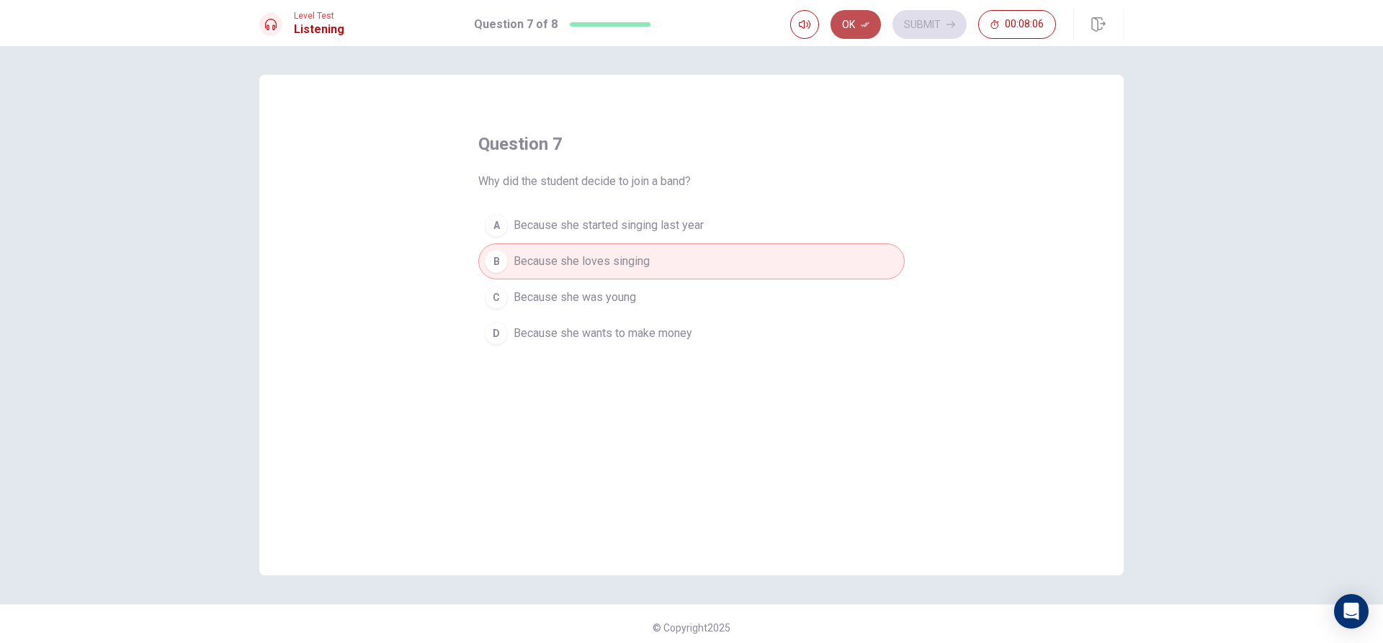
click at [855, 31] on button "Ok" at bounding box center [856, 24] width 50 height 29
click at [896, 19] on button "Submit" at bounding box center [930, 24] width 74 height 29
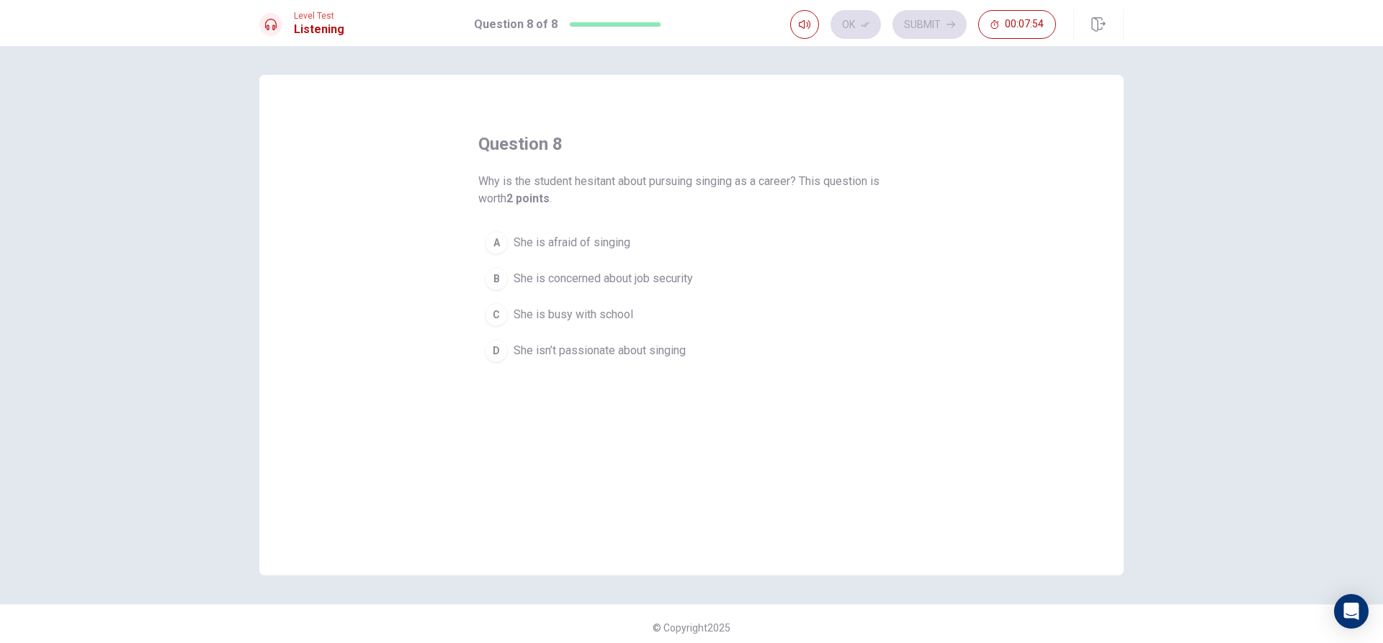
click at [614, 275] on span "She is concerned about job security" at bounding box center [603, 278] width 179 height 17
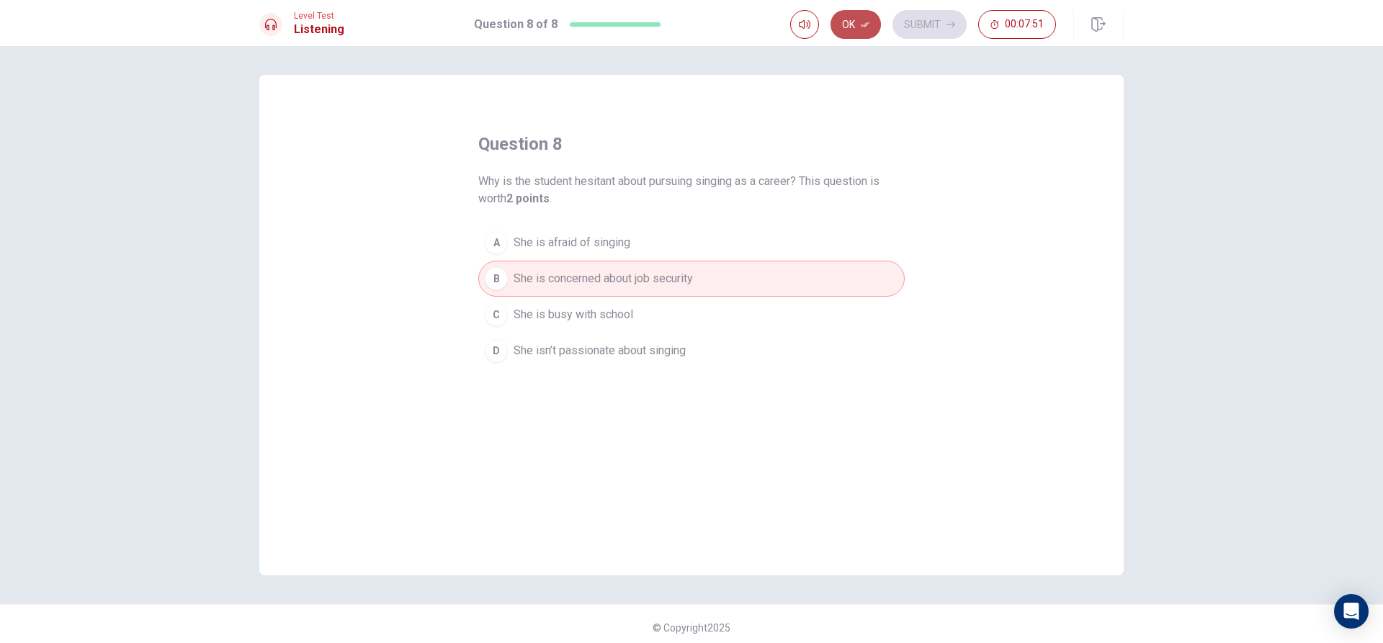
click at [873, 18] on button "Ok" at bounding box center [856, 24] width 50 height 29
click at [504, 15] on div "Level Test Listening Question 8 of 8 Ok Submit 00:07:50" at bounding box center [691, 25] width 911 height 32
click at [924, 50] on div "question 8 Why is the student hesitant about pursuing singing as a career? This…" at bounding box center [691, 344] width 1383 height 597
click at [928, 10] on button "Submit" at bounding box center [930, 24] width 74 height 29
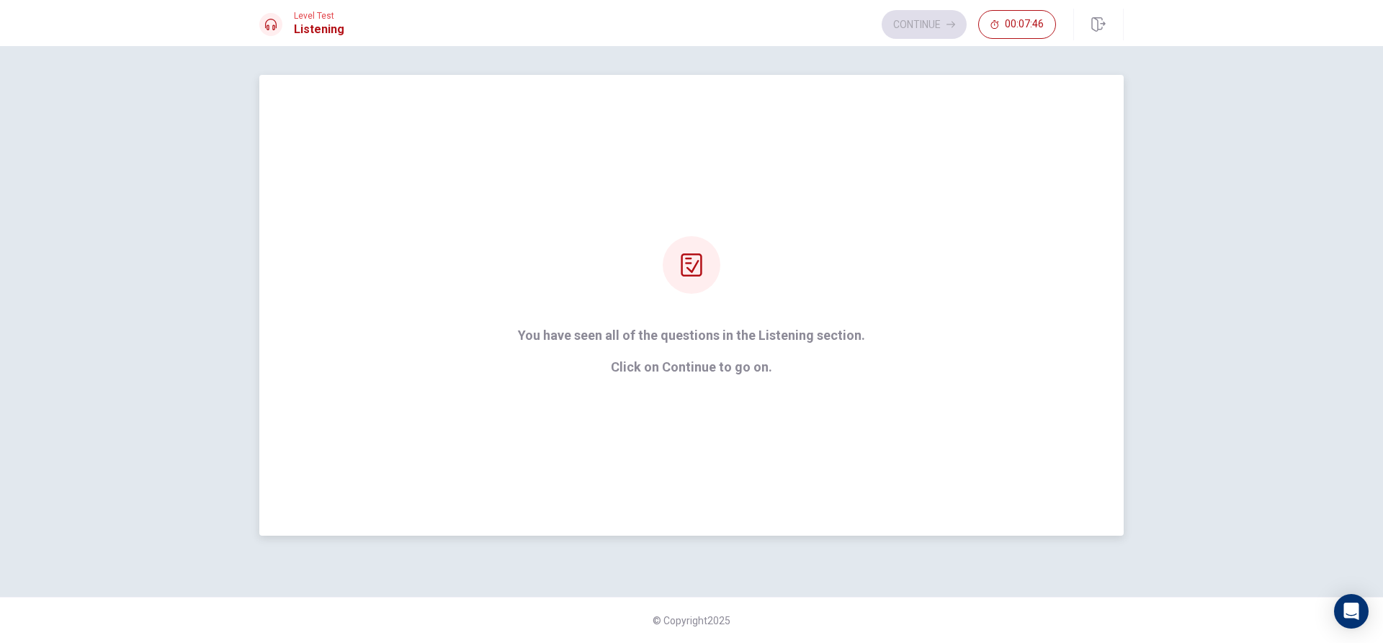
click at [695, 271] on icon at bounding box center [691, 265] width 23 height 23
click at [933, 20] on button "Continue" at bounding box center [924, 24] width 85 height 29
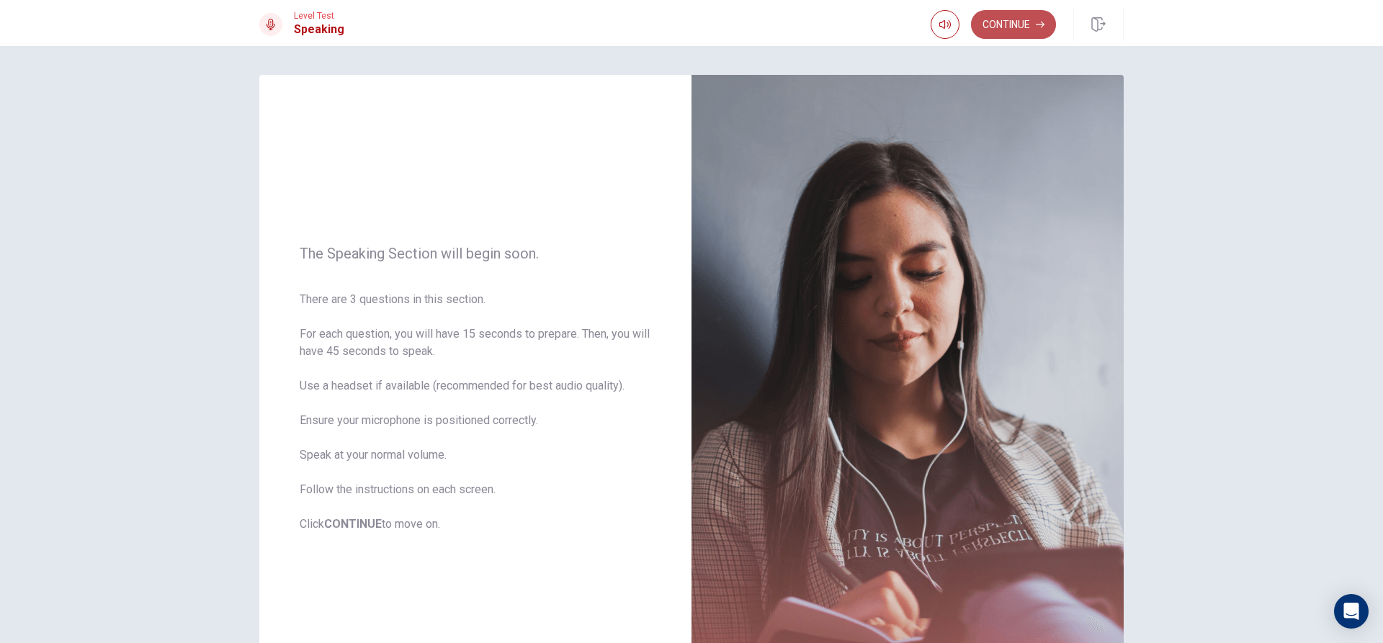
click at [985, 30] on button "Continue" at bounding box center [1013, 24] width 85 height 29
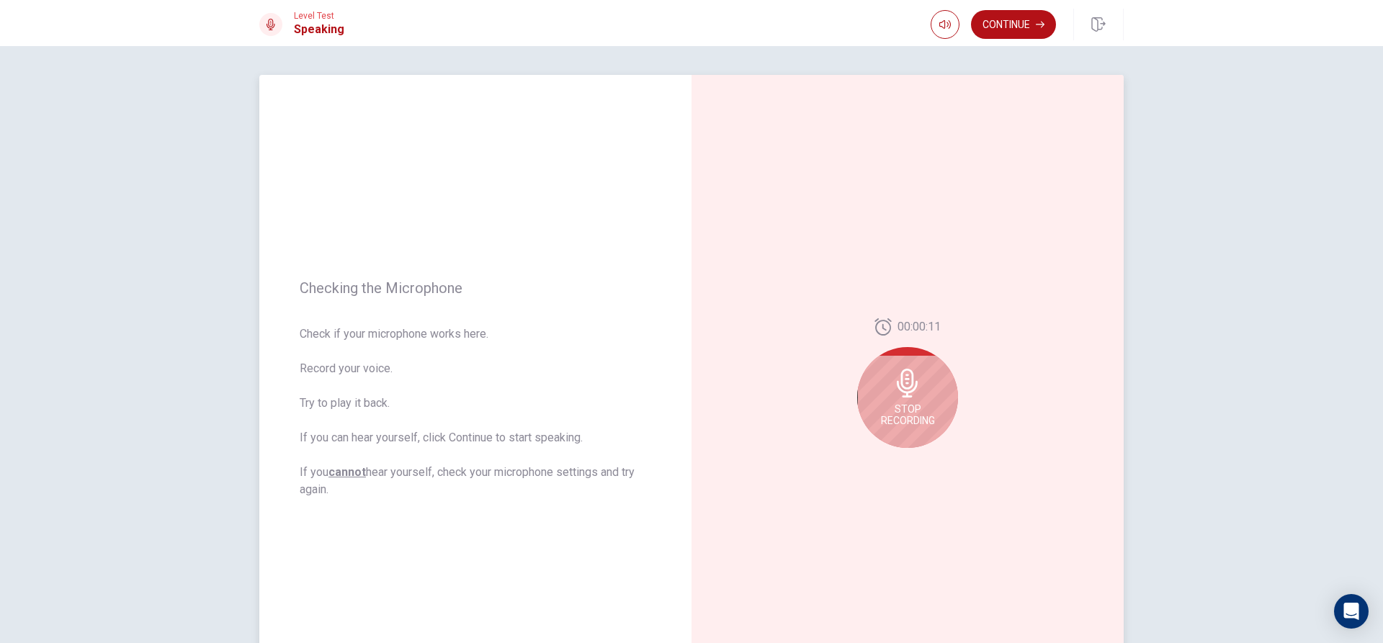
click at [911, 402] on div "Stop Recording" at bounding box center [907, 397] width 101 height 101
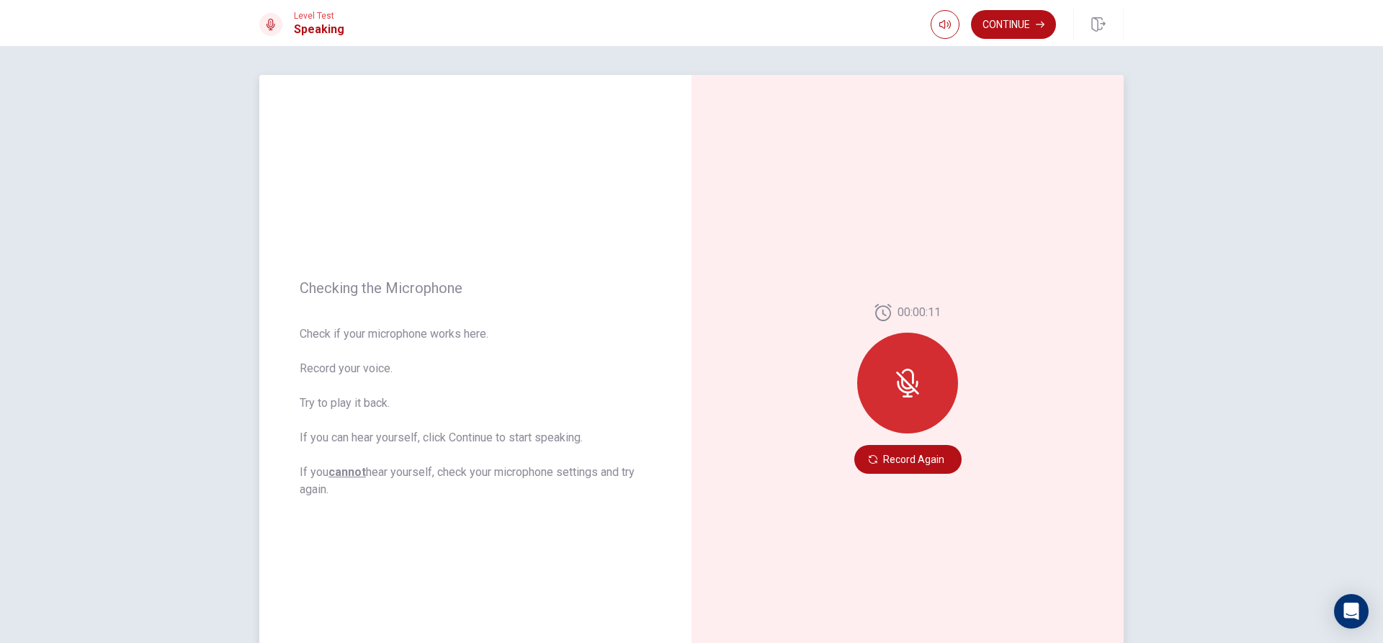
click at [912, 406] on div at bounding box center [907, 383] width 101 height 101
click at [917, 379] on icon at bounding box center [907, 383] width 29 height 29
drag, startPoint x: 909, startPoint y: 388, endPoint x: 895, endPoint y: 452, distance: 65.6
click at [909, 388] on icon at bounding box center [907, 383] width 12 height 13
click at [896, 452] on button "Record Again" at bounding box center [908, 459] width 107 height 29
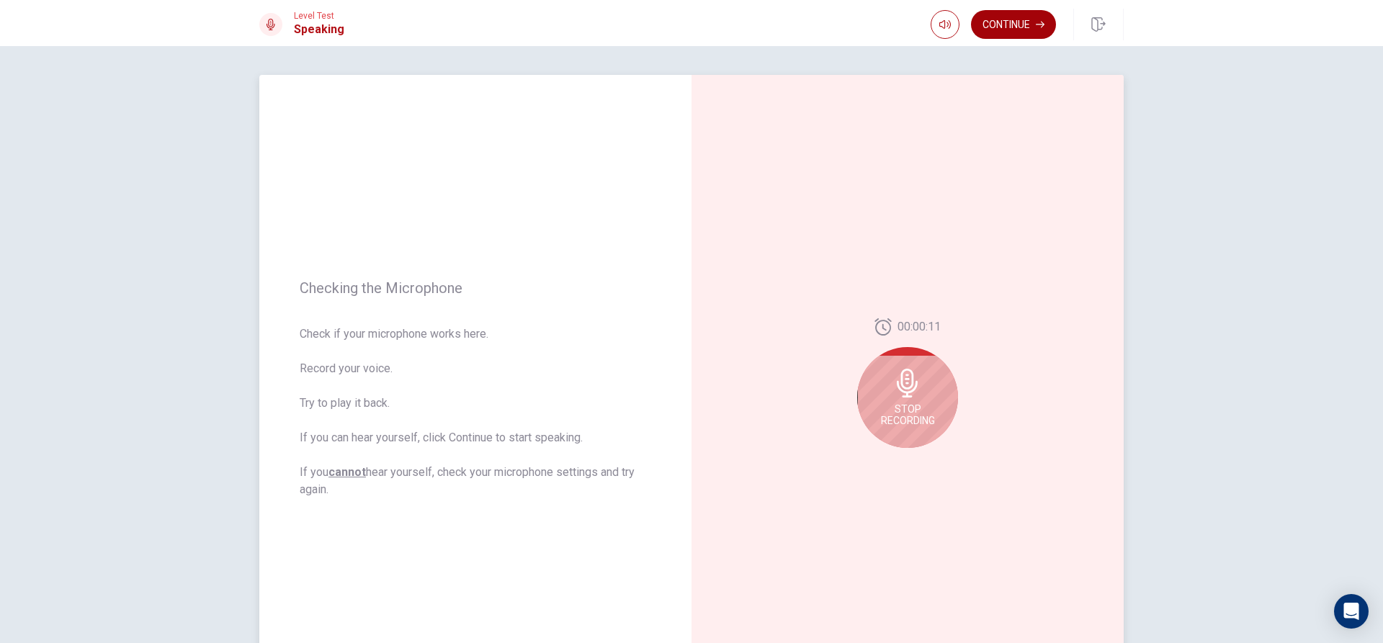
click at [982, 24] on button "Continue" at bounding box center [1013, 24] width 85 height 29
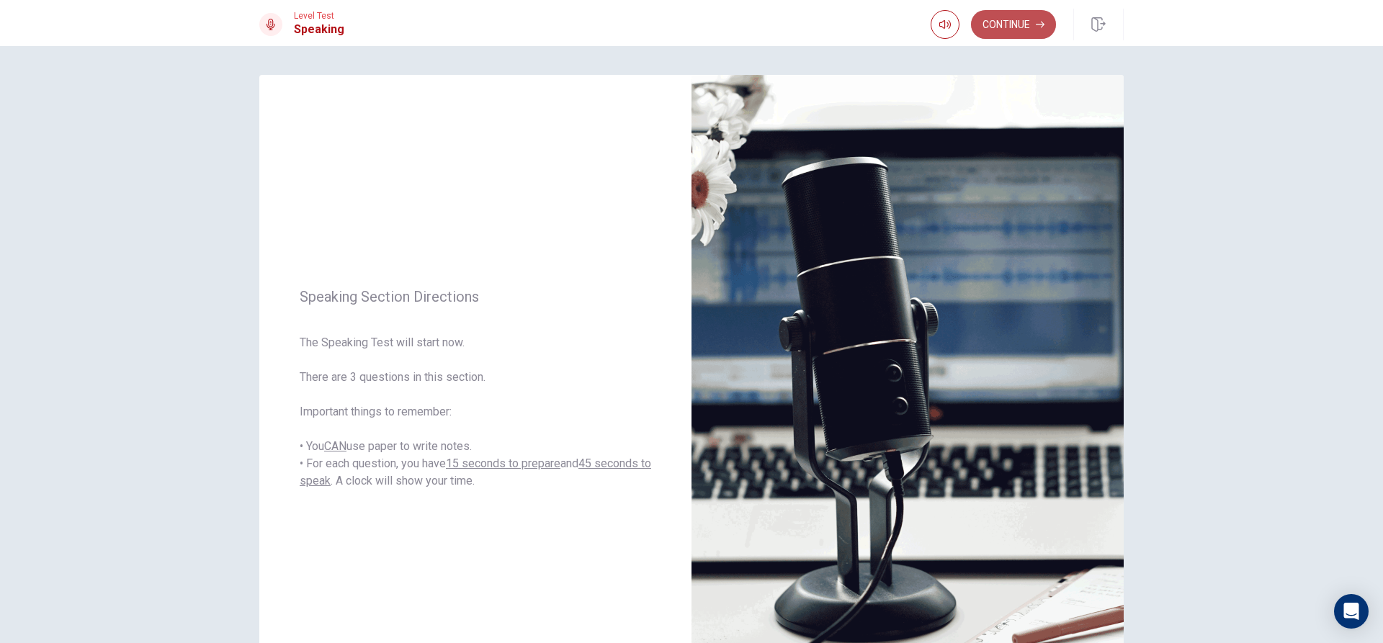
click at [996, 33] on button "Continue" at bounding box center [1013, 24] width 85 height 29
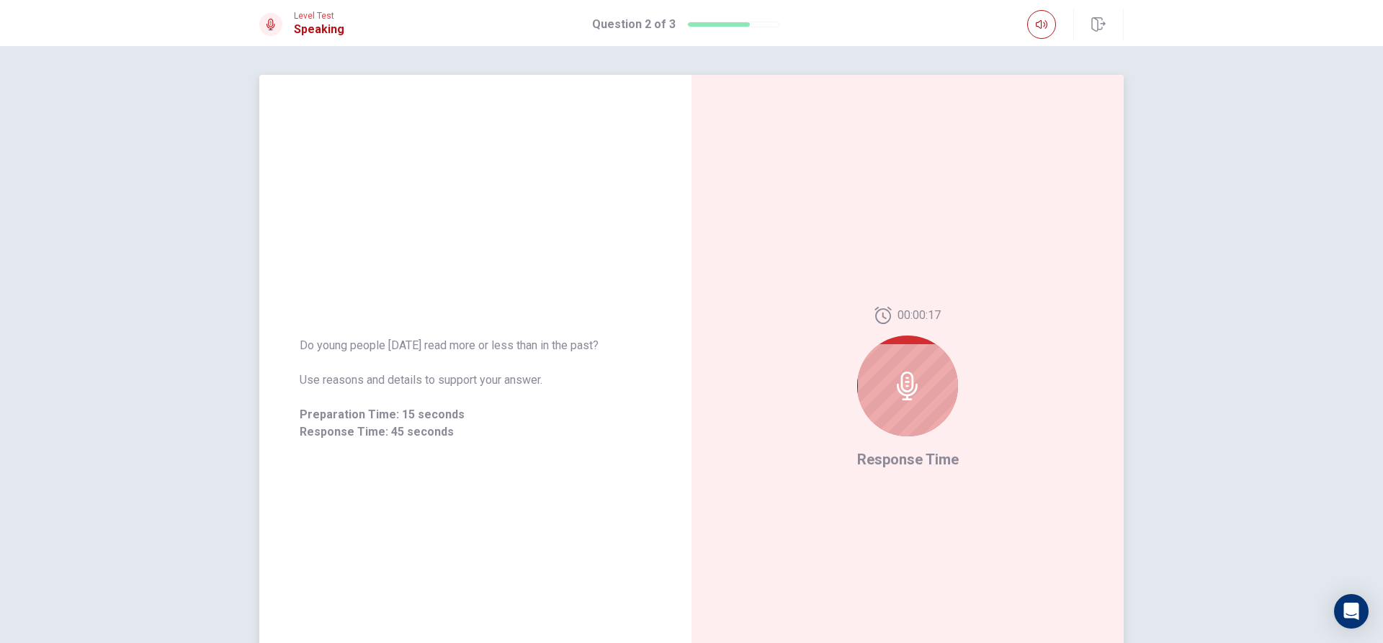
click at [909, 381] on icon at bounding box center [907, 386] width 21 height 29
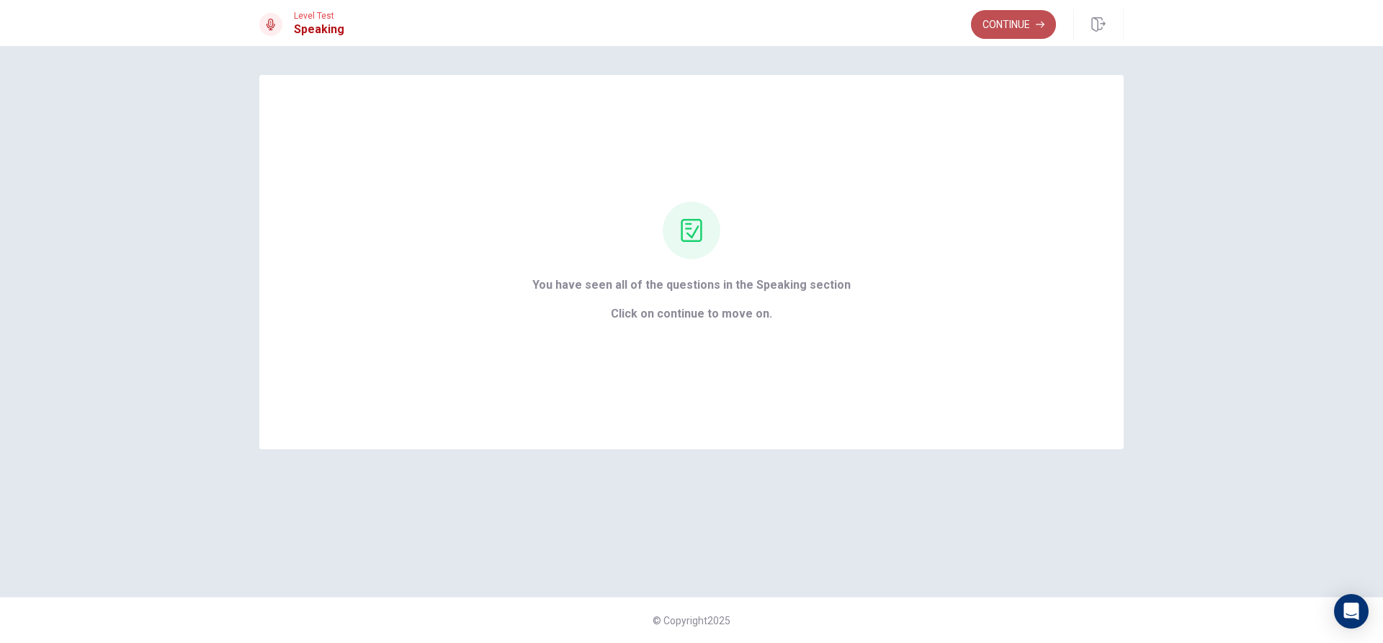
click at [1029, 23] on button "Continue" at bounding box center [1013, 24] width 85 height 29
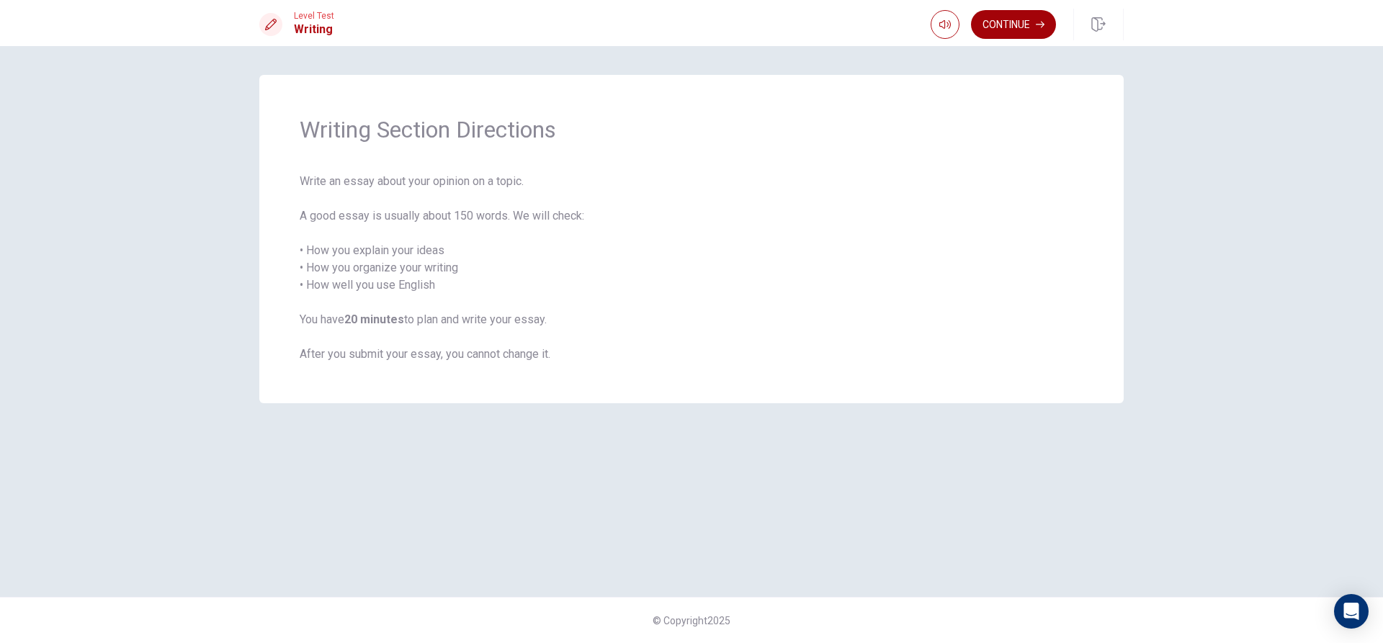
click at [1030, 21] on button "Continue" at bounding box center [1013, 24] width 85 height 29
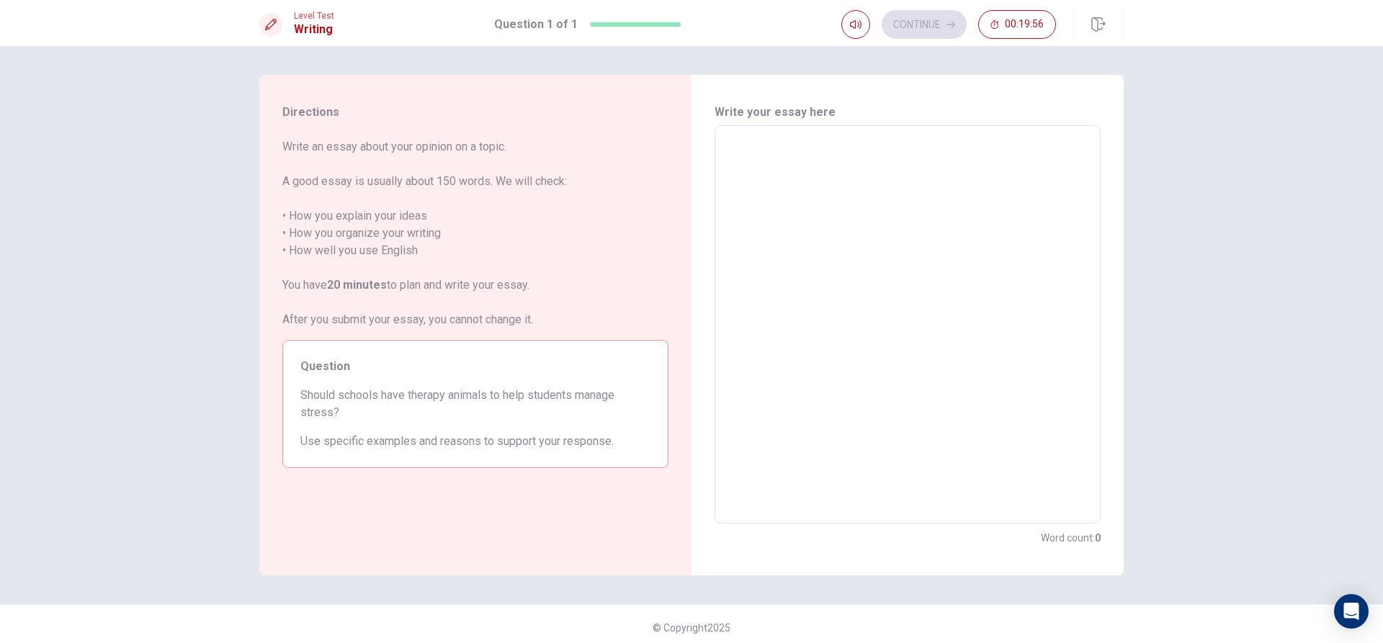
click at [906, 208] on textarea at bounding box center [908, 325] width 366 height 375
type textarea "i"
type textarea "x"
type textarea "in"
type textarea "x"
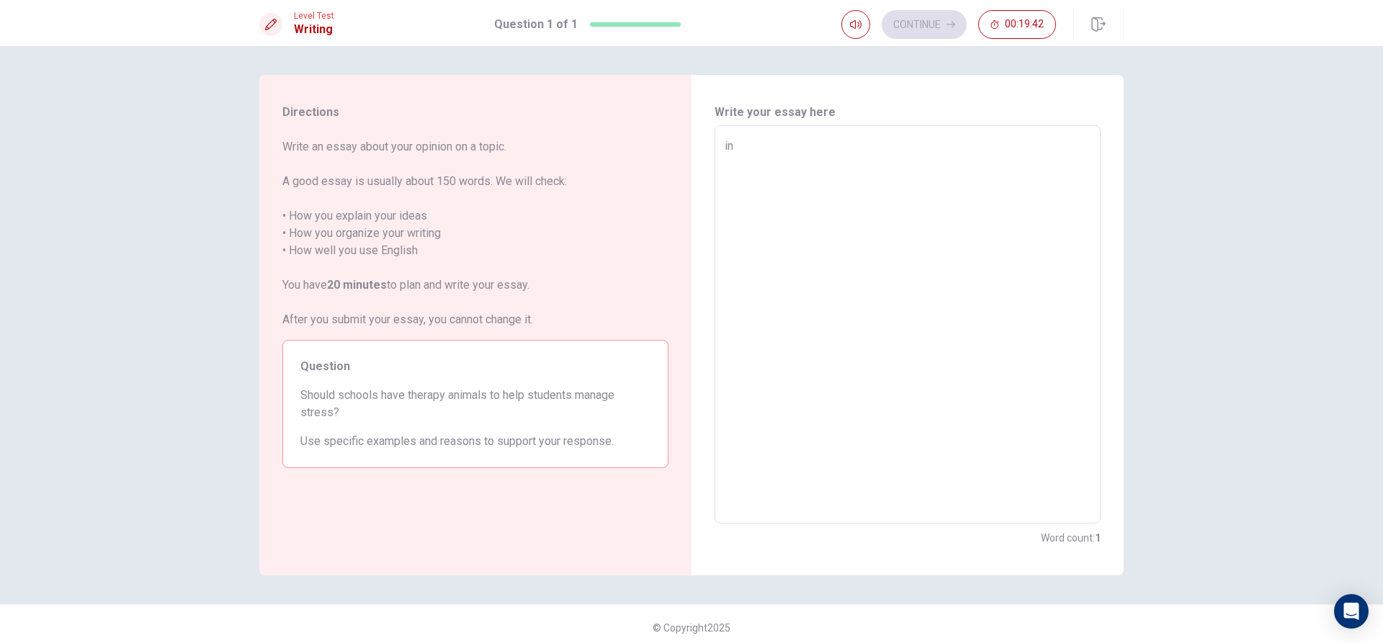
type textarea "i"
type textarea "x"
type textarea "I"
type textarea "x"
type textarea "In"
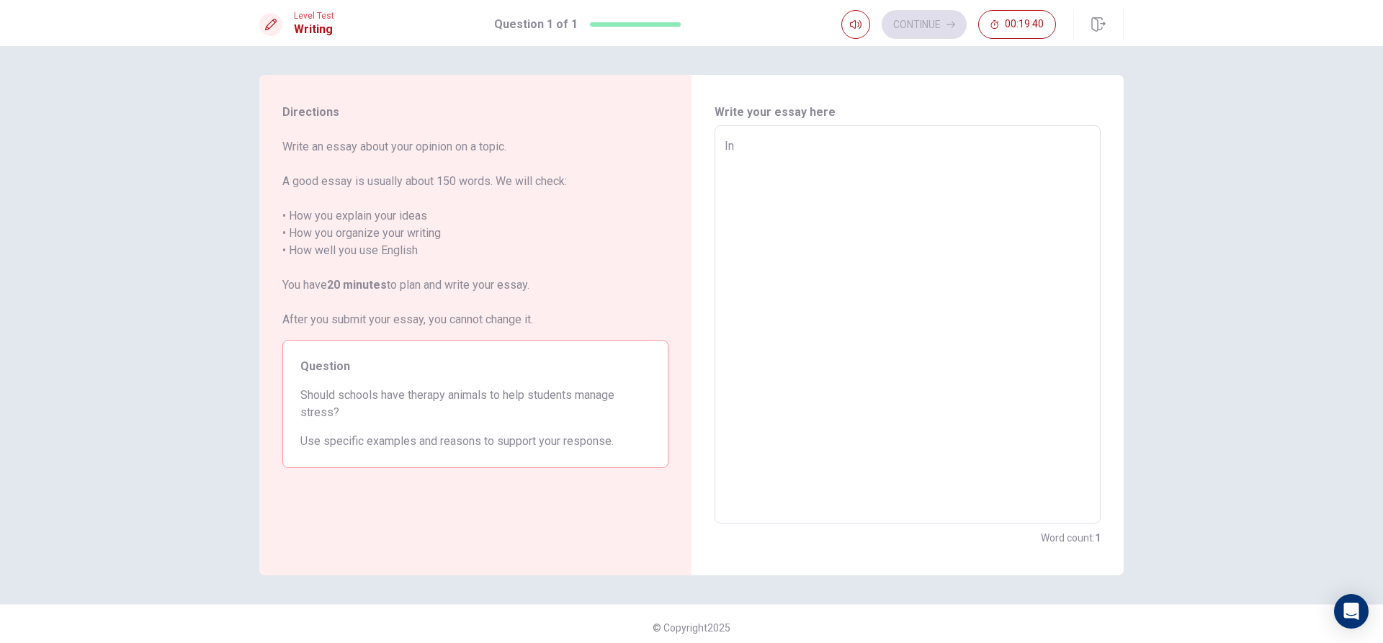
type textarea "x"
type textarea "Inm"
type textarea "x"
type textarea "Inmy"
type textarea "x"
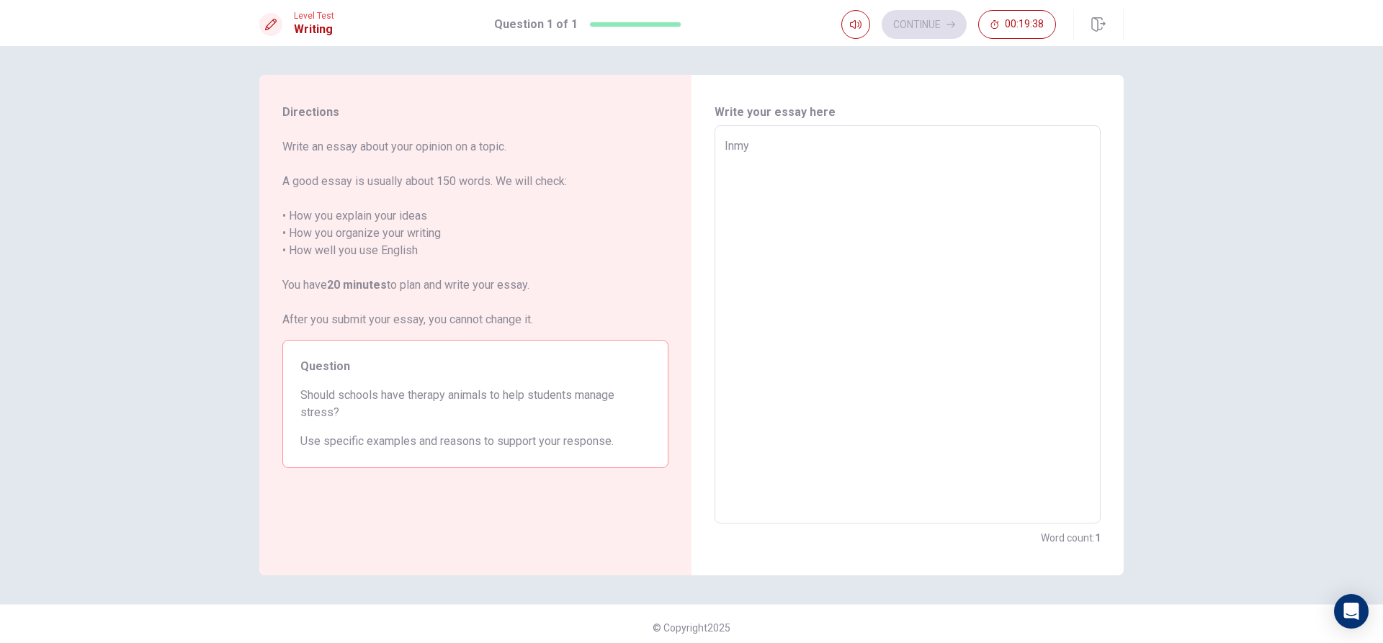
type textarea "Inm"
type textarea "x"
type textarea "In"
type textarea "x"
type textarea "In"
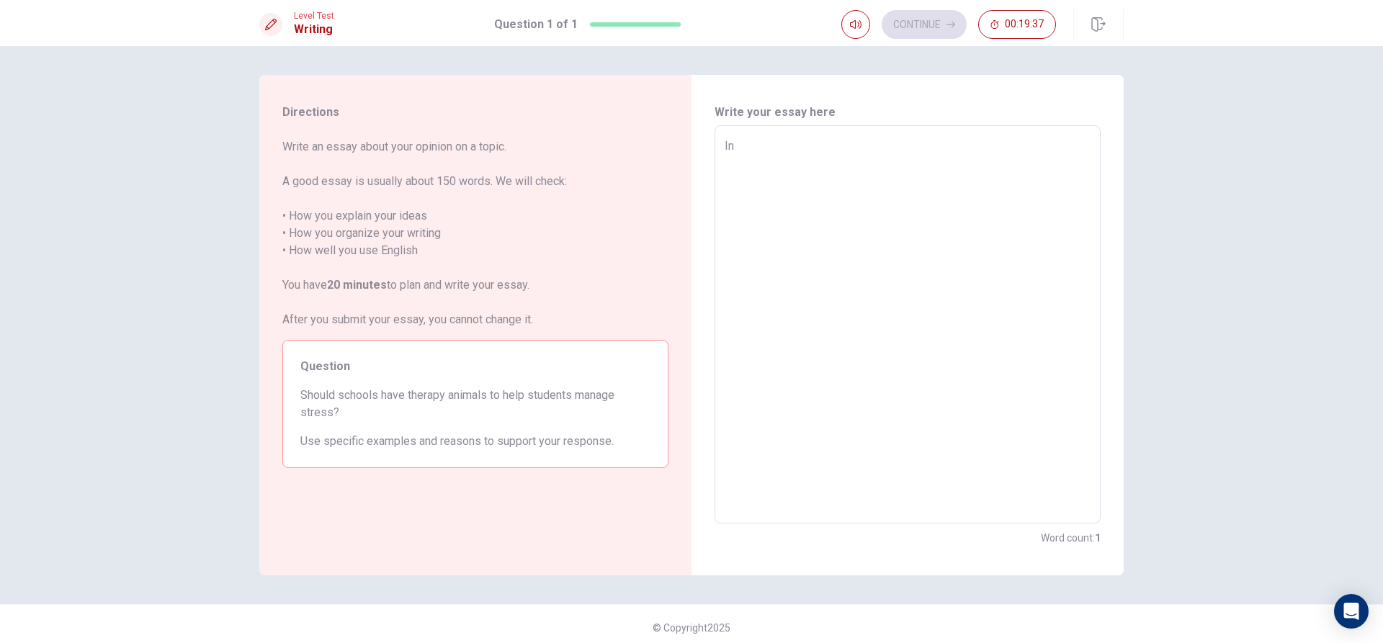
type textarea "x"
type textarea "In m"
type textarea "x"
type textarea "In my"
type textarea "x"
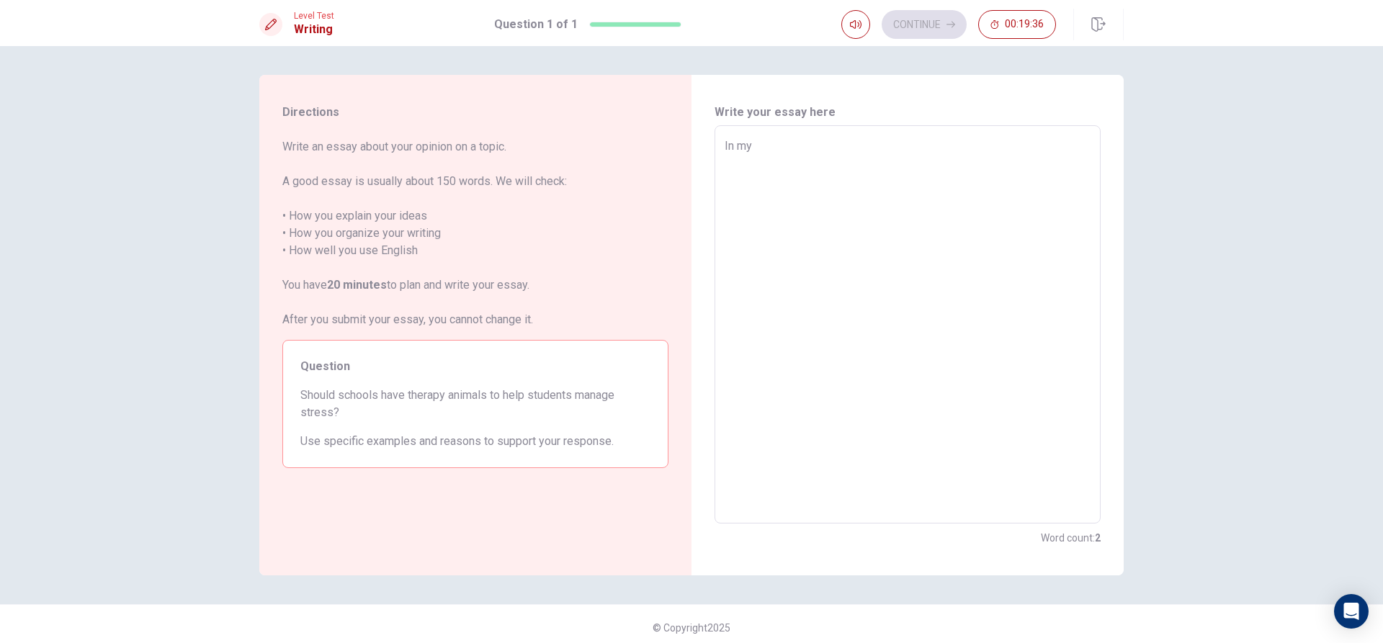
type textarea "In my"
type textarea "x"
type textarea "In my o"
type textarea "x"
type textarea "In my op"
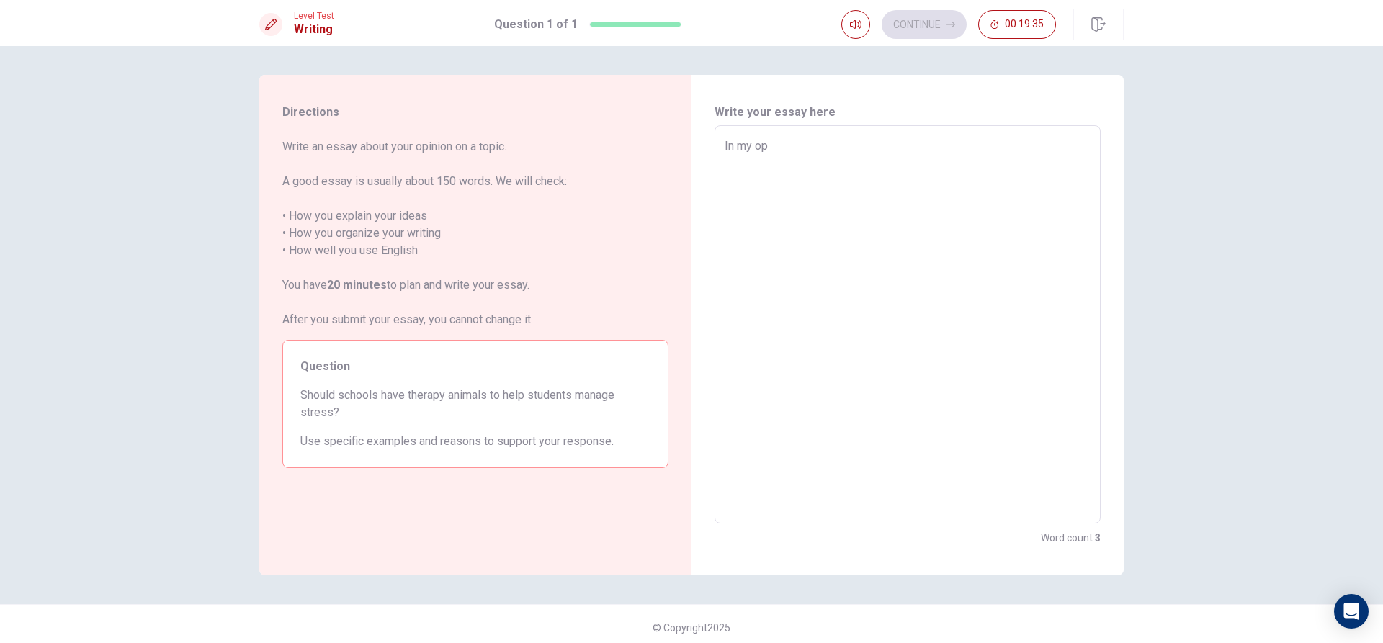
type textarea "x"
type textarea "In my opp"
type textarea "x"
type textarea "In my oppa"
type textarea "x"
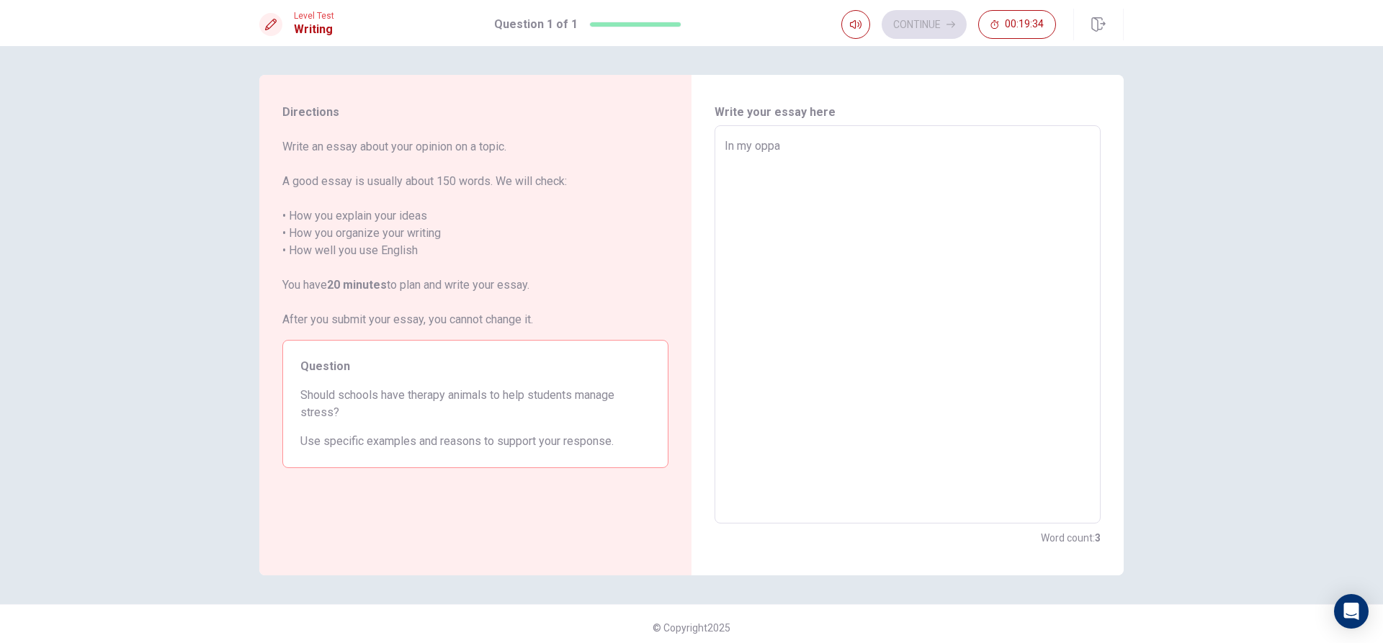
type textarea "In my oppat"
type textarea "x"
type textarea "In my oppatu"
type textarea "x"
type textarea "In my oppatun"
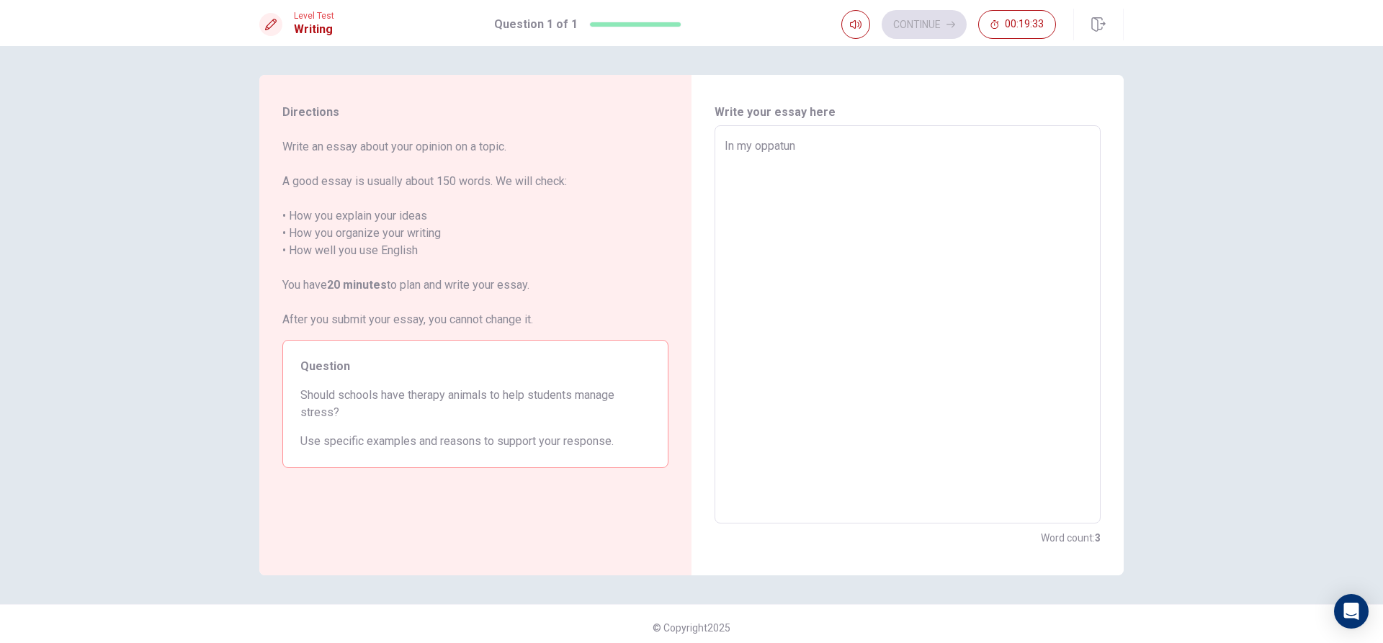
type textarea "x"
type textarea "In my oppatuni"
type textarea "x"
type textarea "In my oppatunit"
type textarea "x"
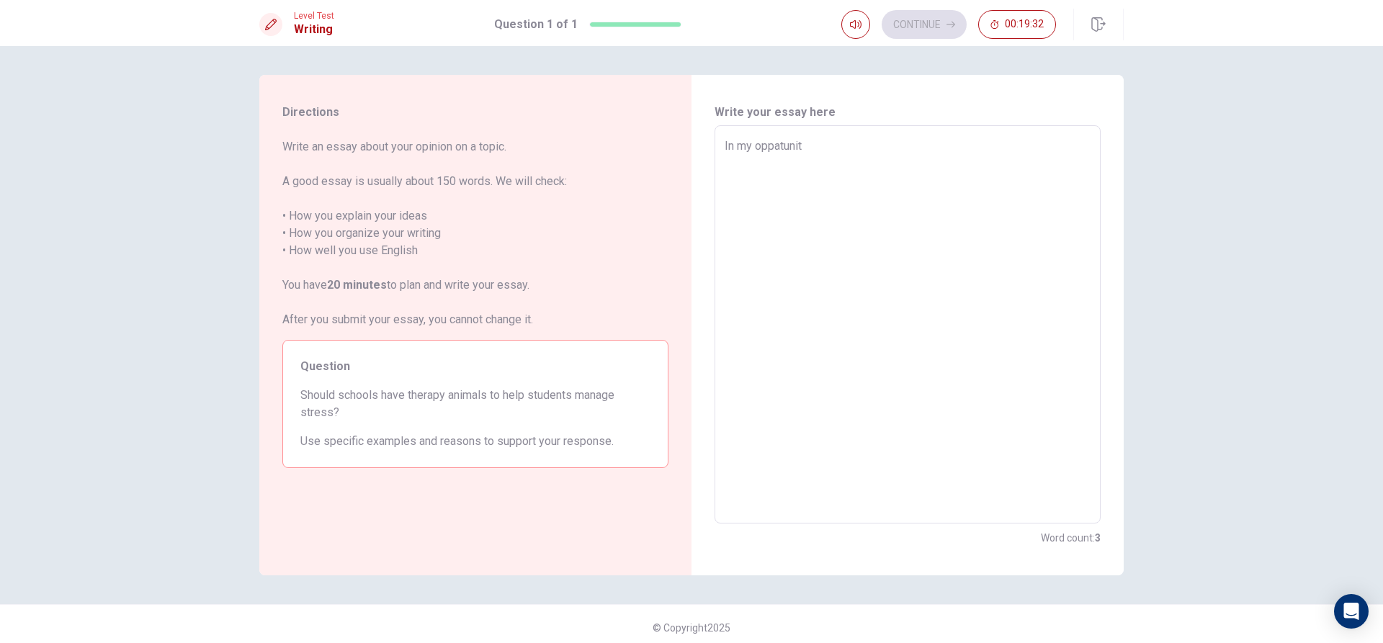
type textarea "In my oppatunity"
type textarea "x"
type textarea "In my oppatunit"
type textarea "x"
type textarea "In my oppatuni"
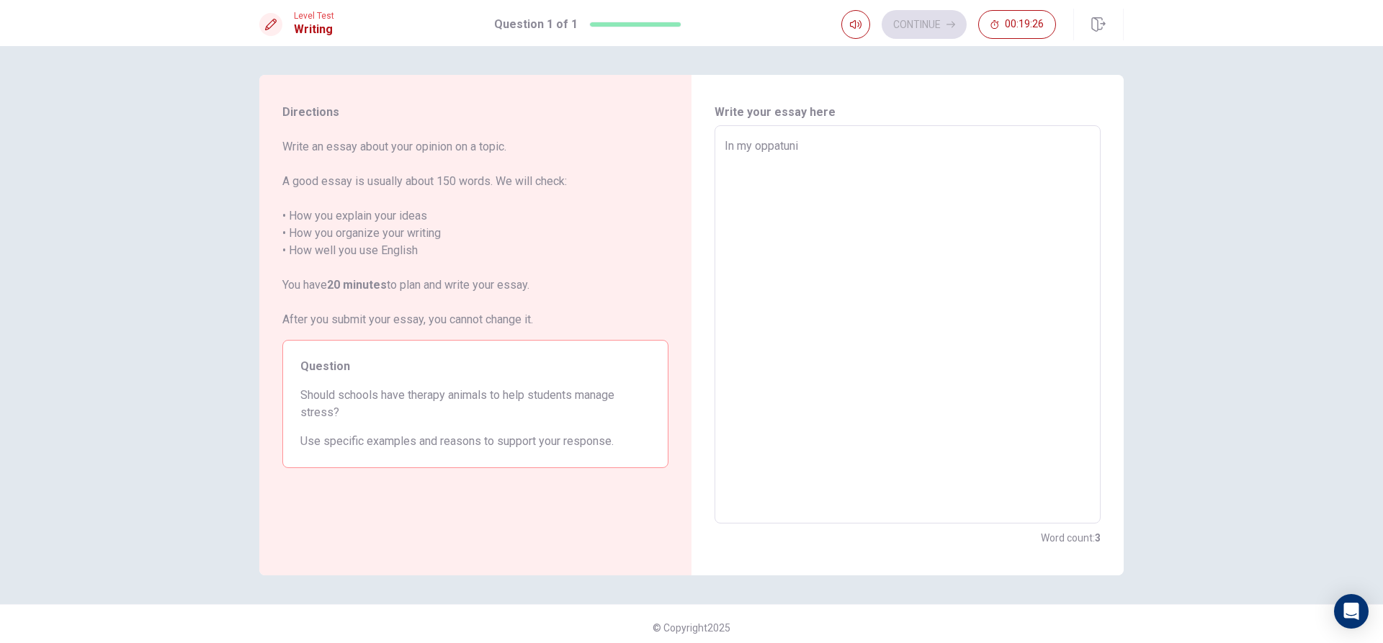
type textarea "x"
type textarea "In my oppatun"
type textarea "x"
type textarea "In my oppatu"
type textarea "x"
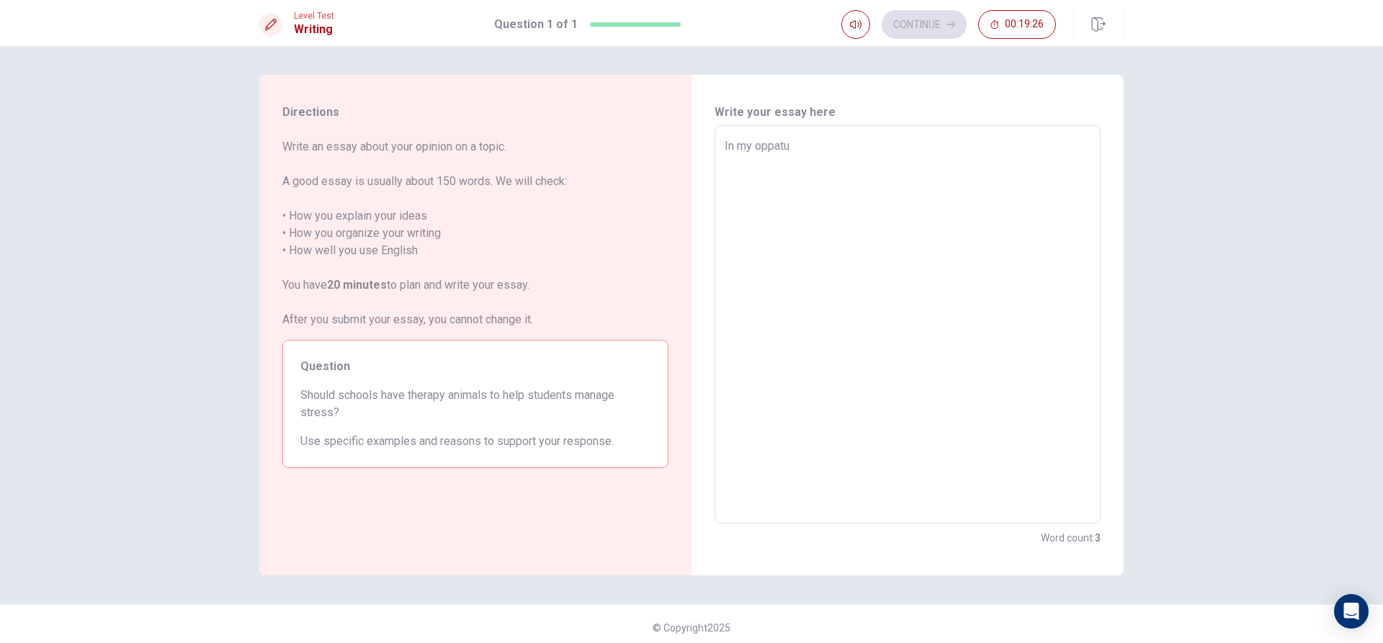
type textarea "In my oppat"
type textarea "x"
type textarea "In my oppa"
type textarea "x"
type textarea "In my opp"
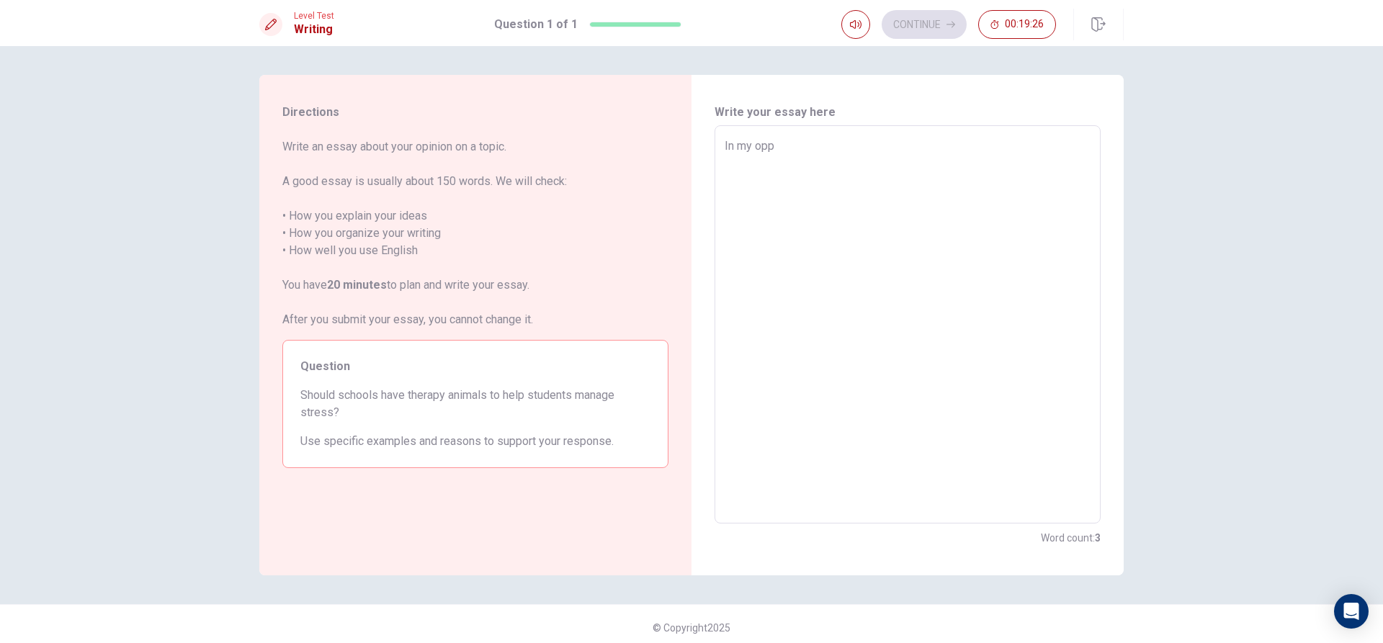
type textarea "x"
type textarea "In my op"
type textarea "x"
type textarea "In my o"
type textarea "x"
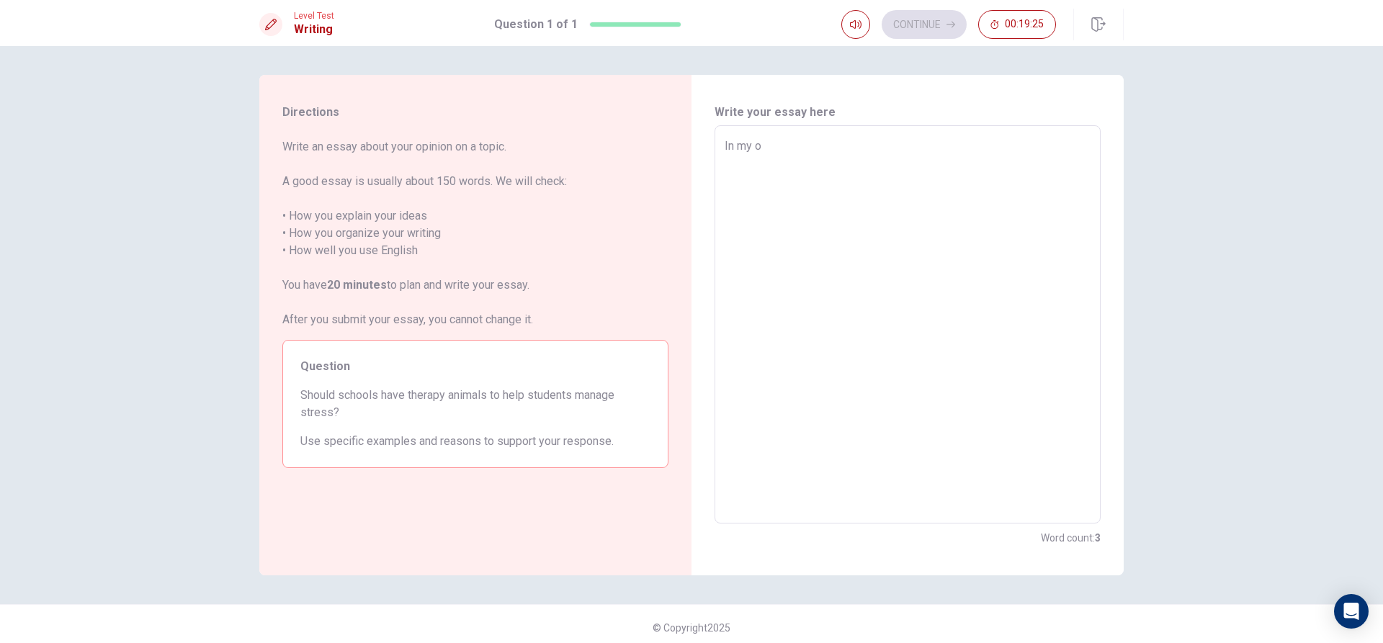
type textarea "In my"
type textarea "x"
type textarea "In my o"
type textarea "x"
type textarea "In my op"
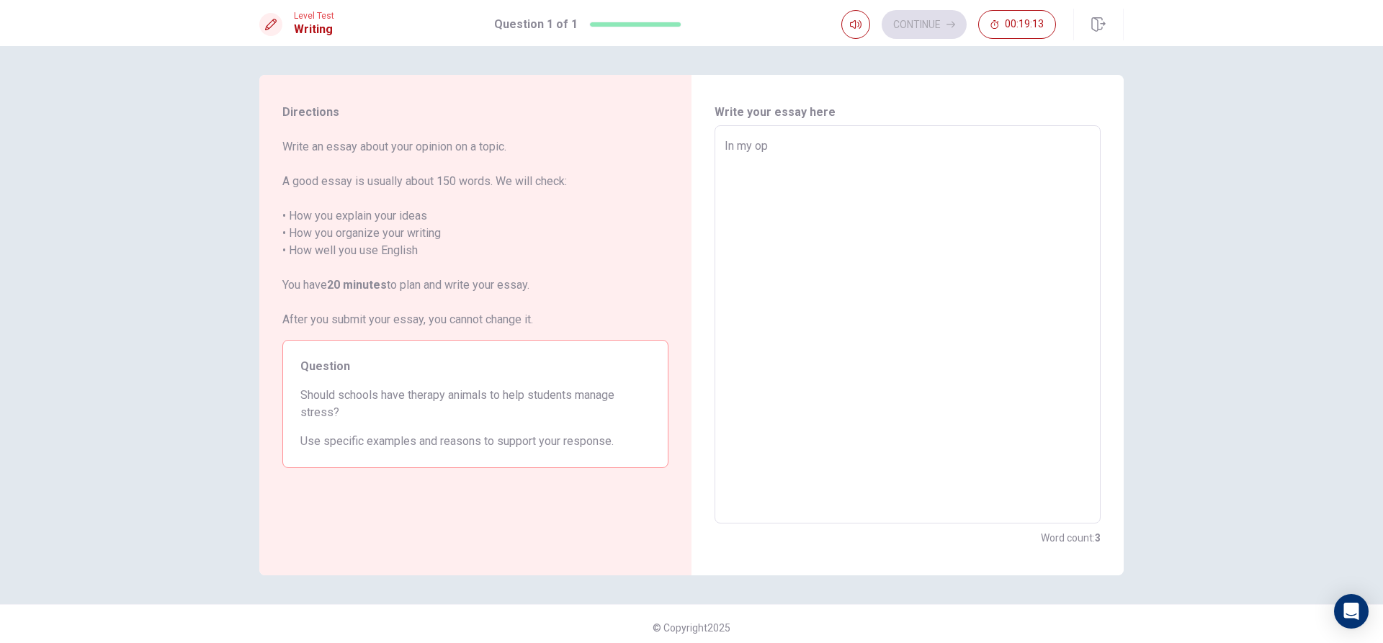
type textarea "x"
type textarea "In my opp"
type textarea "x"
type textarea "In my oppi"
type textarea "x"
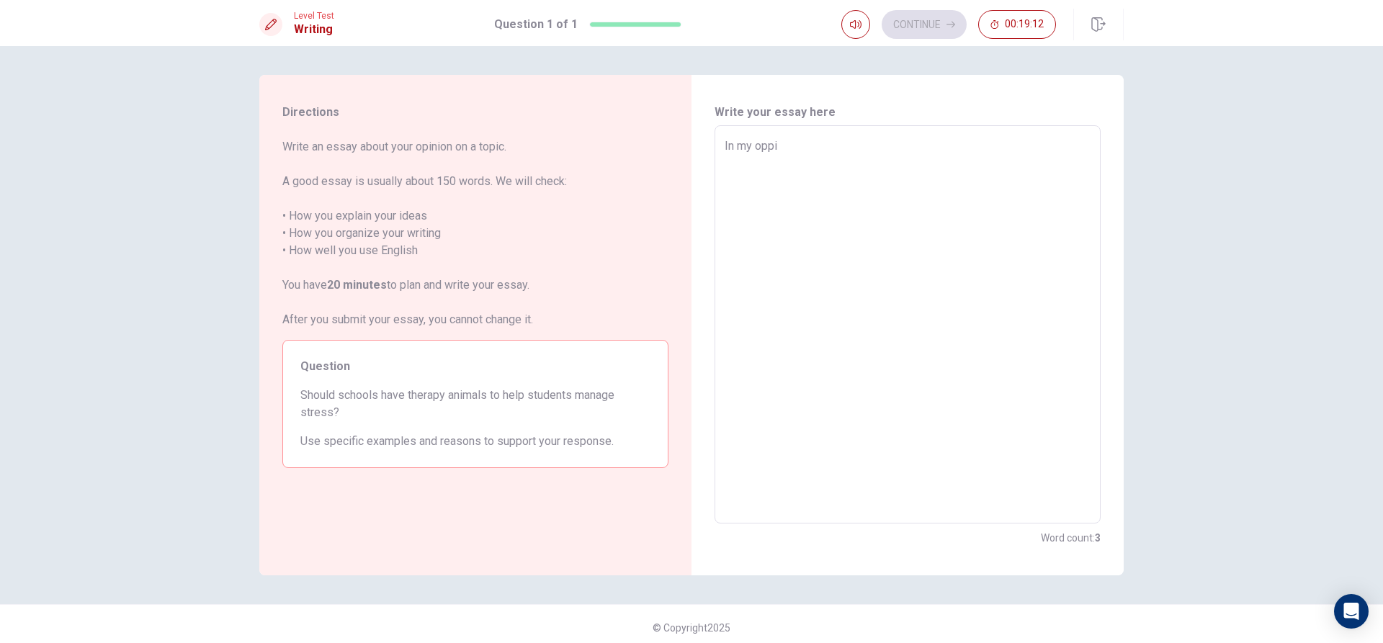
type textarea "In my oppin"
type textarea "x"
type textarea "In my oppini"
type textarea "x"
type textarea "In my oppinin"
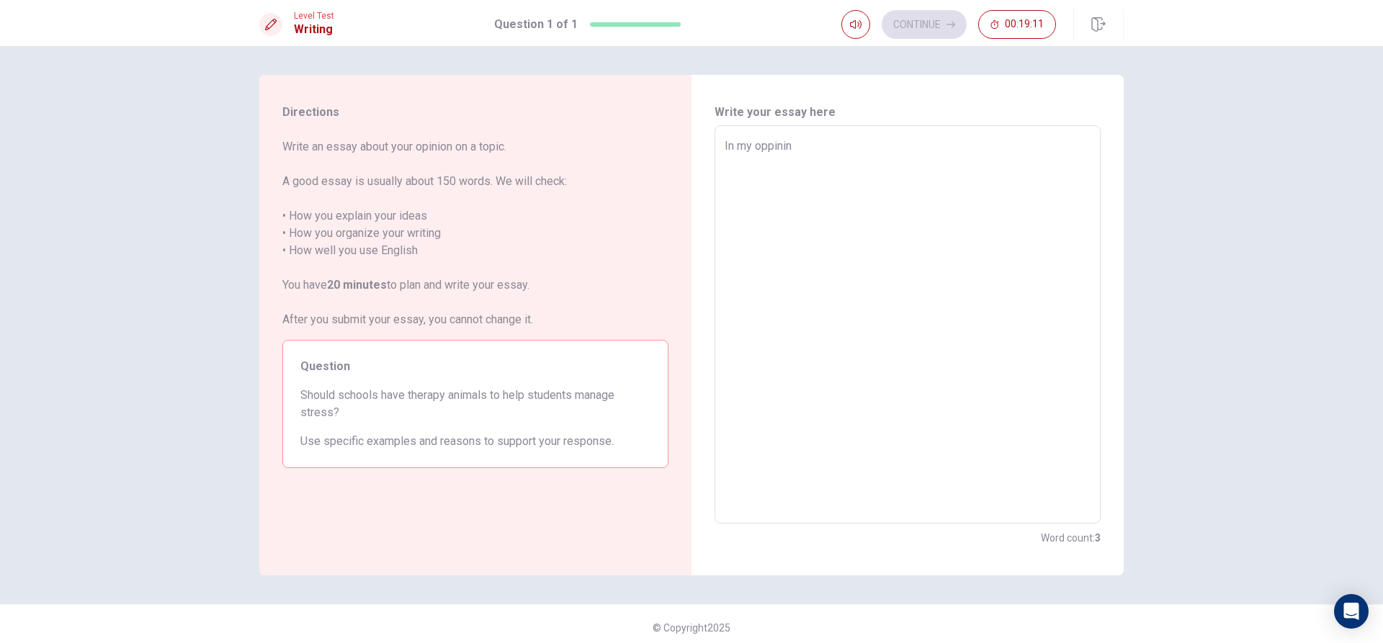
type textarea "x"
type textarea "In my oppini"
type textarea "x"
type textarea "In my oppinio"
type textarea "x"
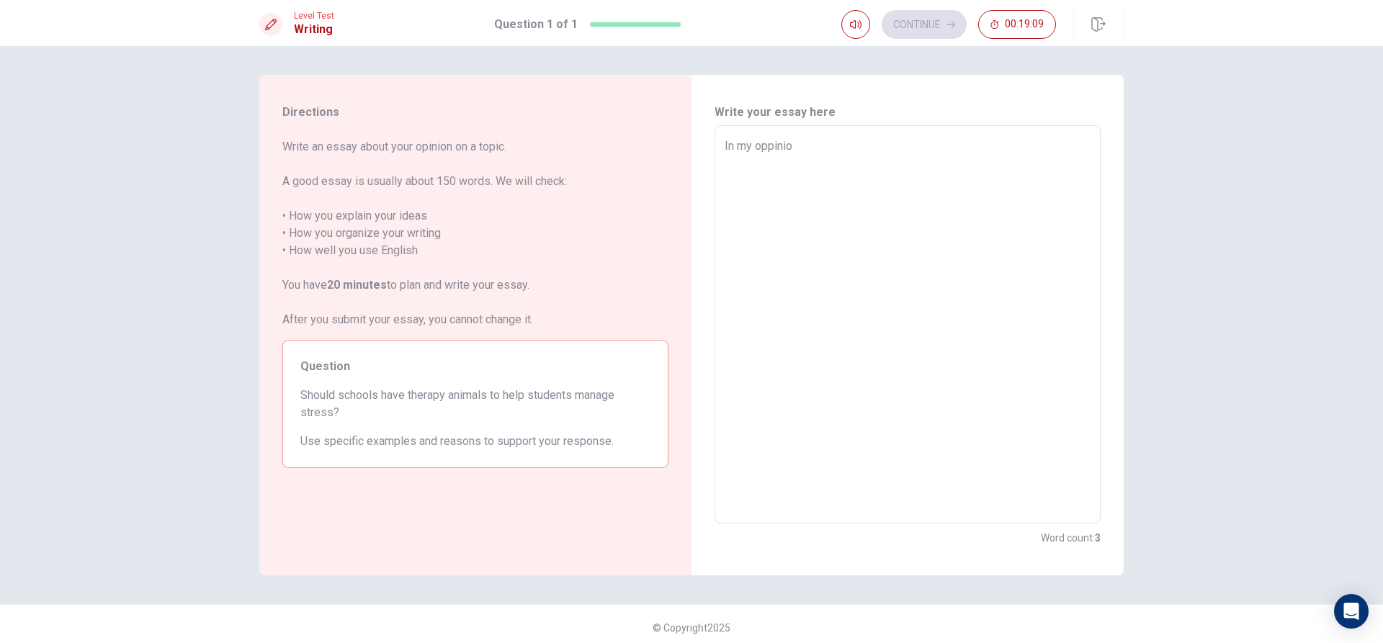
type textarea "In my oppinion"
type textarea "x"
type textarea "In my oppinion"
type textarea "x"
type textarea "In my oppinion"
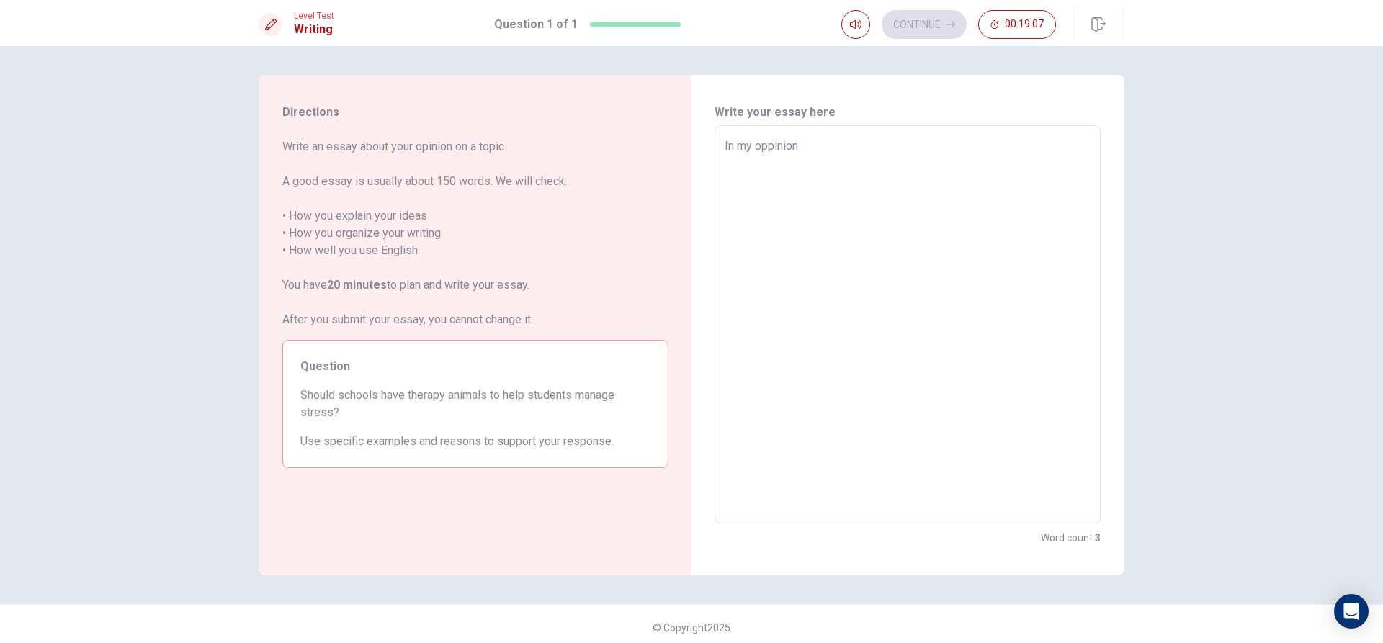
type textarea "x"
type textarea "In my oppinio"
type textarea "x"
type textarea "In my oppini"
type textarea "x"
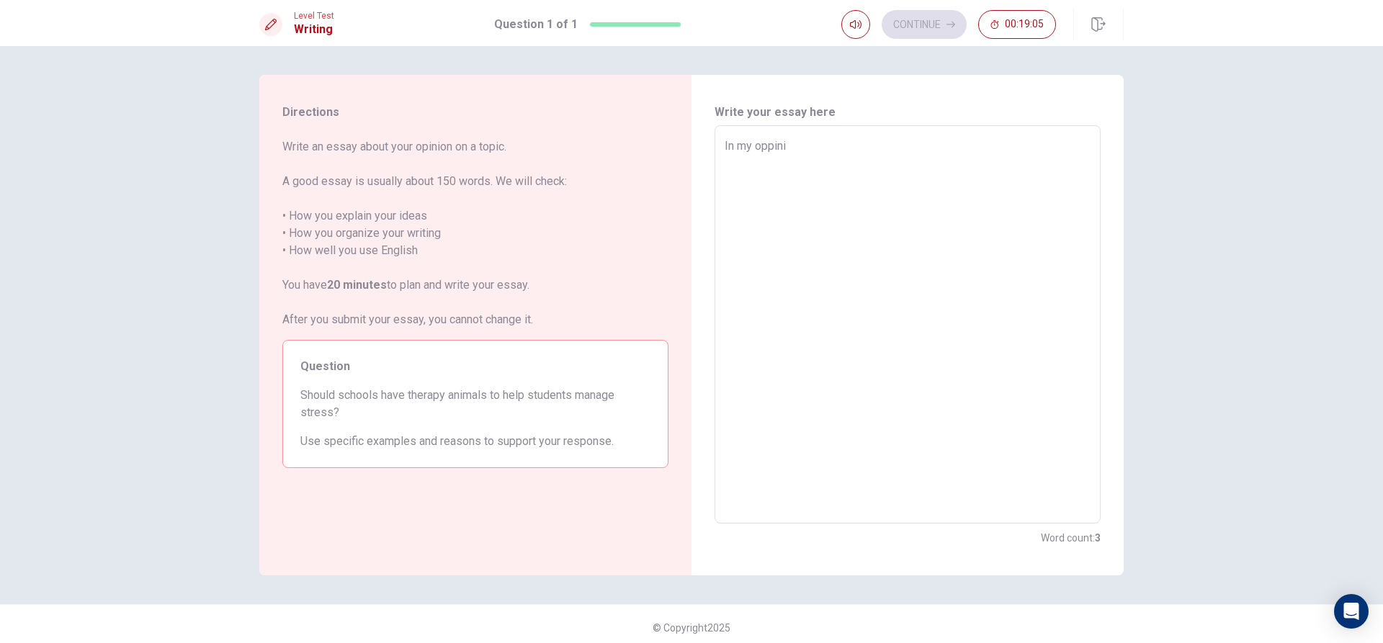
type textarea "In my oppin"
type textarea "x"
type textarea "In my oppino"
type textarea "x"
type textarea "In my oppinoi"
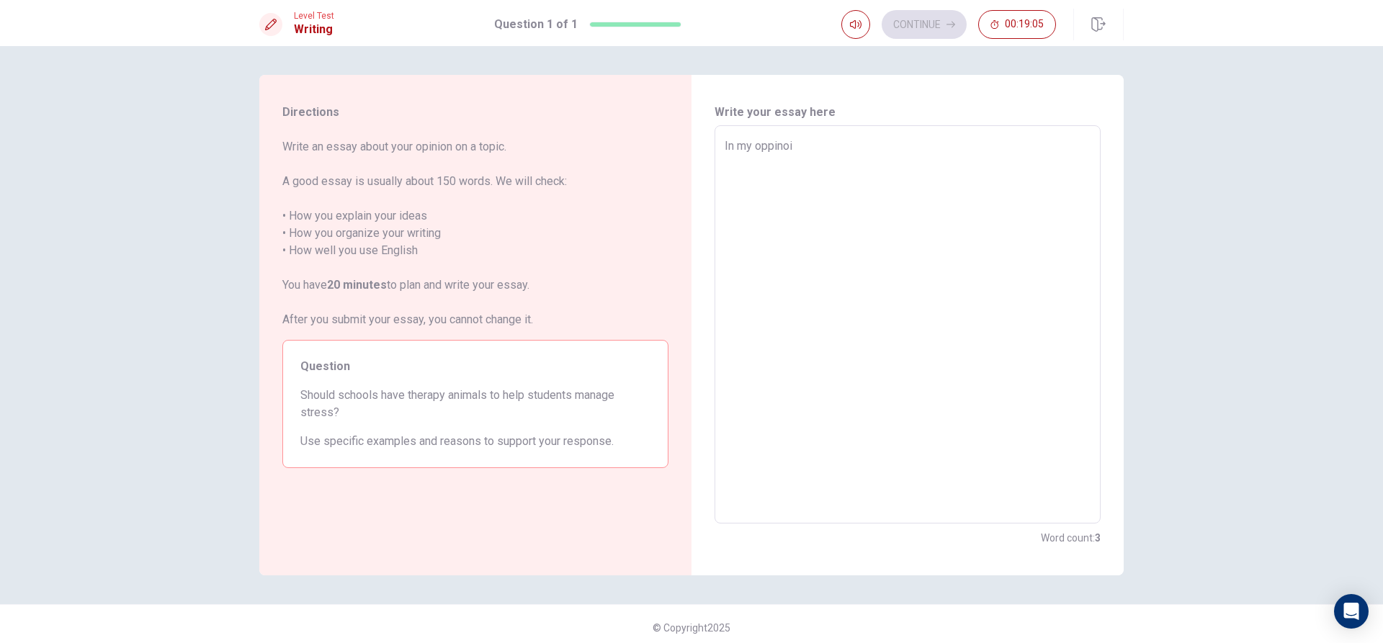
type textarea "x"
type textarea "In my oppinoin"
type textarea "x"
type textarea "In my oppinoi"
type textarea "x"
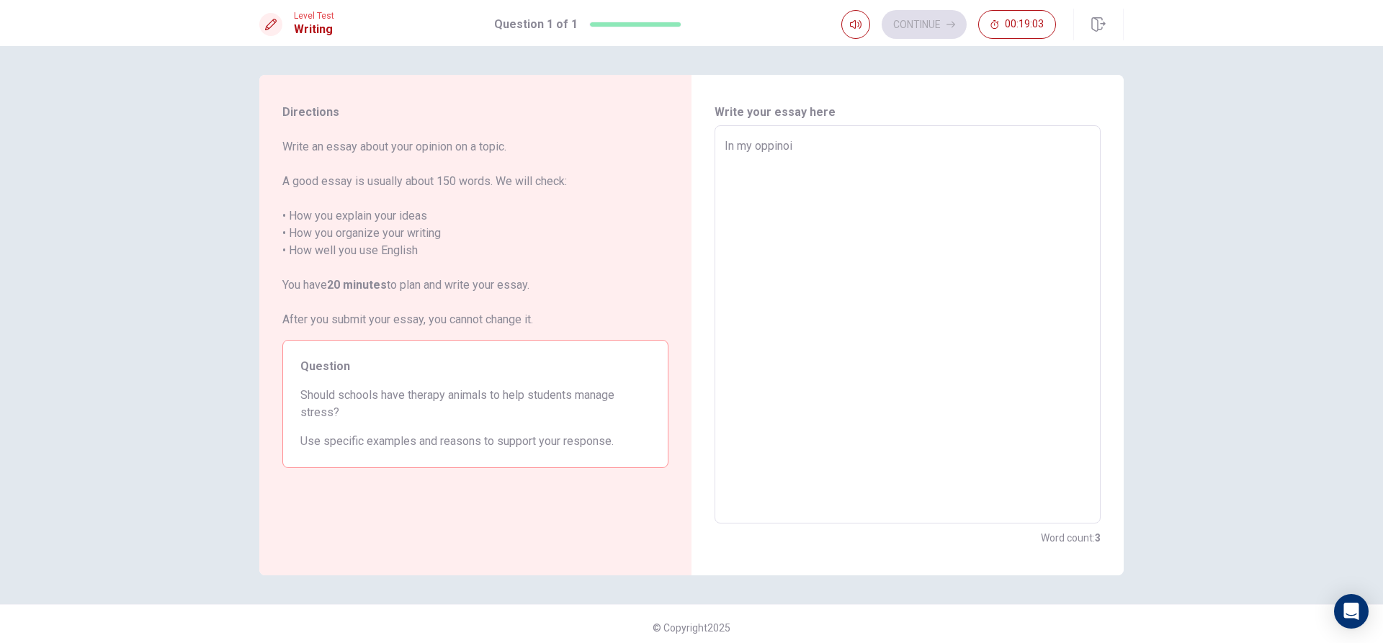
type textarea "In my oppino"
type textarea "x"
type textarea "In my oppinoi"
type textarea "x"
type textarea "In my oppinoio"
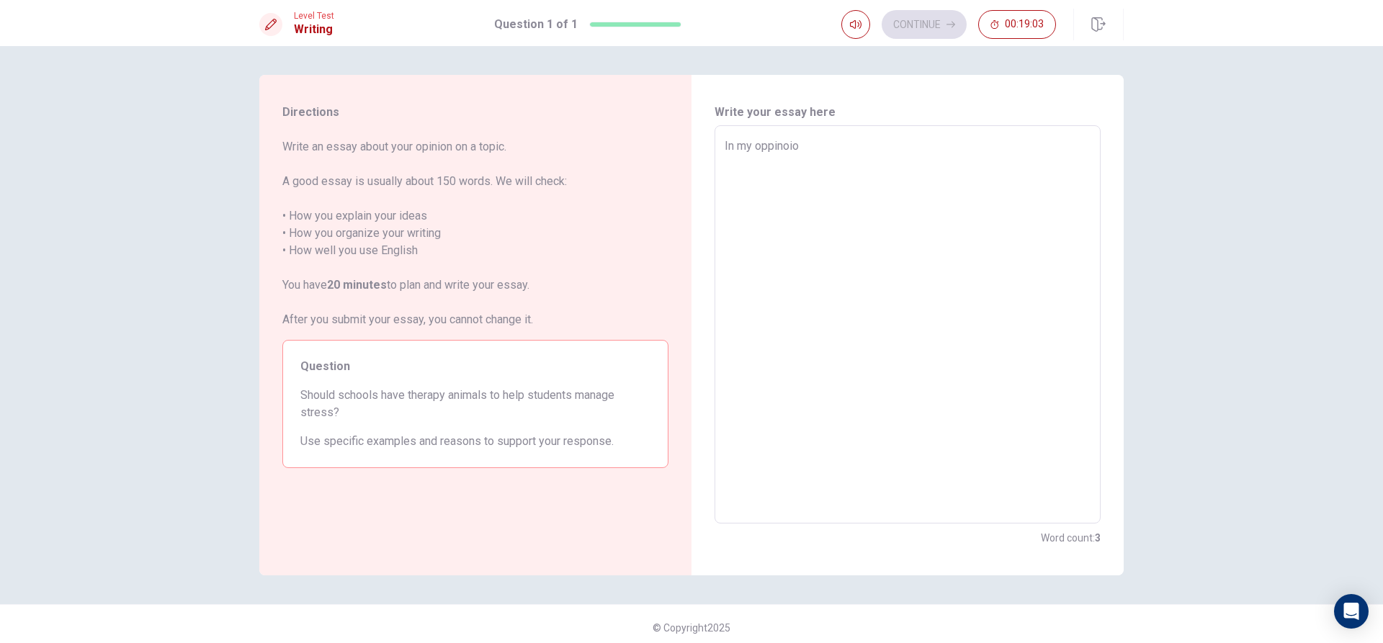
type textarea "x"
type textarea "In my oppinoi"
type textarea "x"
type textarea "In my oppino"
type textarea "x"
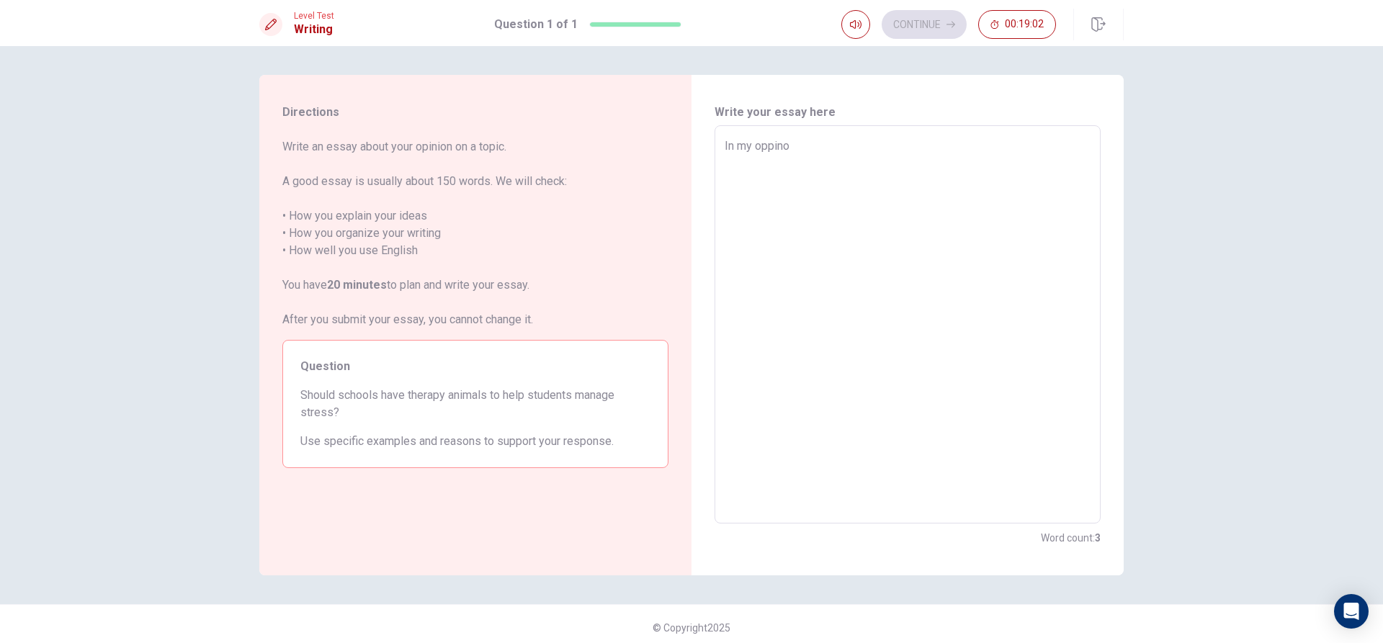
type textarea "In my oppin"
type textarea "x"
type textarea "In my oppi"
type textarea "x"
type textarea "In my oppin"
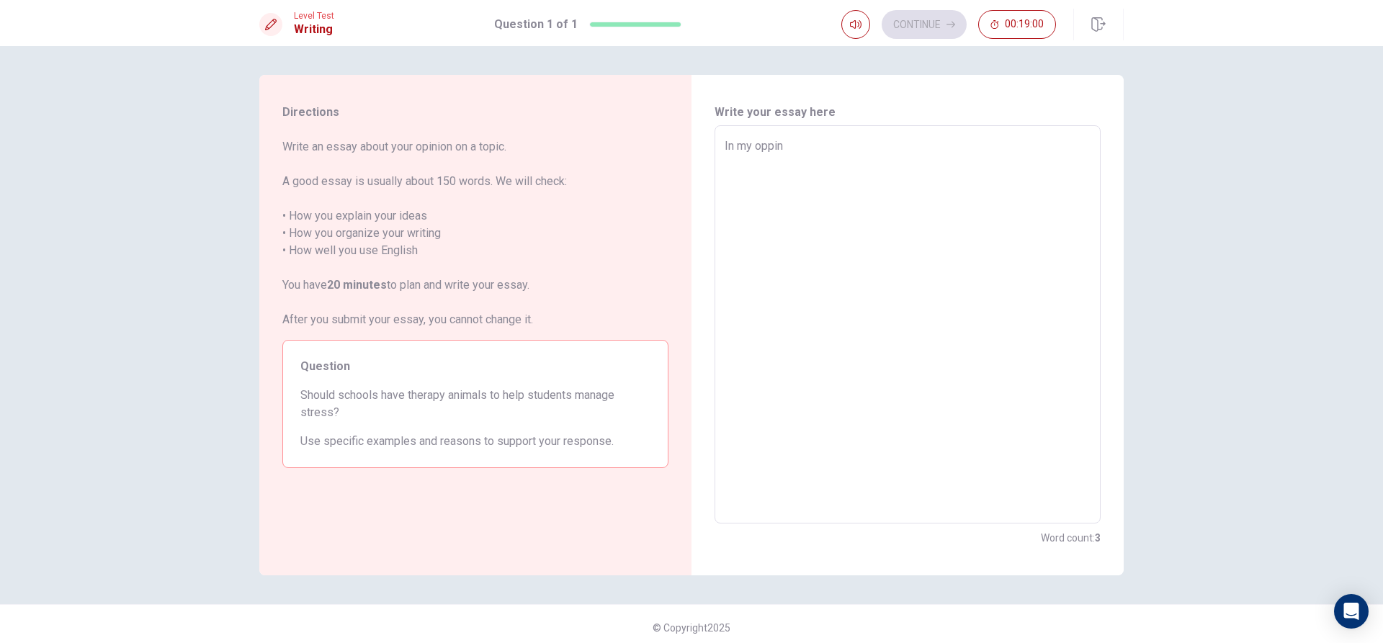
type textarea "x"
type textarea "In my oppini"
type textarea "x"
type textarea "In my oppinio"
type textarea "x"
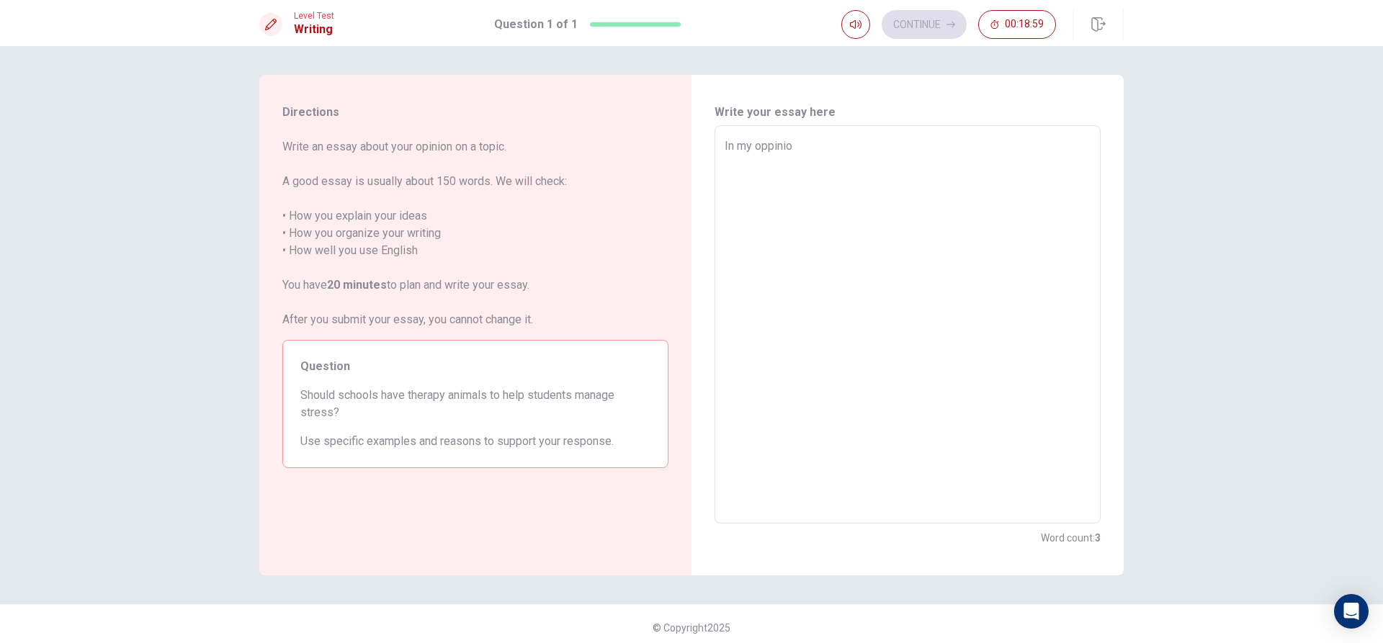
type textarea "In my oppinion"
type textarea "x"
type textarea "In my oppinion"
type textarea "x"
type textarea "In my oppinion i"
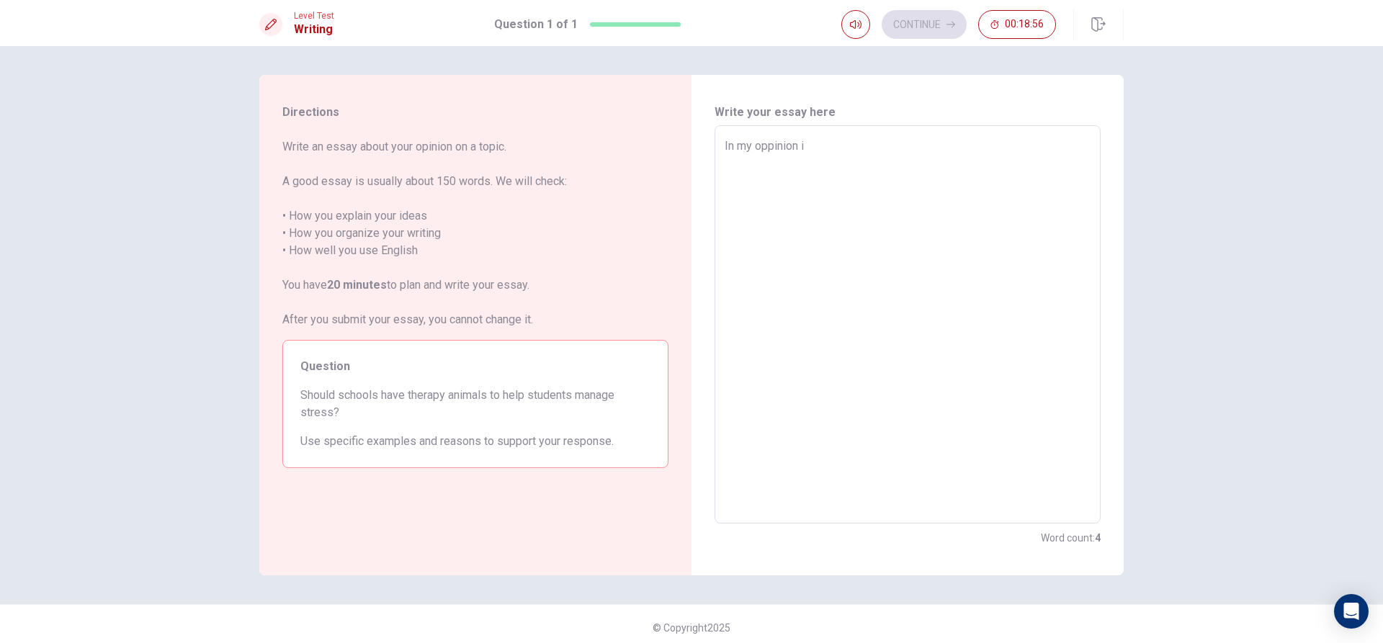
type textarea "x"
type textarea "In my oppinion it"
type textarea "x"
type textarea "In my oppinion ith"
type textarea "x"
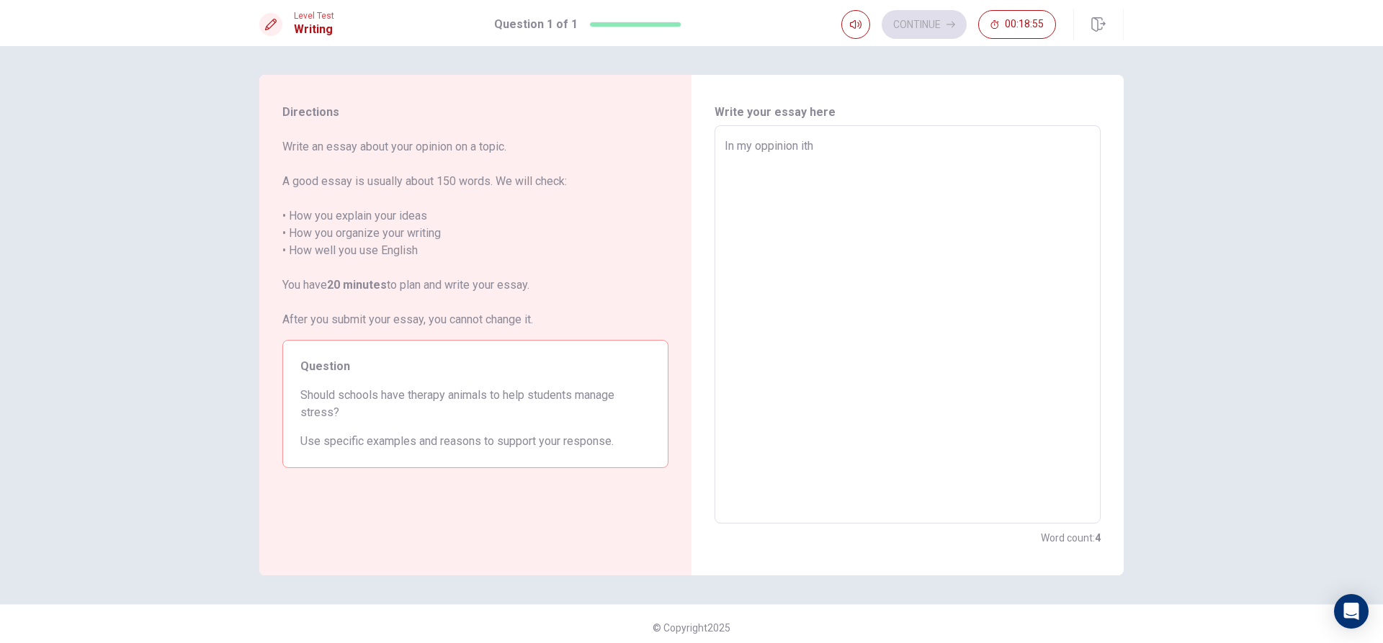
type textarea "In my oppinion ithi"
type textarea "x"
type textarea "In my oppinion ith"
type textarea "x"
type textarea "In my oppinion it"
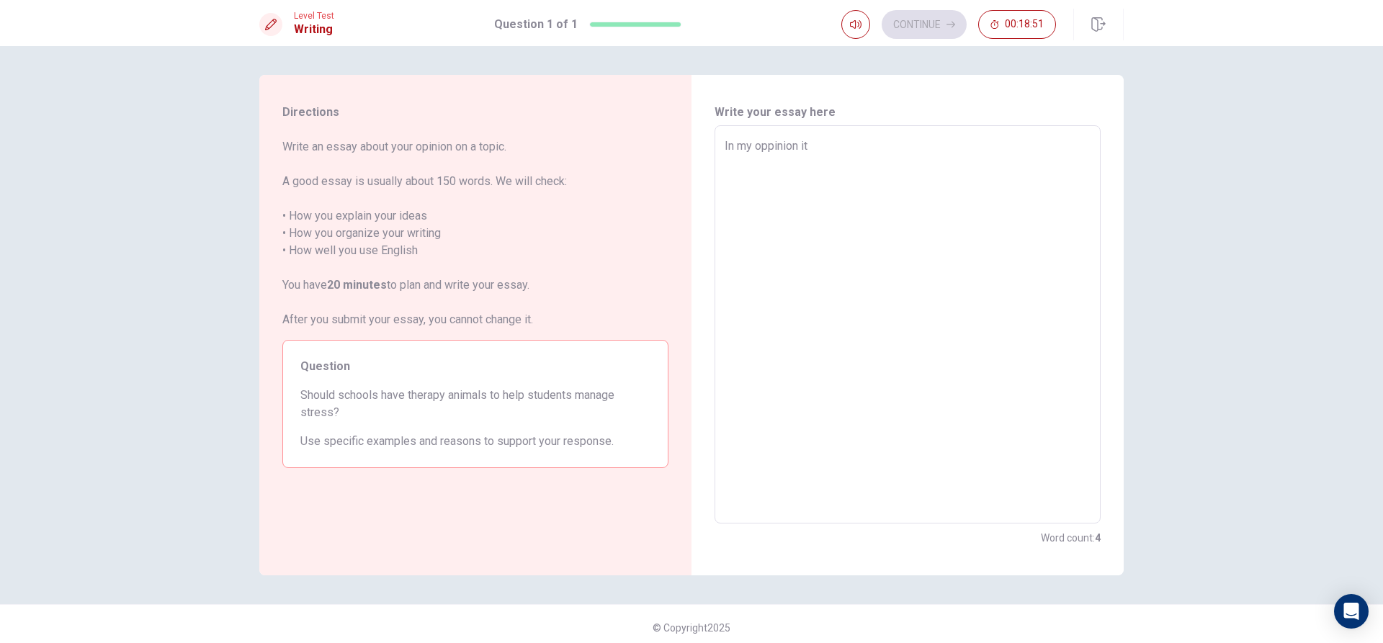
type textarea "x"
type textarea "In my oppinion i"
type textarea "x"
type textarea "In my oppinion"
type textarea "x"
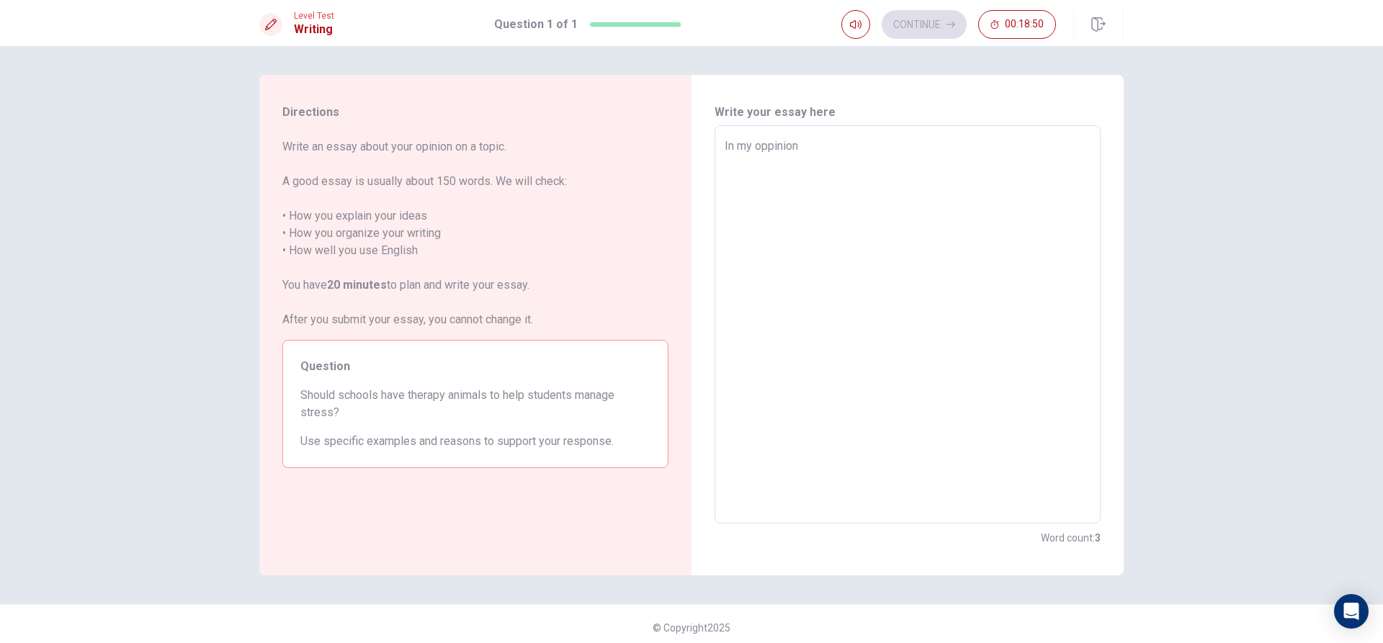
type textarea "In my oppinion ,"
type textarea "x"
type textarea "In my oppinion ,"
type textarea "x"
type textarea "In my oppinion , n"
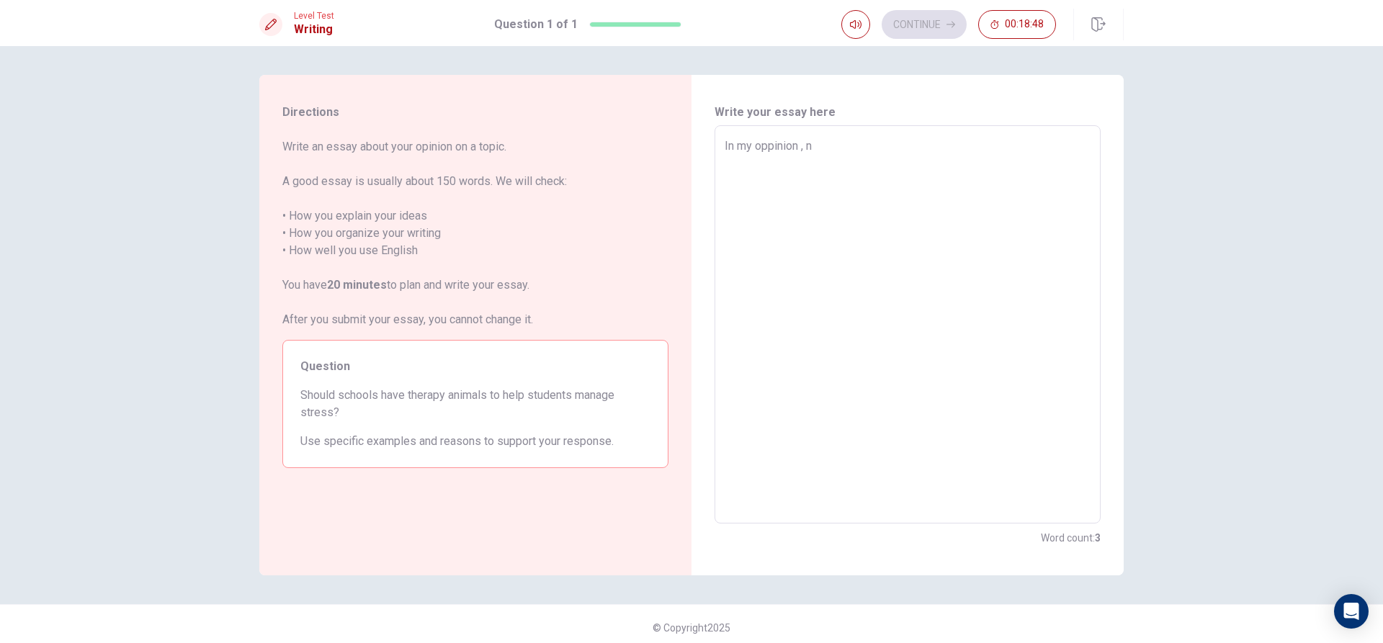
type textarea "x"
type textarea "In my oppinion , no"
type textarea "x"
type textarea "In my oppinion , [PERSON_NAME]"
type textarea "x"
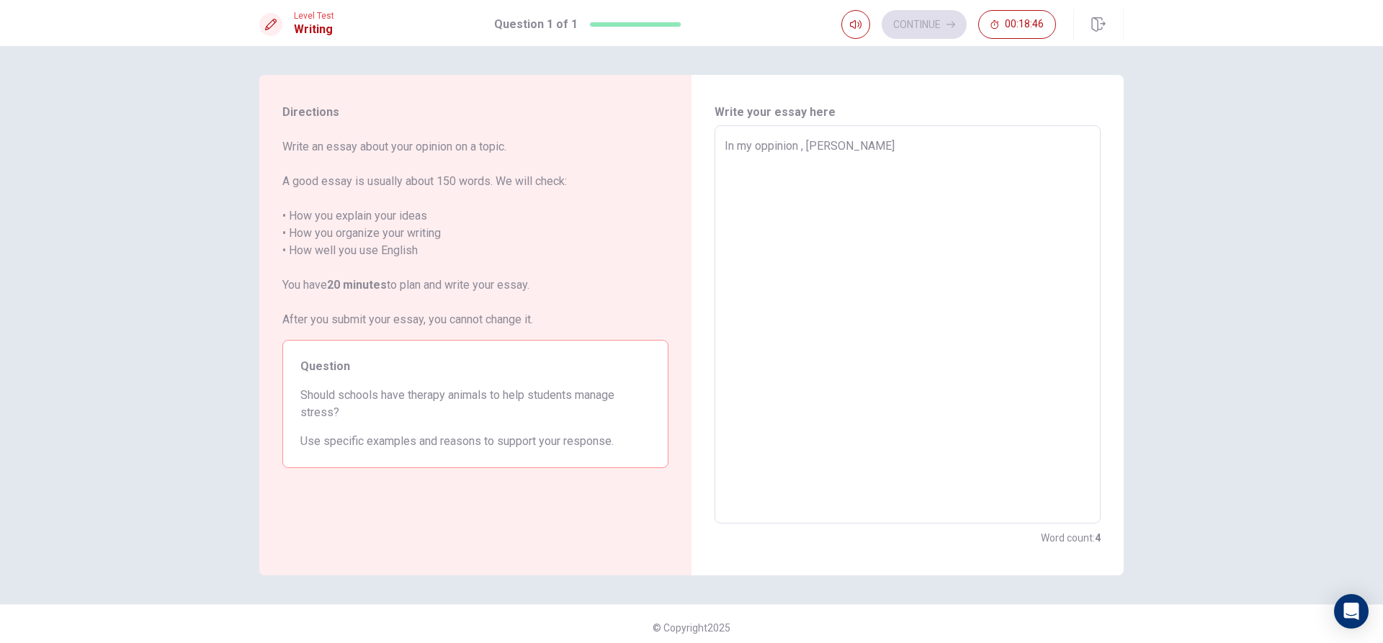
type textarea "In my oppinion , [PERSON_NAME]"
type textarea "x"
type textarea "In my oppinion , [PERSON_NAME] a"
type textarea "x"
type textarea "In my oppinion , [PERSON_NAME] a"
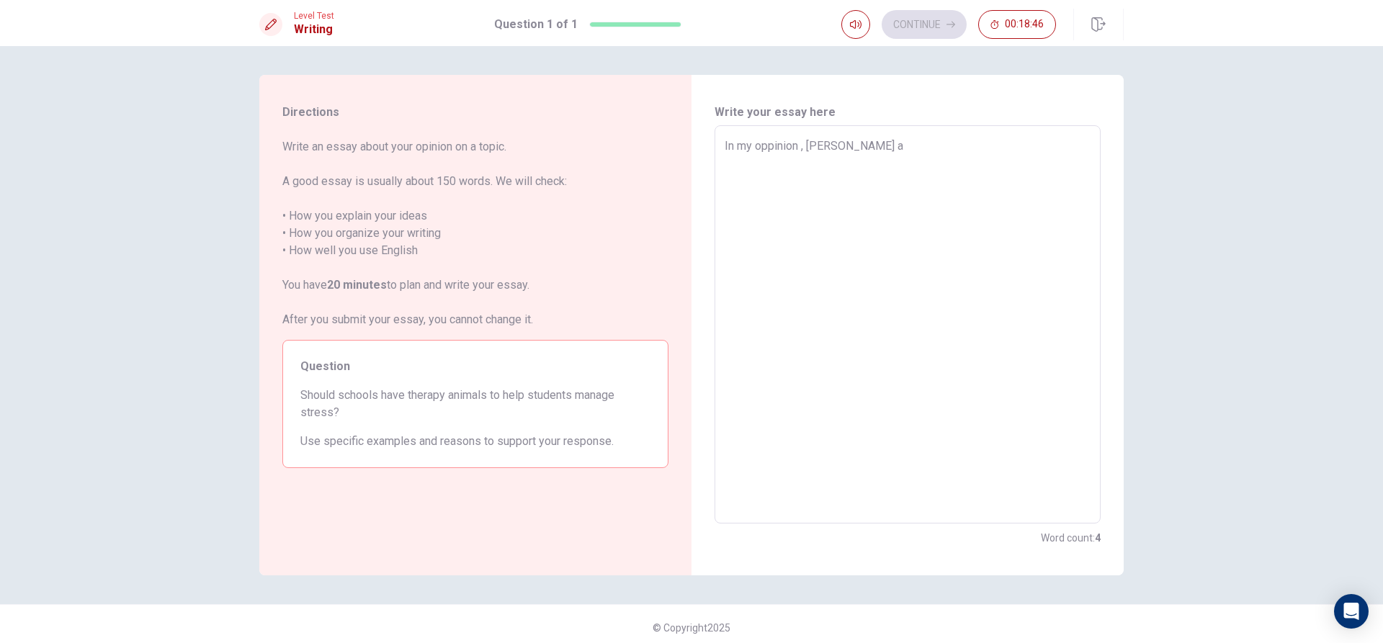
type textarea "x"
type textarea "In my oppinion , [PERSON_NAME] a d"
type textarea "x"
type textarea "In my oppinion , [PERSON_NAME] a da"
type textarea "x"
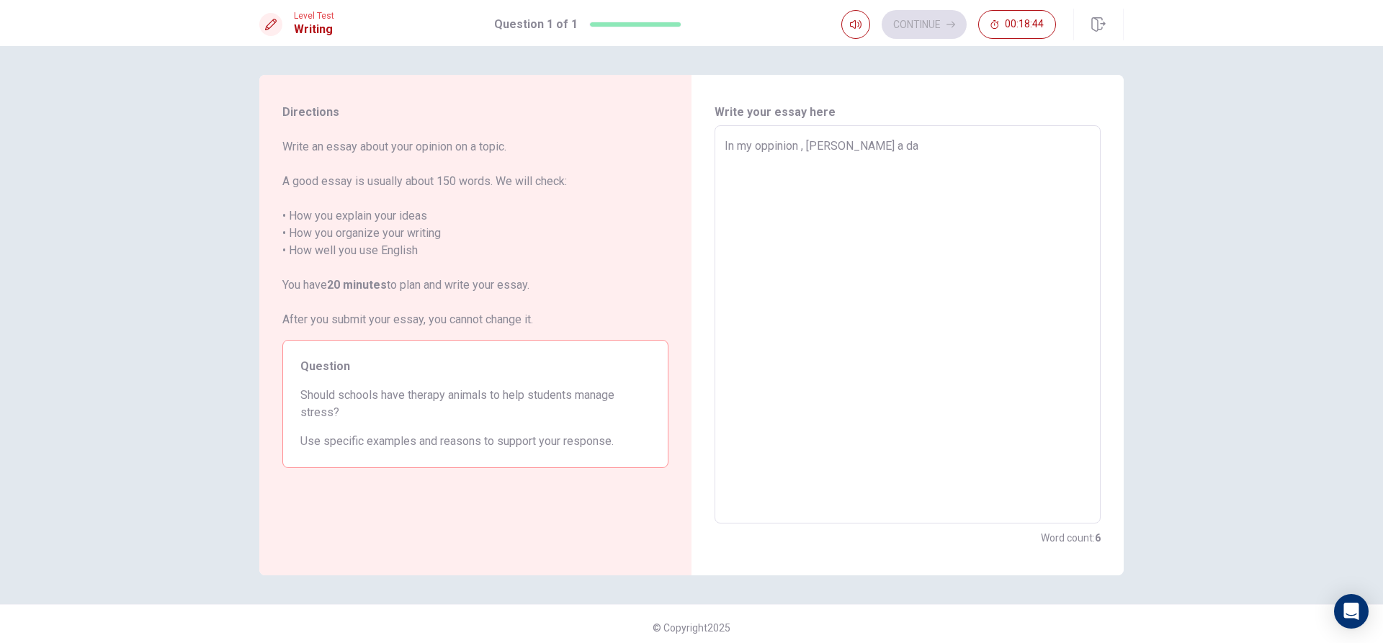
type textarea "In my oppinion , [PERSON_NAME] a day"
type textarea "x"
type textarea "In my oppinion , [PERSON_NAME] a days"
type textarea "x"
type textarea "In my oppinion , [PERSON_NAME] a day"
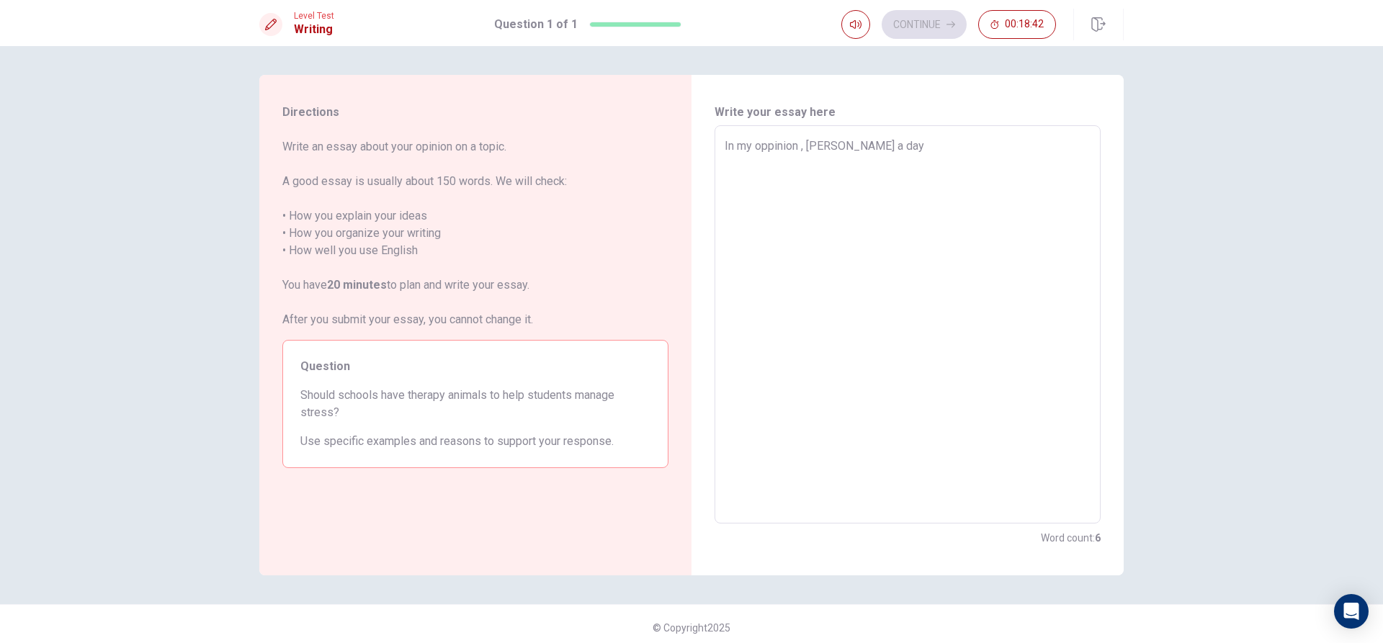
type textarea "x"
type textarea "In my oppinion , [PERSON_NAME] a da"
type textarea "x"
type textarea "In my oppinion , [PERSON_NAME] a d"
type textarea "x"
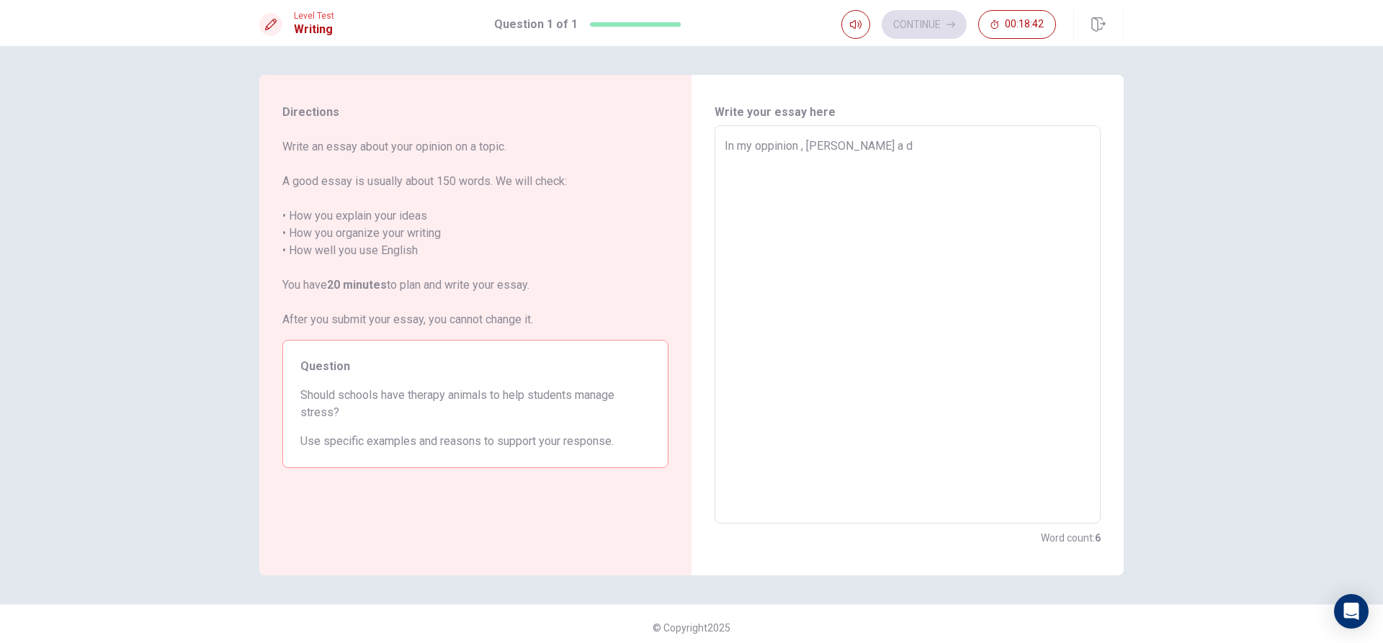
type textarea "In my oppinion , [PERSON_NAME] a"
type textarea "x"
type textarea "In my oppinion , [PERSON_NAME] a"
type textarea "x"
type textarea "In my oppinion , [PERSON_NAME]"
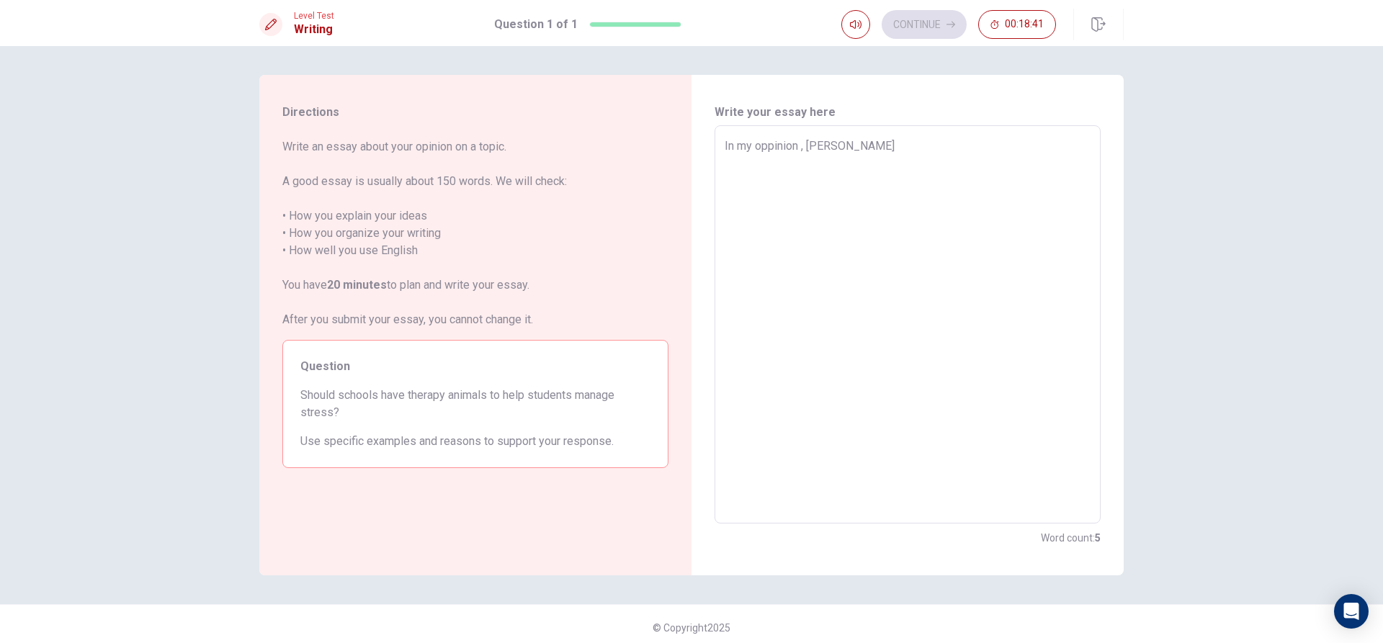
type textarea "x"
type textarea "In my oppinion , [PERSON_NAME]"
type textarea "x"
type textarea "In my oppinion , no"
type textarea "x"
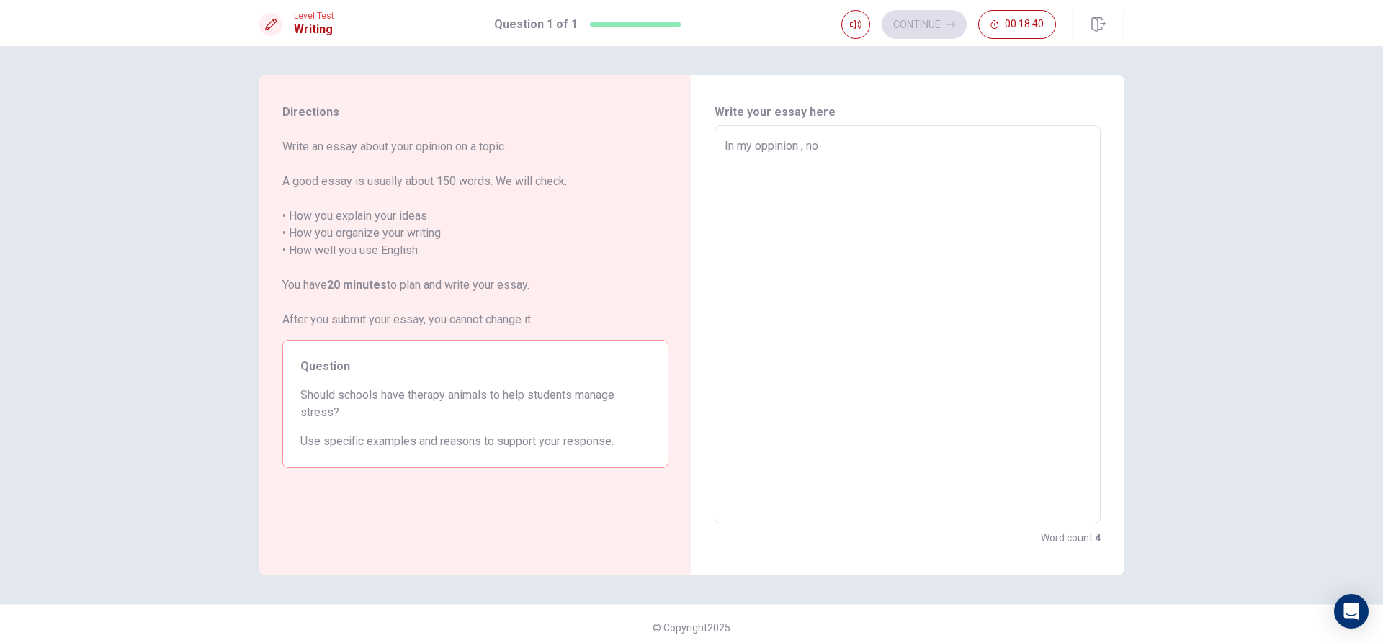
type textarea "In my oppinion , now"
type textarea "x"
type textarea "In my oppinion , now"
type textarea "x"
type textarea "In my oppinion , now a"
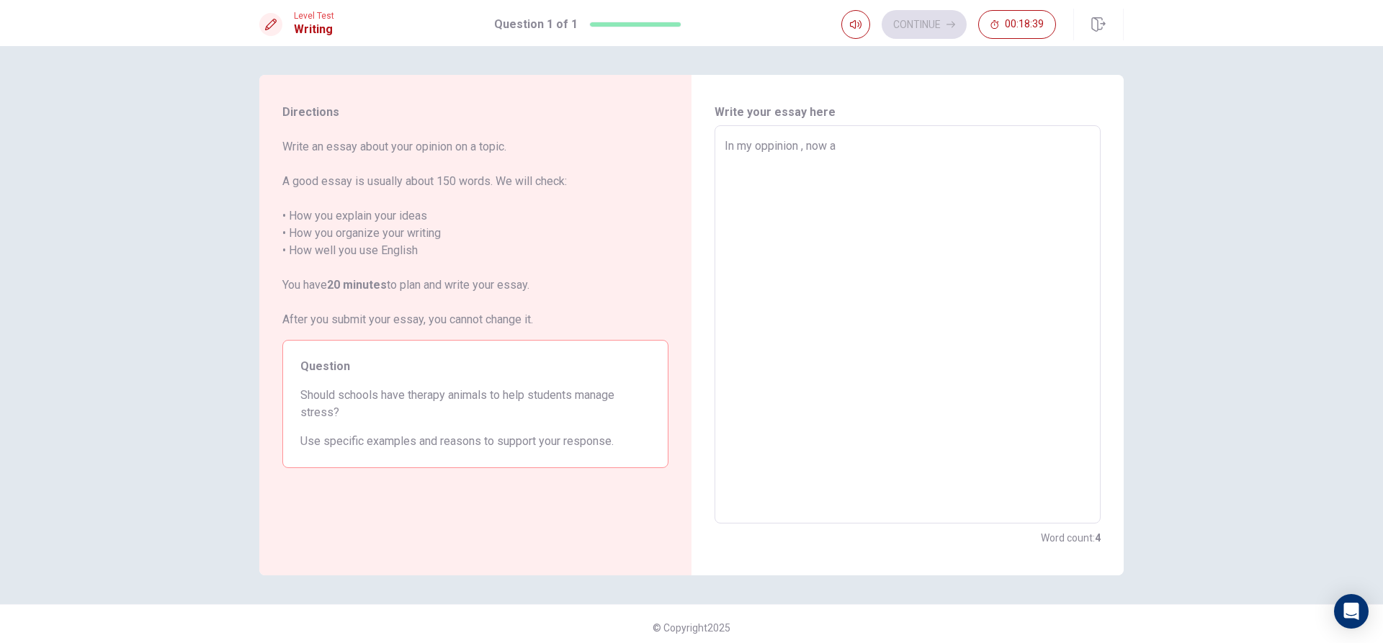
type textarea "x"
type textarea "In my oppinion , now a"
type textarea "x"
type textarea "In my oppinion , now a d"
type textarea "x"
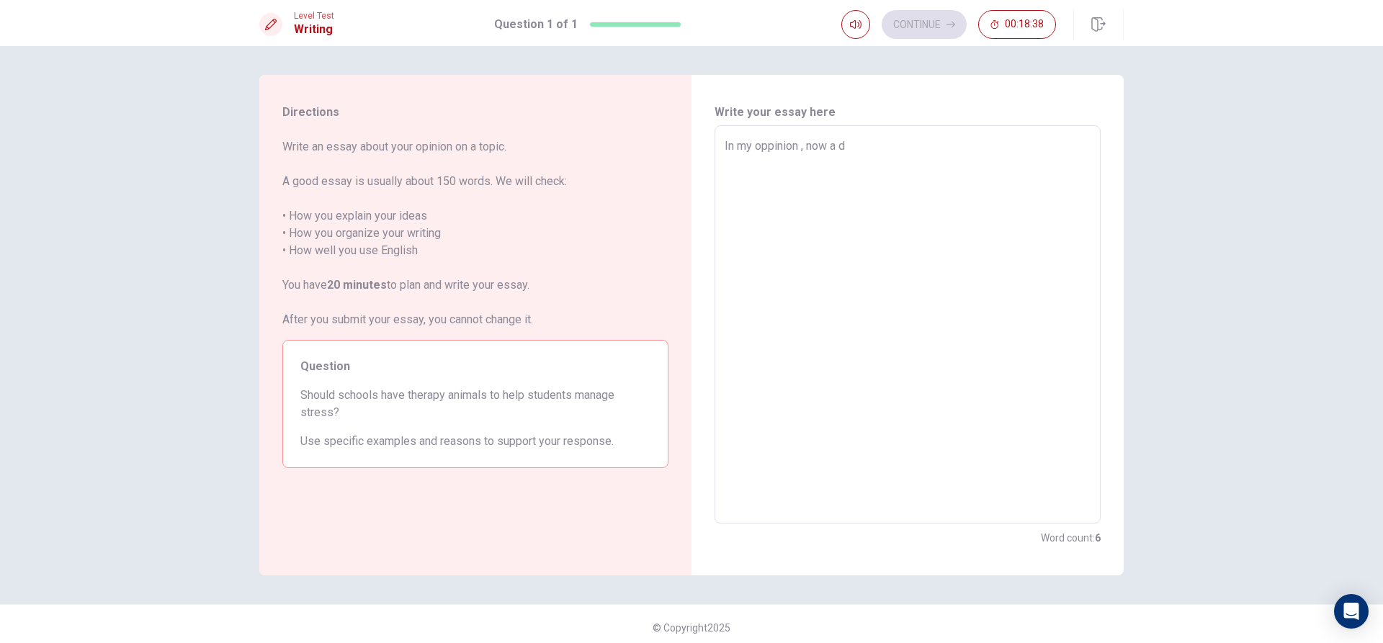
type textarea "In my oppinion , now a da"
type textarea "x"
type textarea "In my oppinion , now a dat"
type textarea "x"
type textarea "In my oppinion , now a dats"
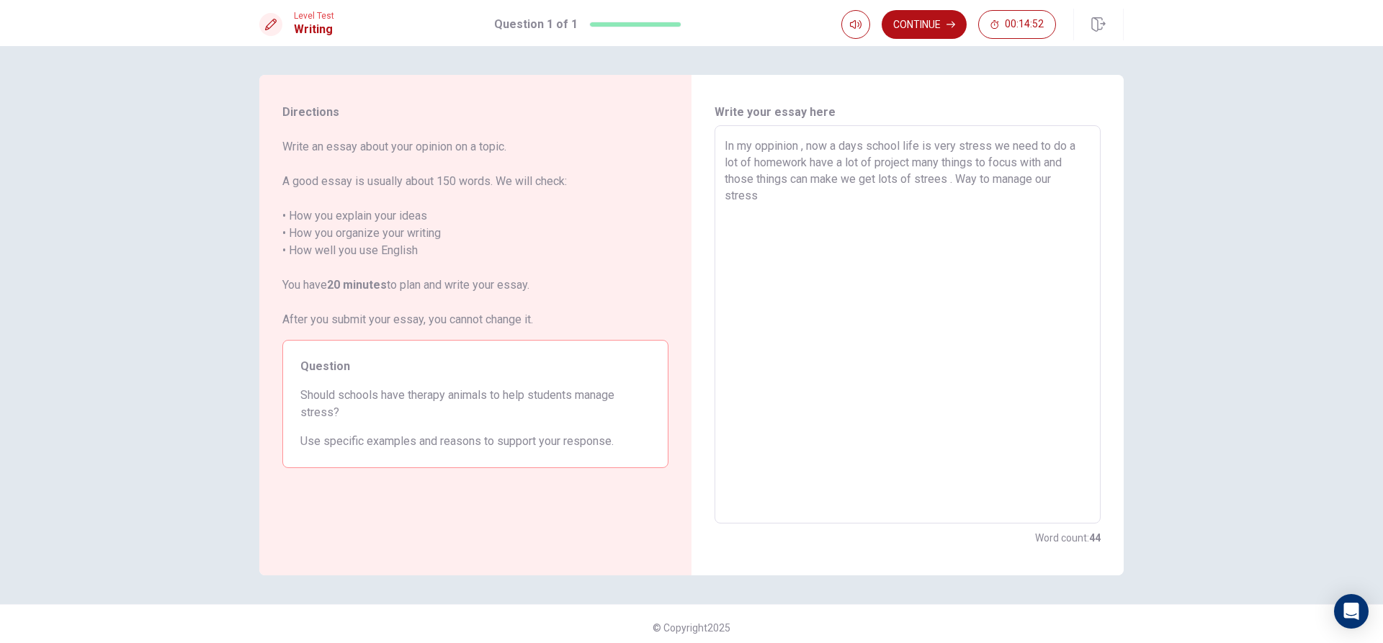
click at [936, 182] on textarea "In my oppinion , now a days school life is very stress we need to do a lot of h…" at bounding box center [908, 325] width 366 height 375
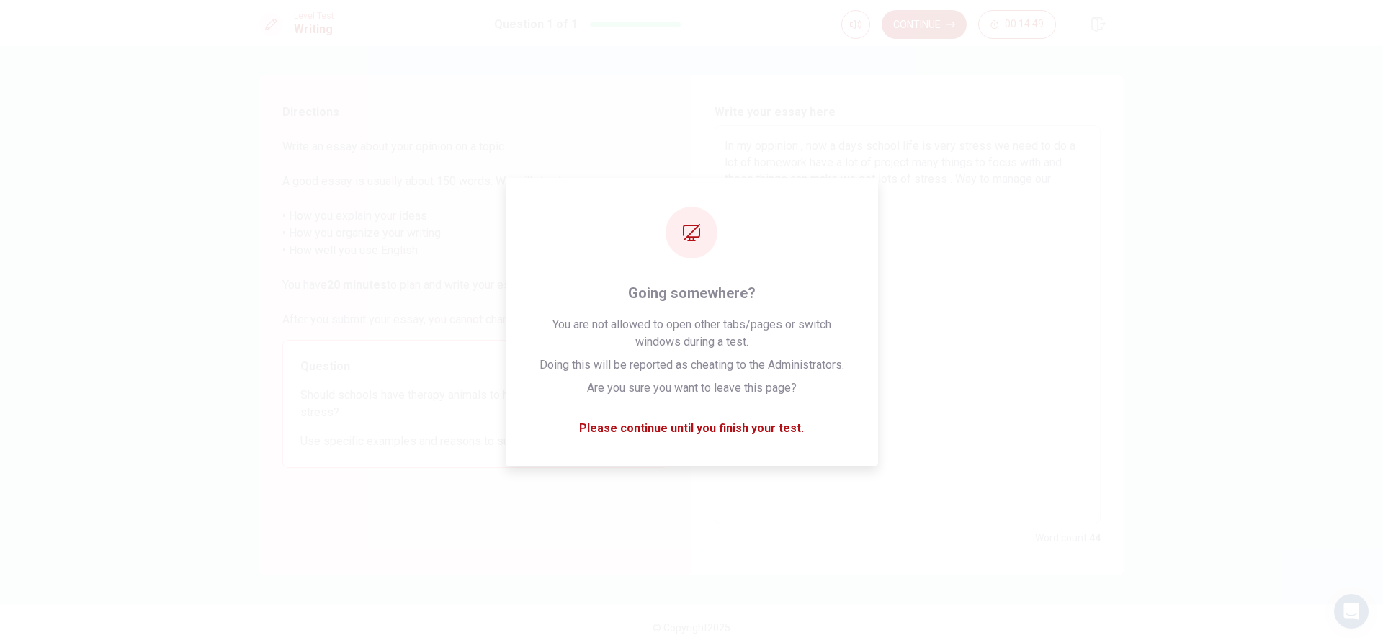
click at [1030, 232] on textarea "In my oppinion , now a days school life is very stress we need to do a lot of h…" at bounding box center [908, 325] width 366 height 375
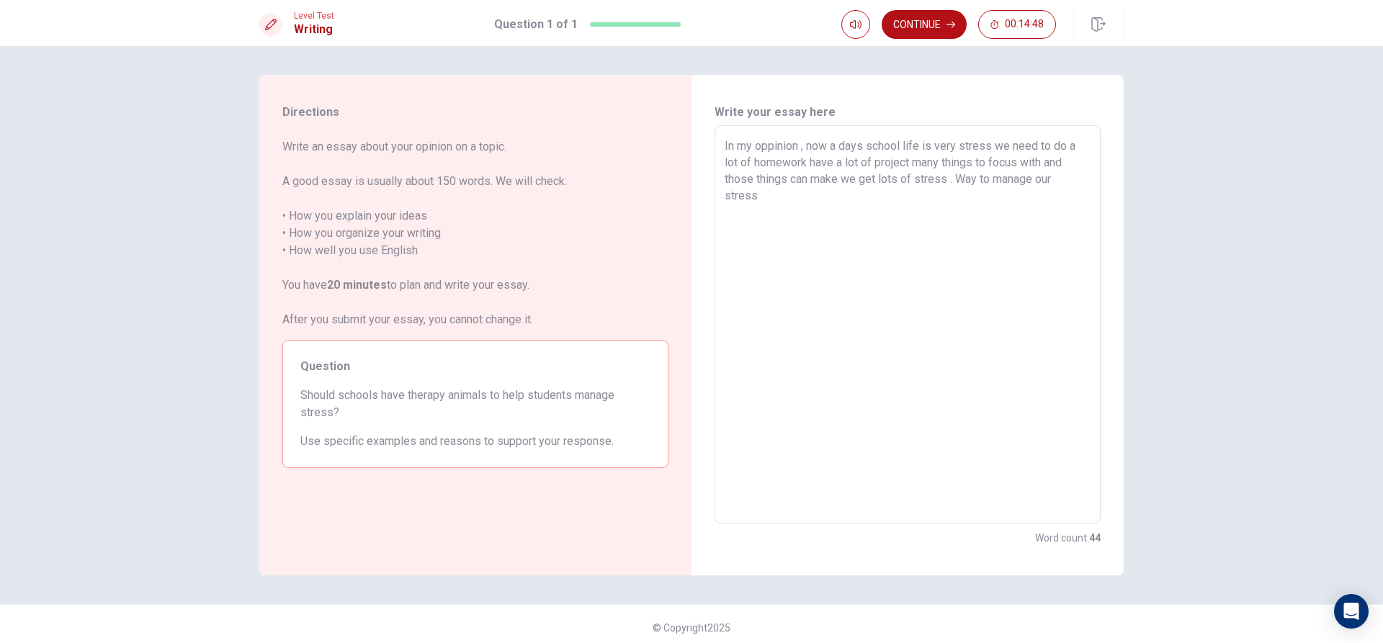
click at [973, 192] on textarea "In my oppinion , now a days school life is very stress we need to do a lot of h…" at bounding box center [908, 325] width 366 height 375
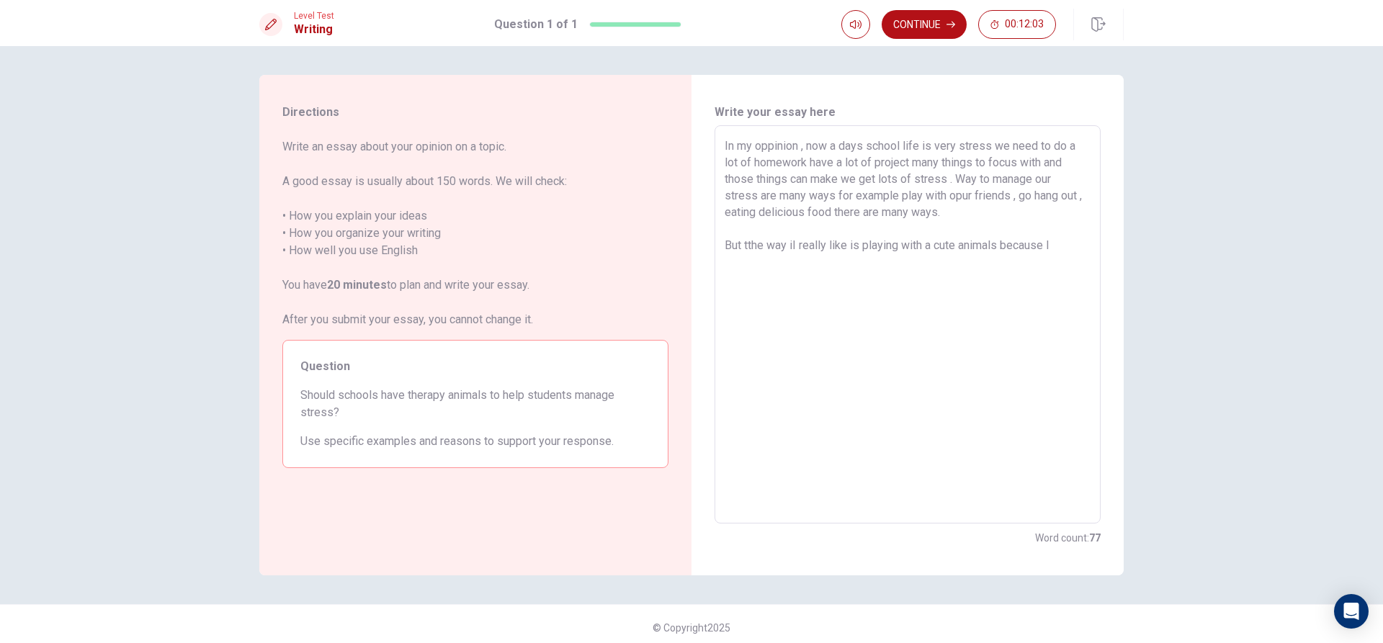
click at [748, 246] on textarea "In my oppinion , now a days school life is very stress we need to do a lot of h…" at bounding box center [908, 325] width 366 height 375
click at [1069, 249] on textarea "In my oppinion , now a days school life is very stress we need to do a lot of h…" at bounding box center [908, 325] width 366 height 375
drag, startPoint x: 1056, startPoint y: 241, endPoint x: 785, endPoint y: 247, distance: 271.7
click at [785, 247] on textarea "In my oppinion , now a days school life is very stress we need to do a lot of h…" at bounding box center [908, 325] width 366 height 375
click at [741, 282] on textarea "In my oppinion , now a days school life is very stress we need to do a lot of h…" at bounding box center [908, 325] width 366 height 375
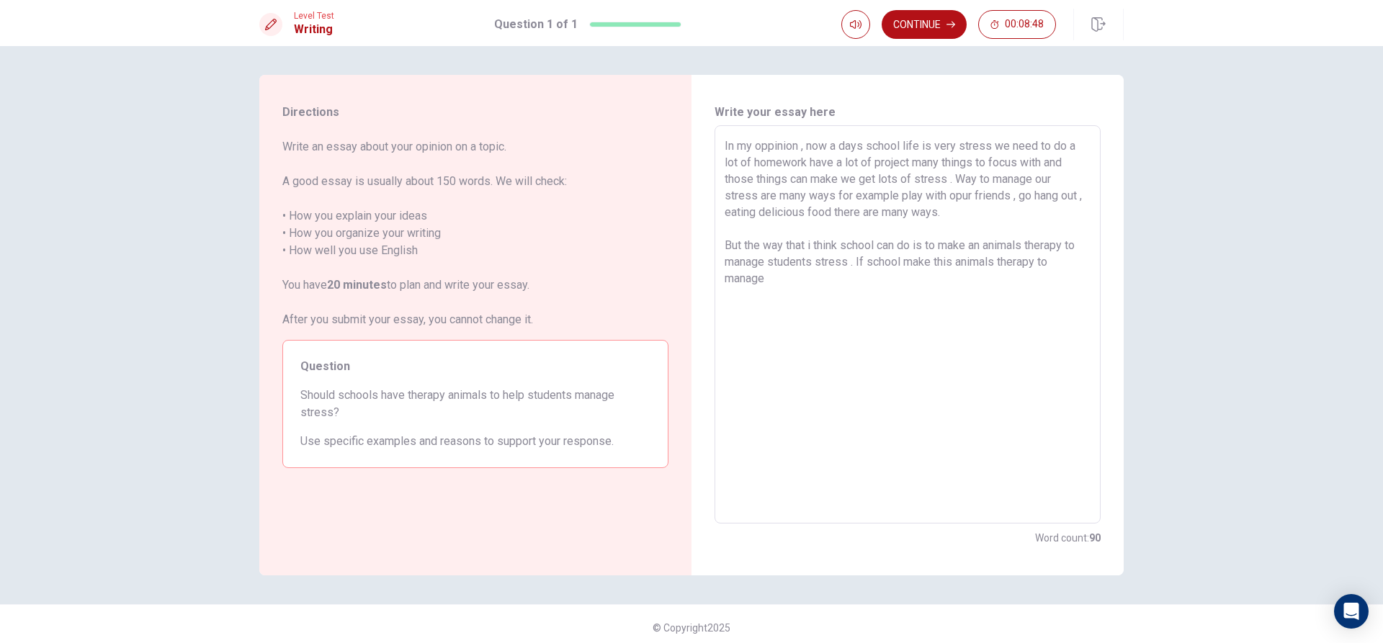
click at [789, 280] on textarea "In my oppinion , now a days school life is very stress we need to do a lot of h…" at bounding box center [908, 325] width 366 height 375
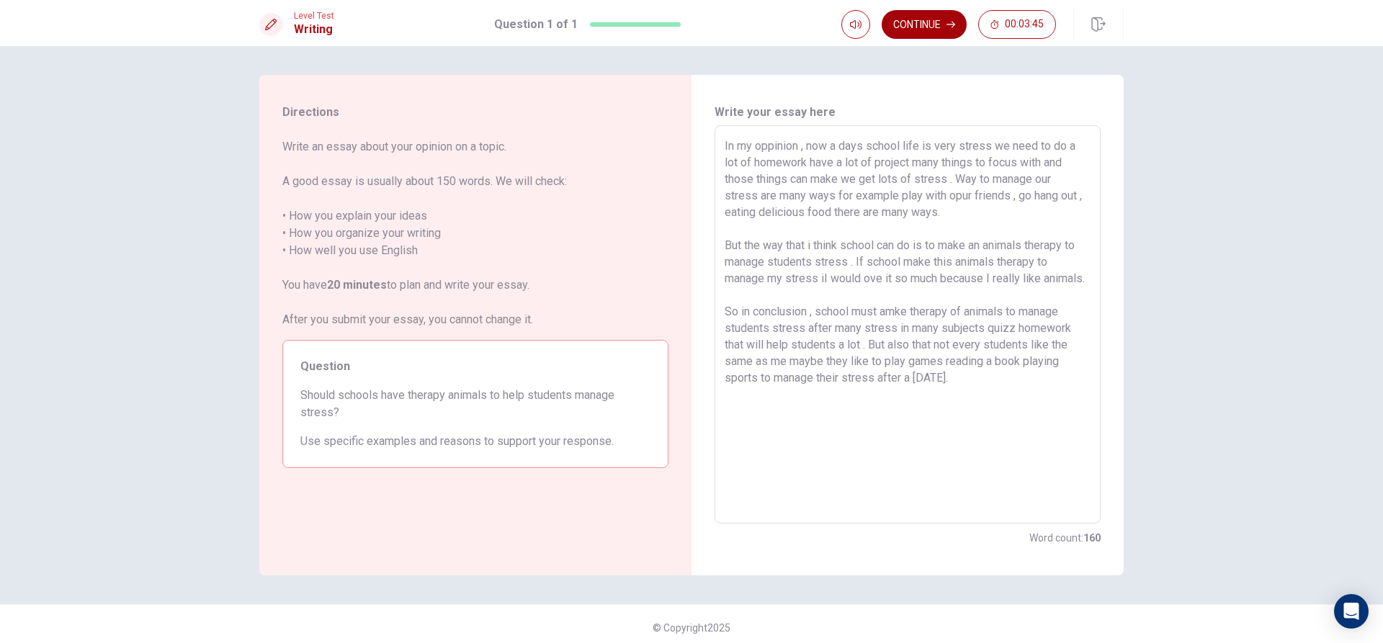
click at [926, 25] on button "Continue" at bounding box center [924, 24] width 85 height 29
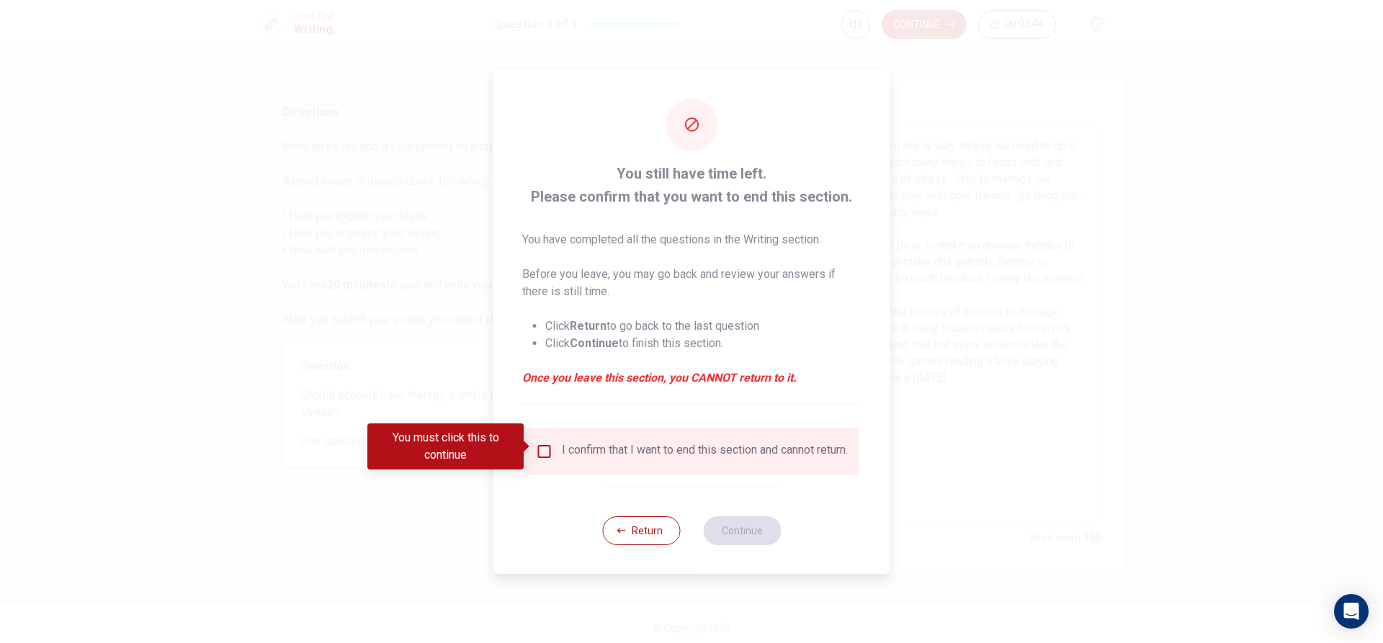
click at [556, 450] on div "I confirm that I want to end this section and cannot return." at bounding box center [692, 451] width 312 height 17
click at [547, 445] on input "You must click this to continue" at bounding box center [544, 451] width 17 height 17
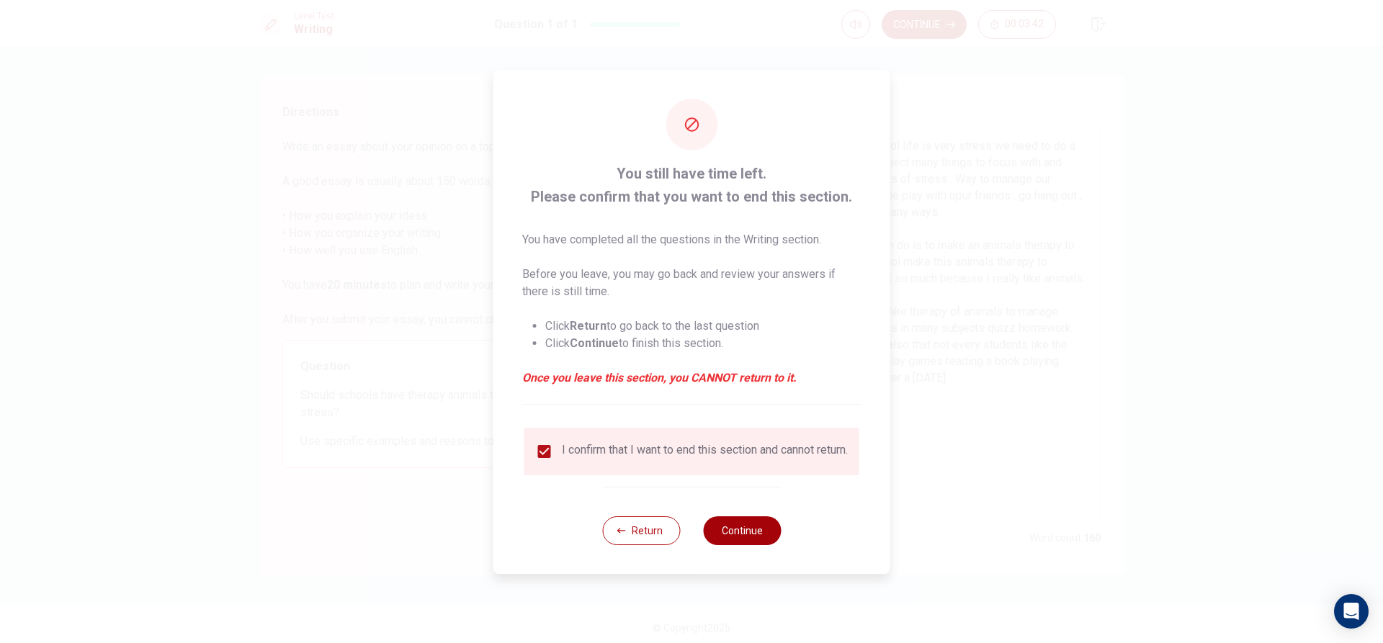
click at [759, 532] on button "Continue" at bounding box center [742, 531] width 78 height 29
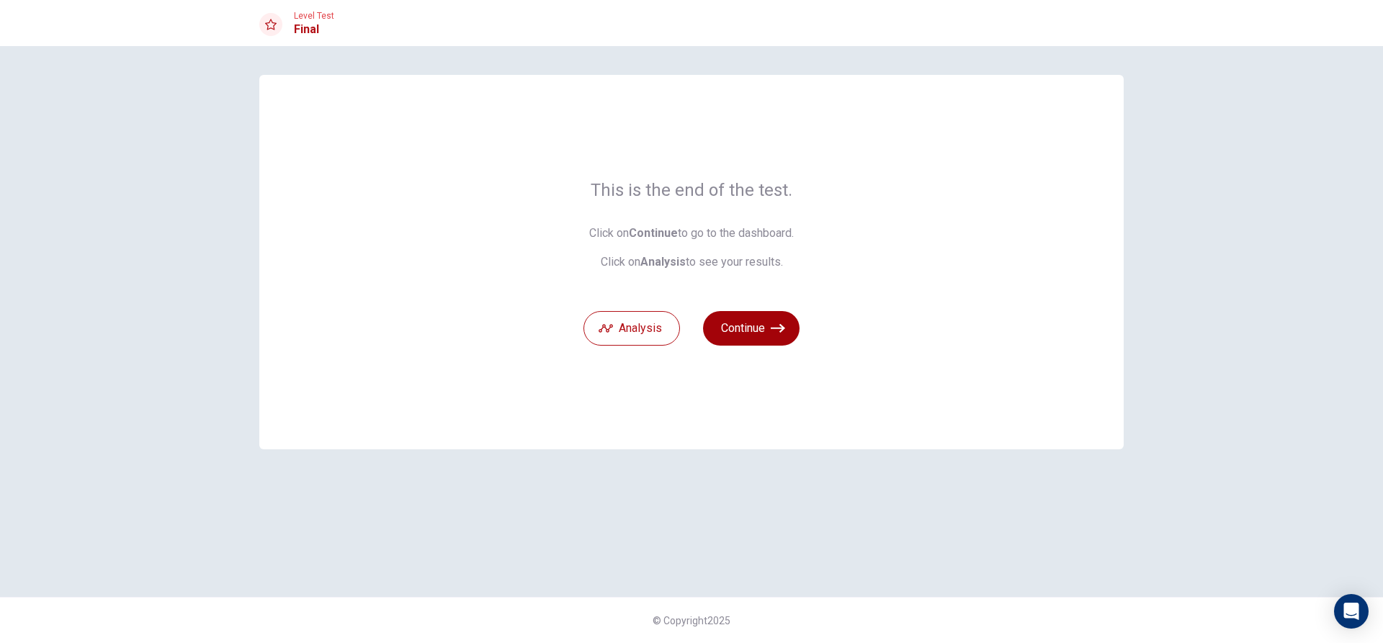
click at [739, 331] on button "Continue" at bounding box center [751, 328] width 97 height 35
